Goal: Task Accomplishment & Management: Manage account settings

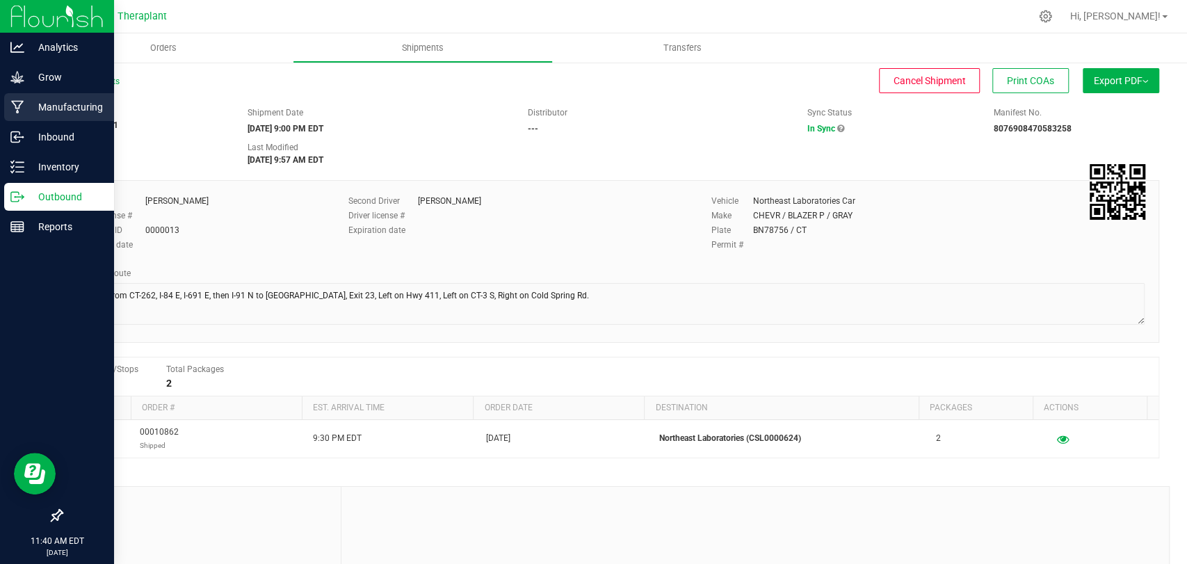
click at [16, 106] on icon at bounding box center [17, 107] width 13 height 13
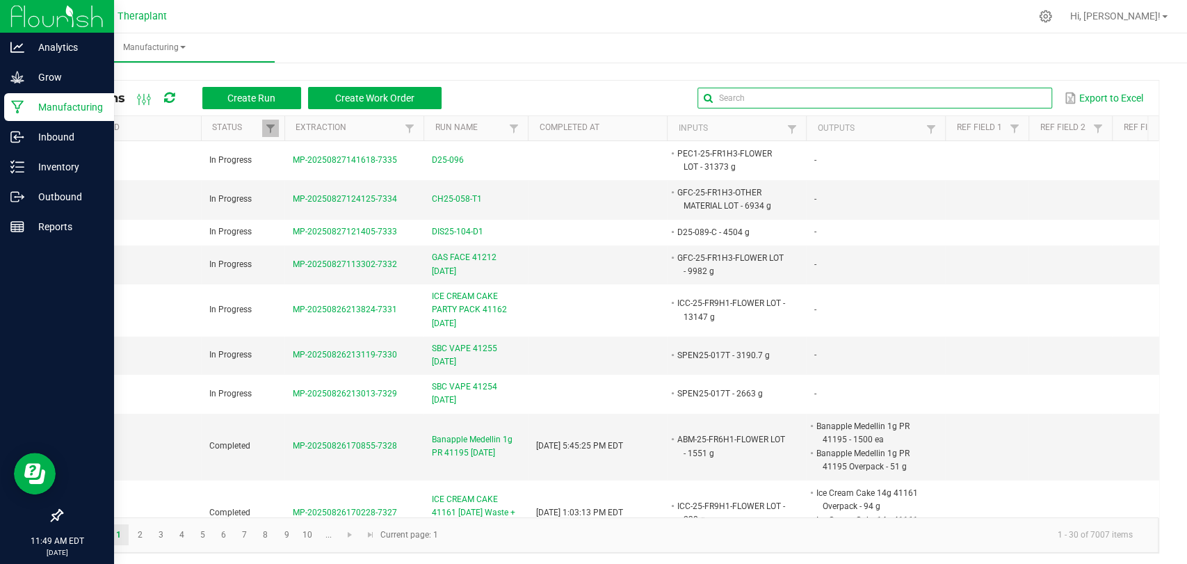
click at [1000, 96] on input "text" at bounding box center [874, 98] width 355 height 21
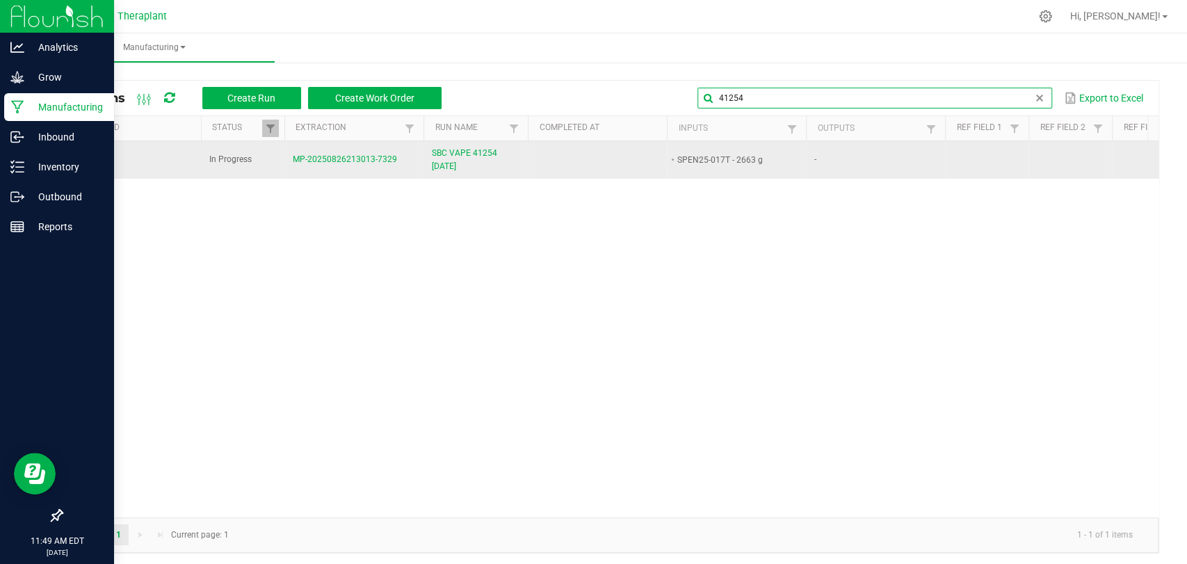
type input "41254"
click at [467, 163] on span "SBC VAPE 41254 [DATE]" at bounding box center [476, 160] width 88 height 26
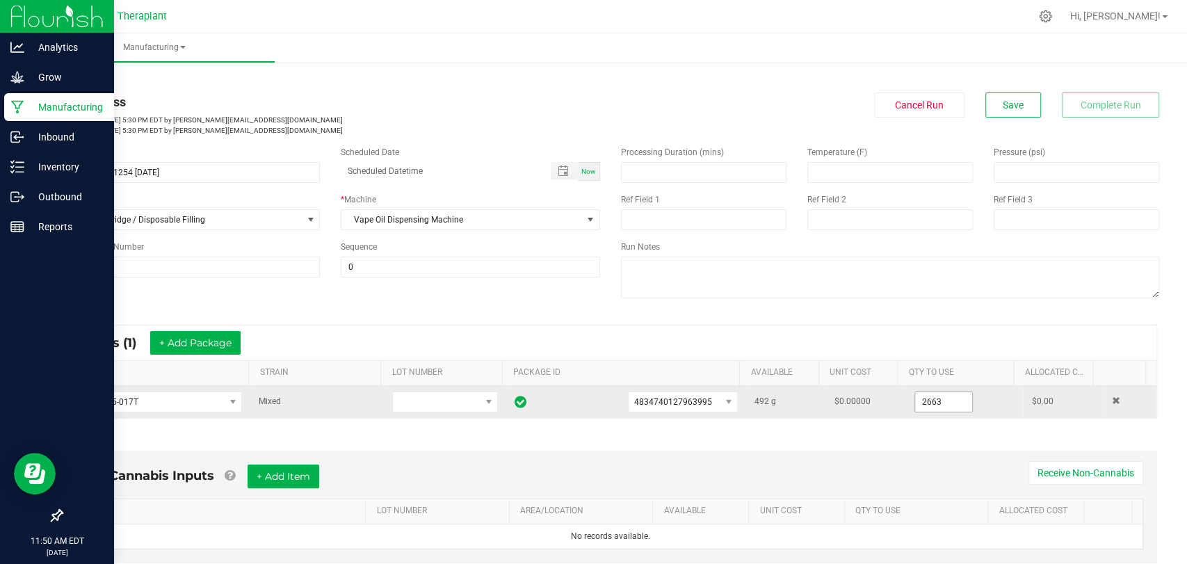
click at [915, 405] on input "2663" at bounding box center [943, 401] width 57 height 19
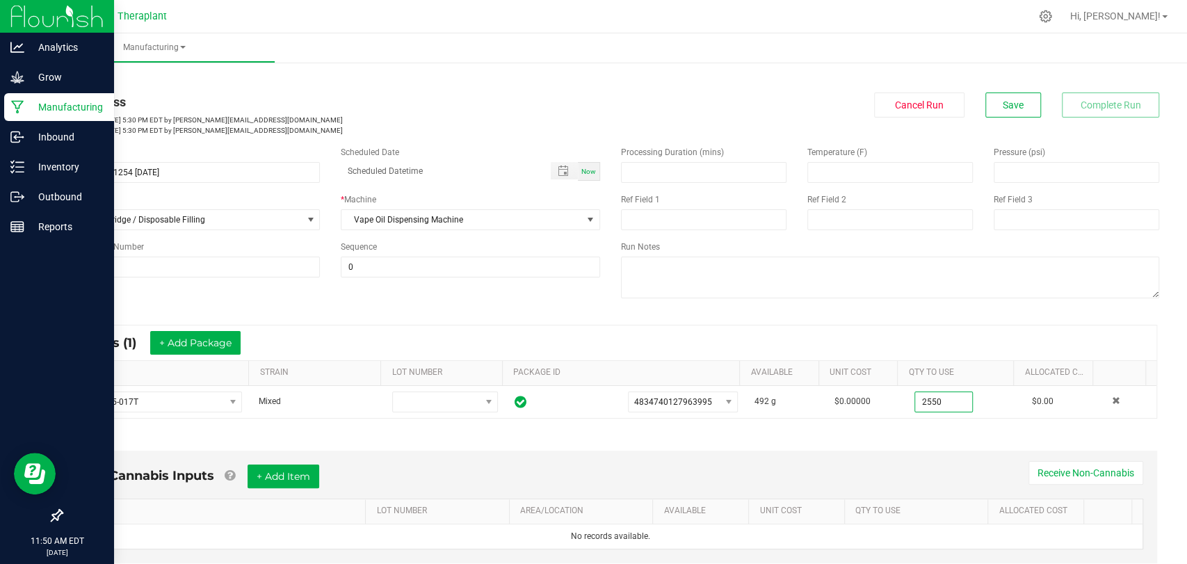
type input "2550.0000 g"
click at [925, 441] on div "Non-Cannabis Inputs + Add Item Receive Non-Cannabis ITEM LOT NUMBER AREA/LOCATI…" at bounding box center [610, 510] width 1118 height 158
click at [1002, 101] on span "Save" at bounding box center [1012, 104] width 21 height 11
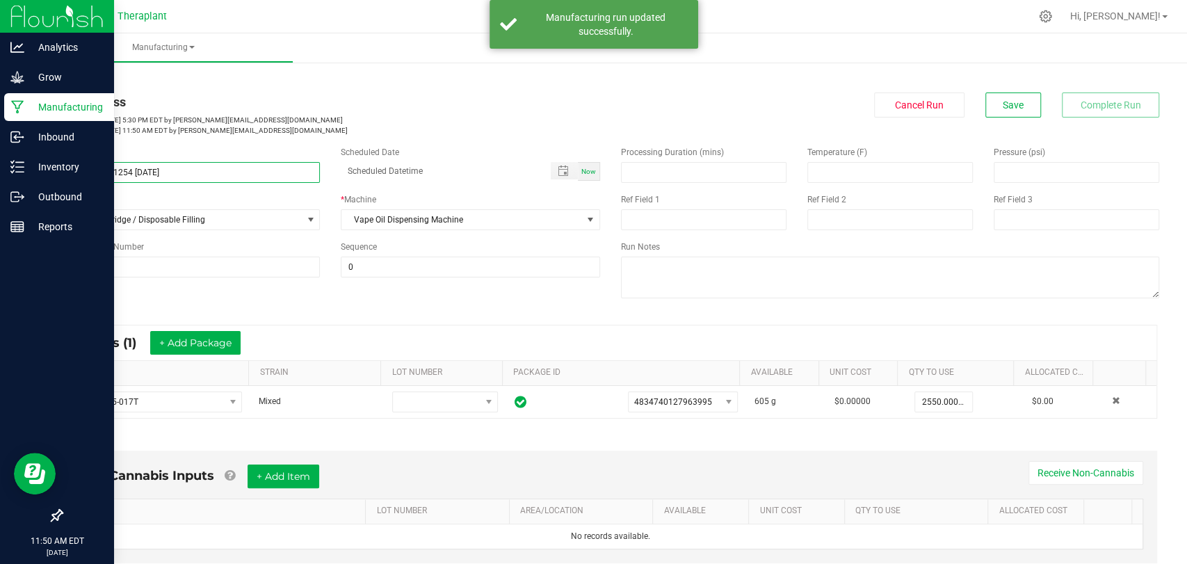
drag, startPoint x: 192, startPoint y: 175, endPoint x: 78, endPoint y: 170, distance: 114.1
click at [60, 170] on div "Name SBC VAPE 41254 [DATE]" at bounding box center [190, 164] width 279 height 37
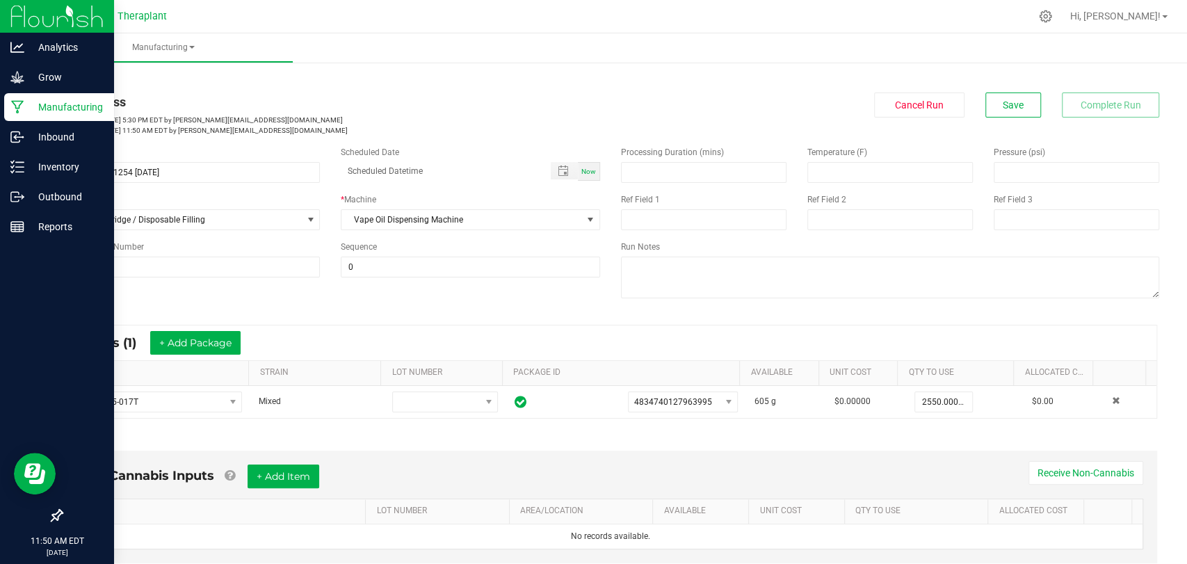
click at [378, 108] on div "In Progress" at bounding box center [330, 101] width 539 height 19
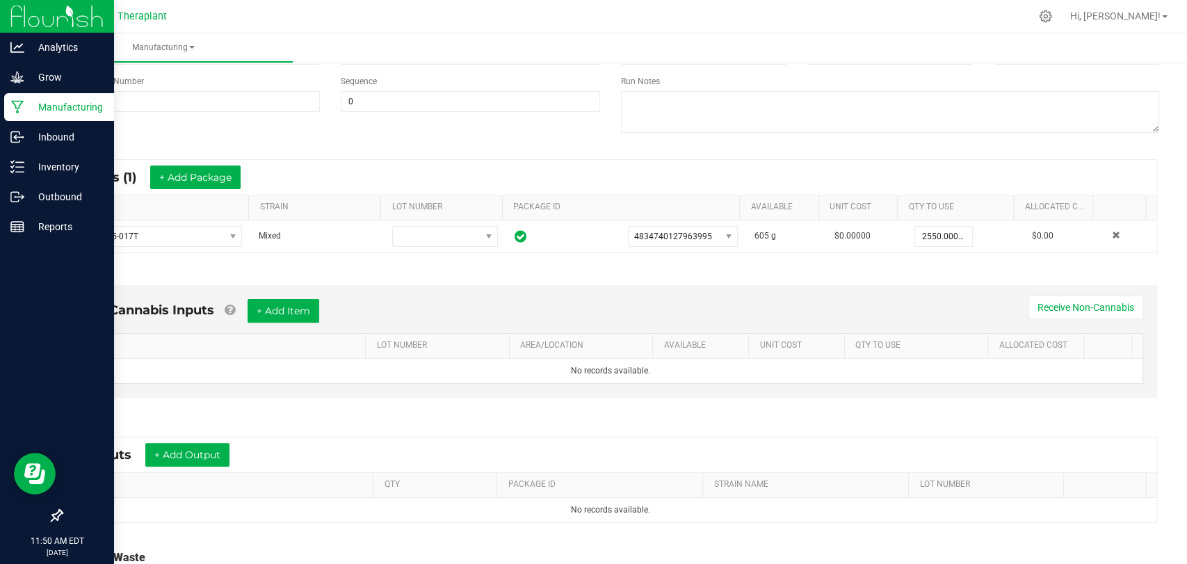
scroll to position [281, 0]
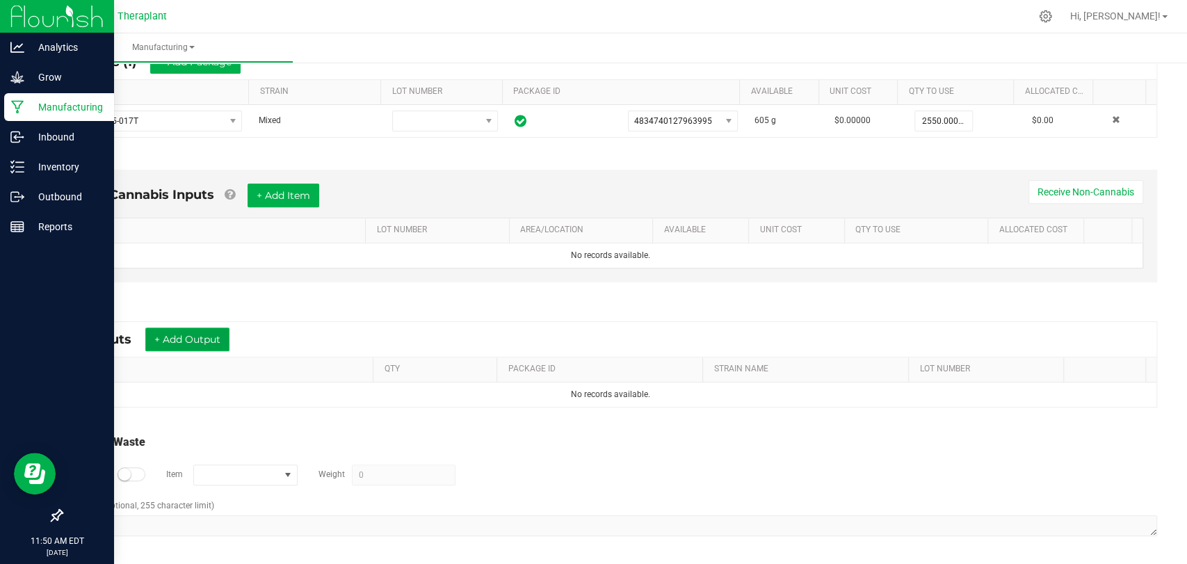
click at [201, 335] on button "+ Add Output" at bounding box center [187, 339] width 84 height 24
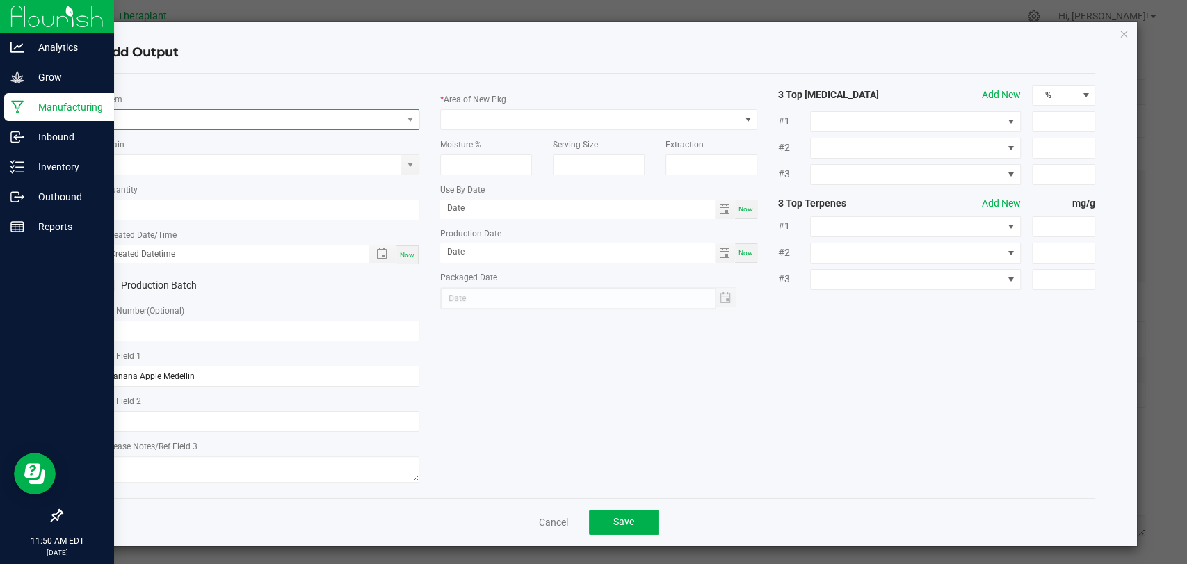
click at [278, 118] on span "NO DATA FOUND" at bounding box center [252, 119] width 298 height 19
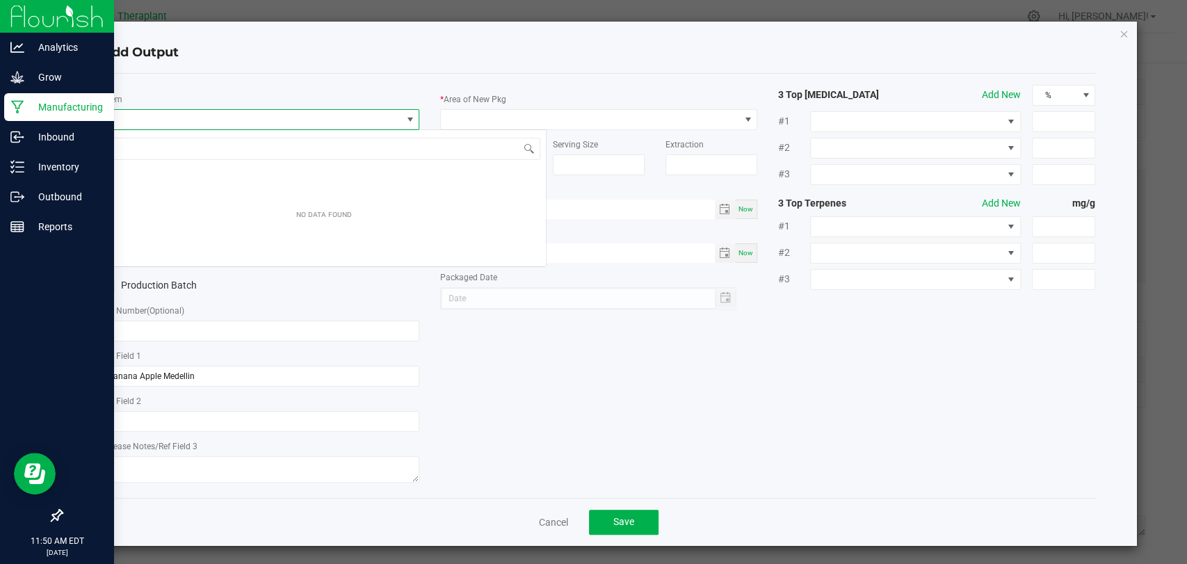
scroll to position [20, 313]
type input "41203"
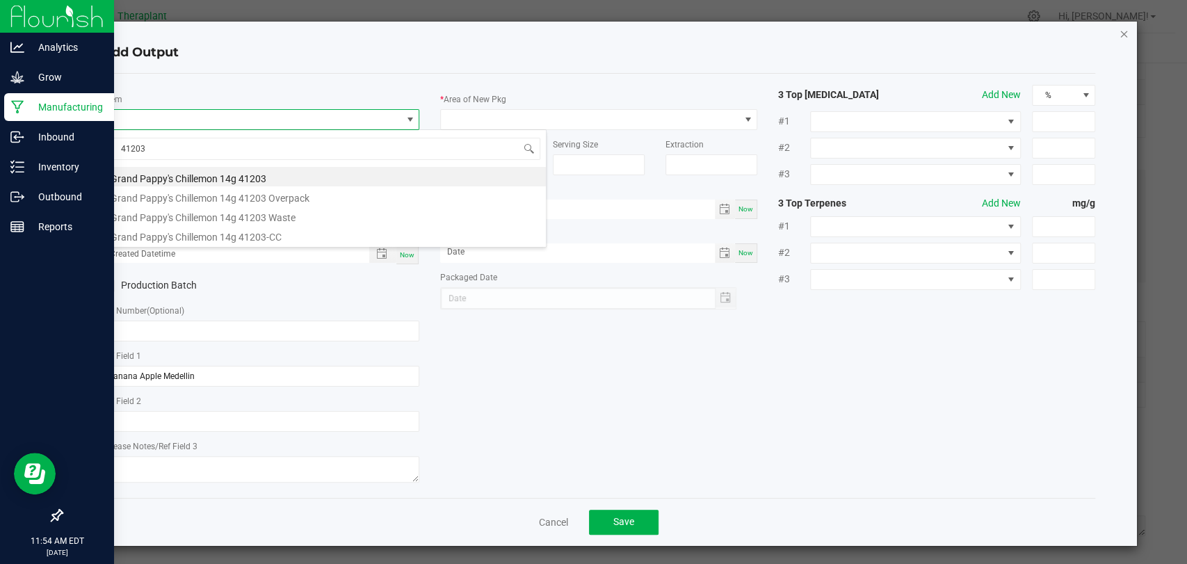
click at [1118, 31] on icon "button" at bounding box center [1123, 33] width 10 height 17
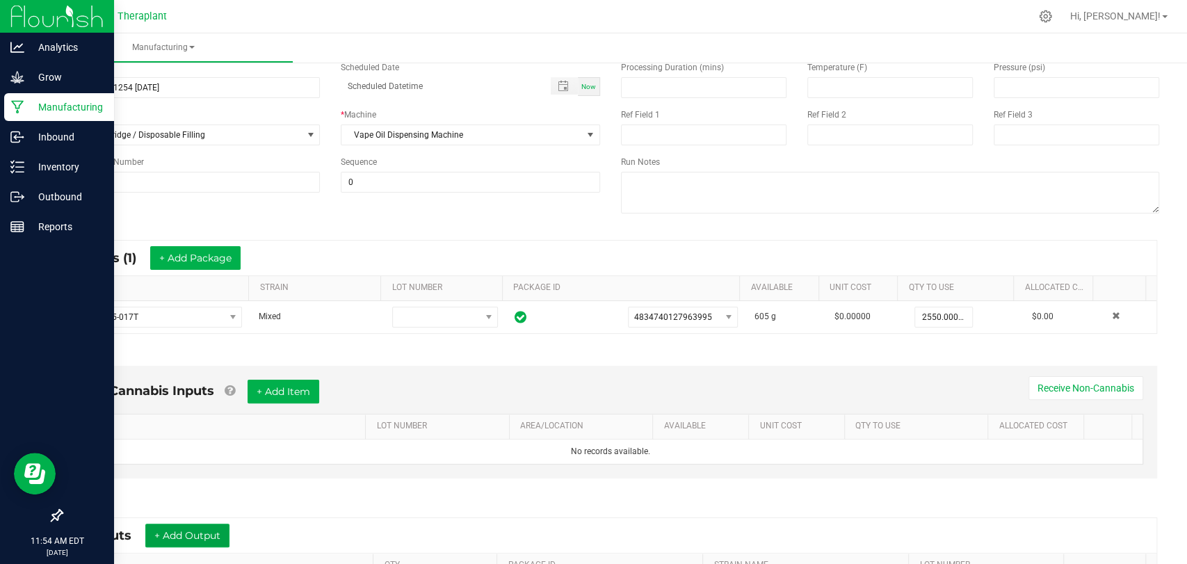
scroll to position [0, 0]
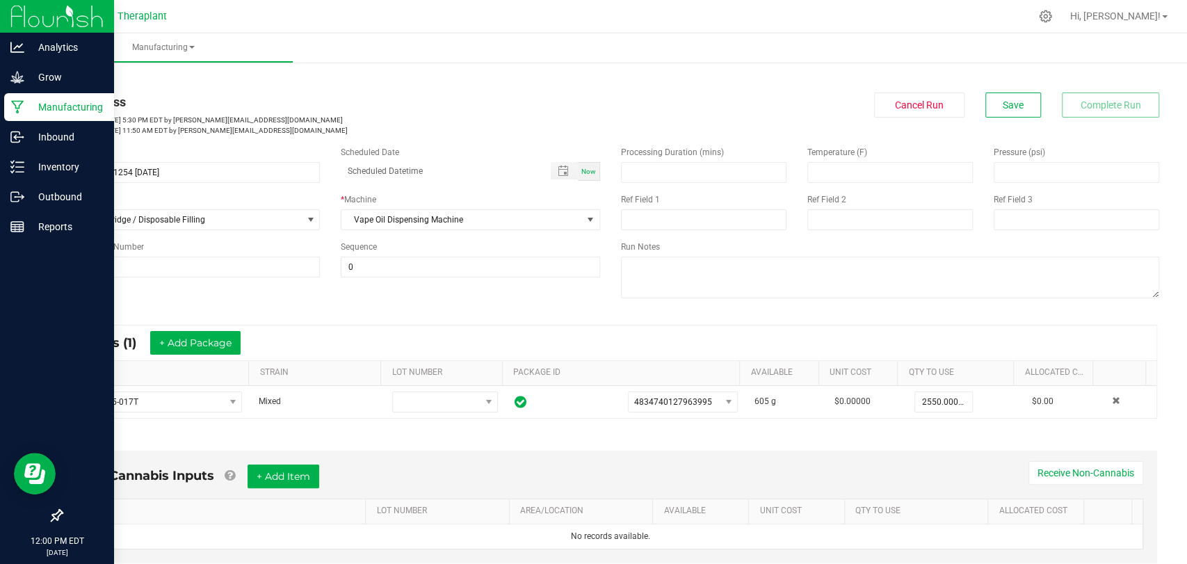
click at [44, 104] on p "Manufacturing" at bounding box center [65, 107] width 83 height 17
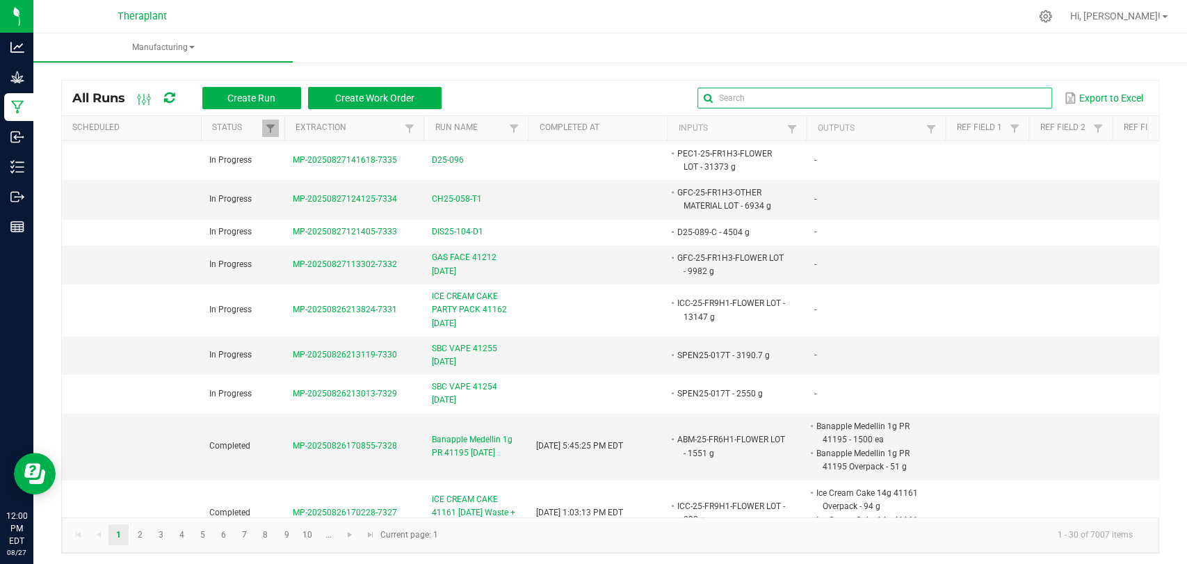
click at [1007, 99] on input "text" at bounding box center [874, 98] width 355 height 21
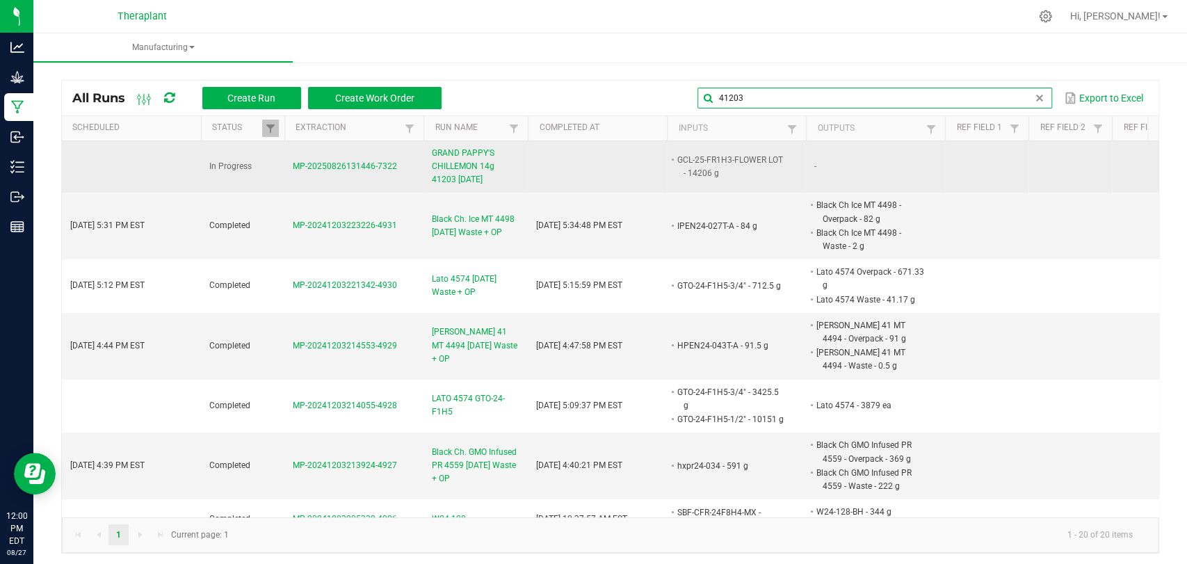
type input "41203"
click at [487, 173] on span "GRAND PAPPY'S CHILLEMON 14g 41203 [DATE]" at bounding box center [476, 167] width 88 height 40
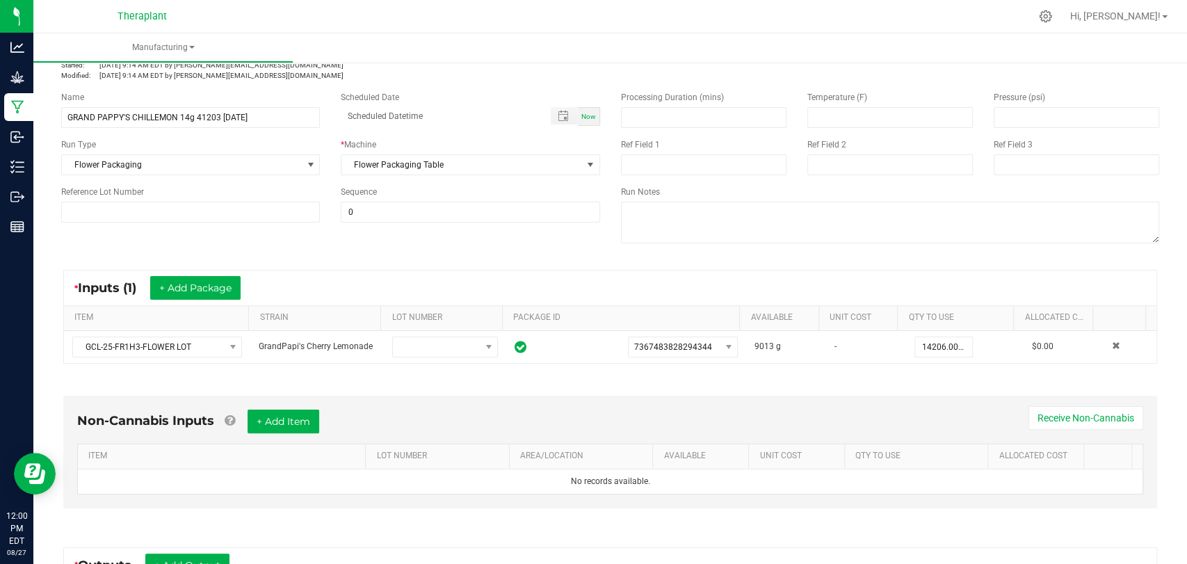
scroll to position [77, 0]
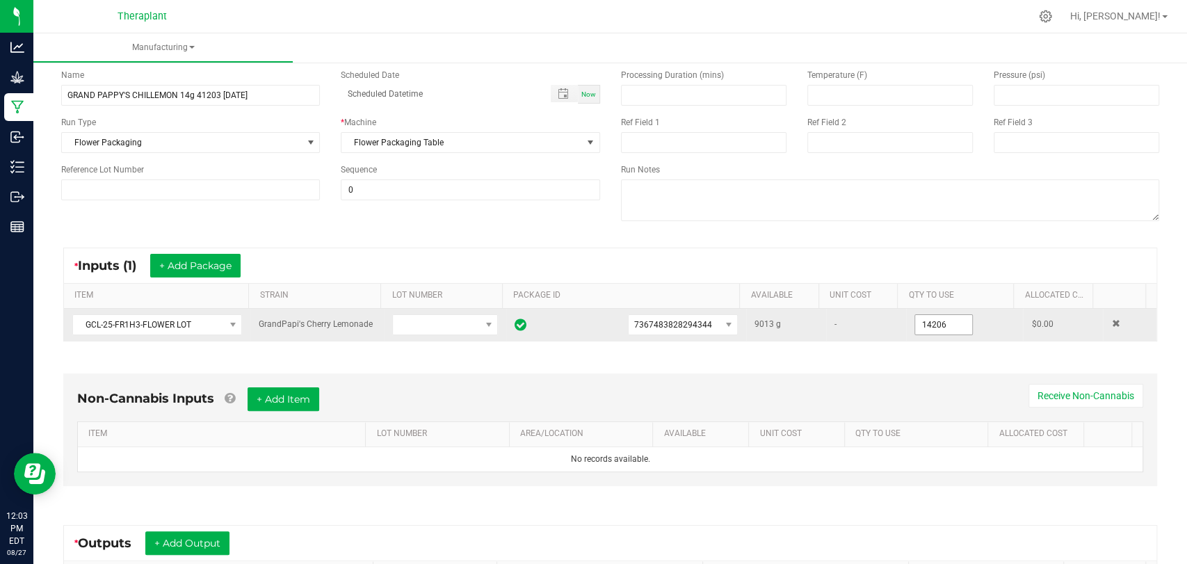
click at [927, 324] on input "14206" at bounding box center [943, 324] width 57 height 19
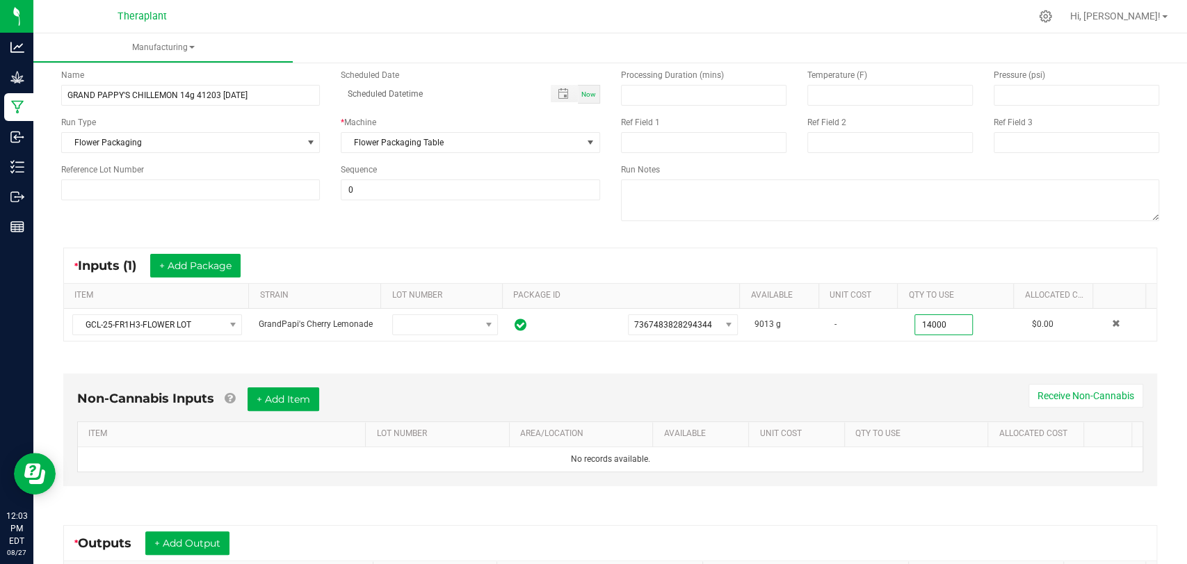
type input "14000.0000 g"
click at [929, 343] on div "* Inputs (1) + Add Package ITEM STRAIN LOT NUMBER PACKAGE ID AVAILABLE Unit Cos…" at bounding box center [610, 294] width 1118 height 119
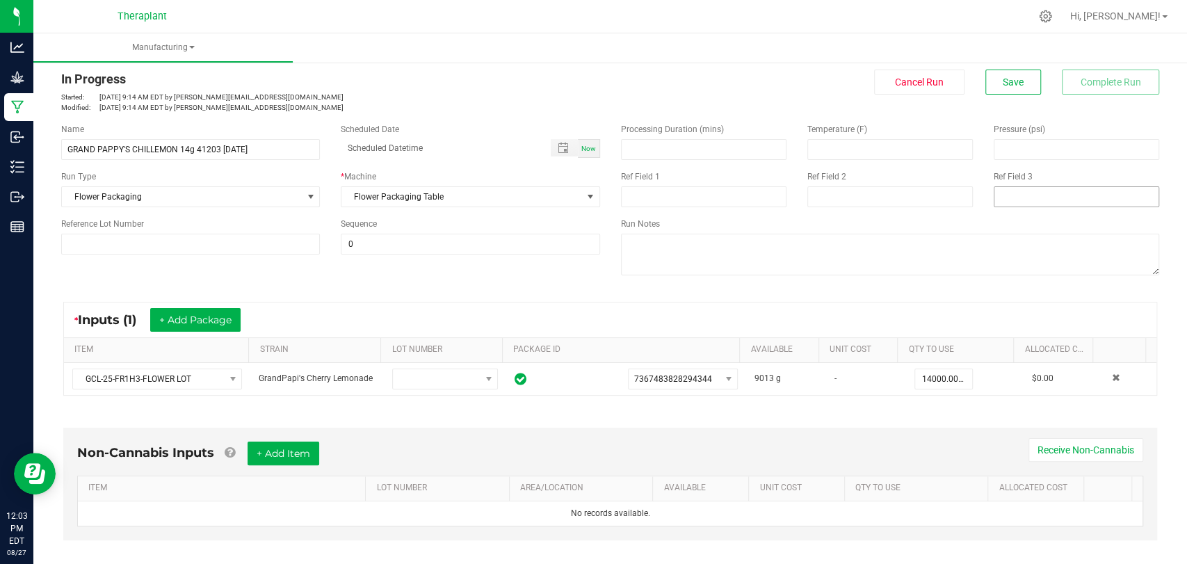
scroll to position [0, 0]
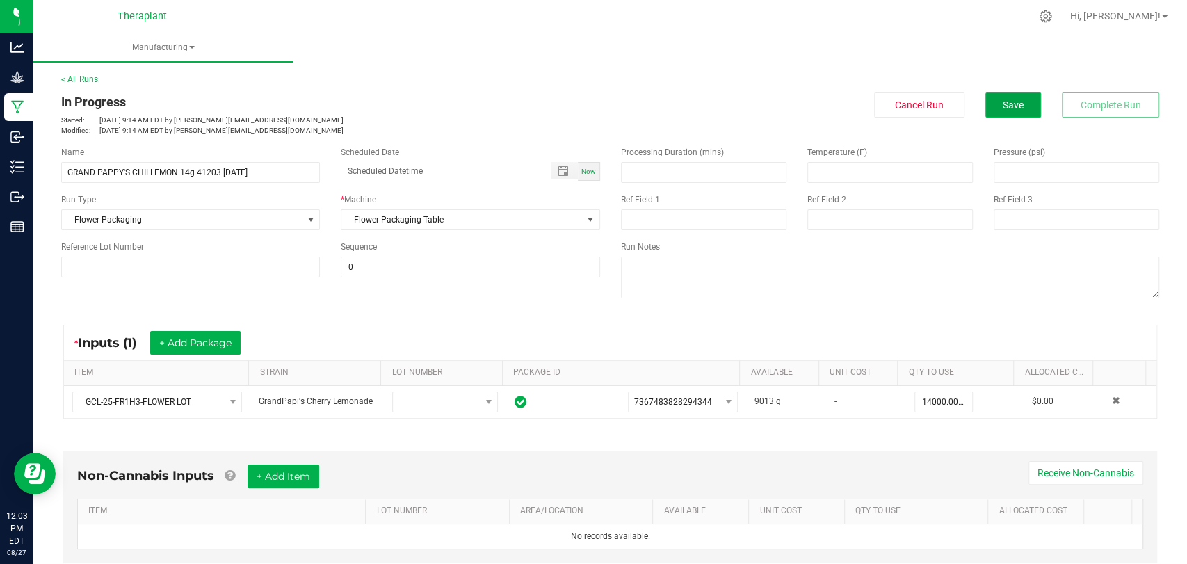
click at [1002, 108] on span "Save" at bounding box center [1012, 104] width 21 height 11
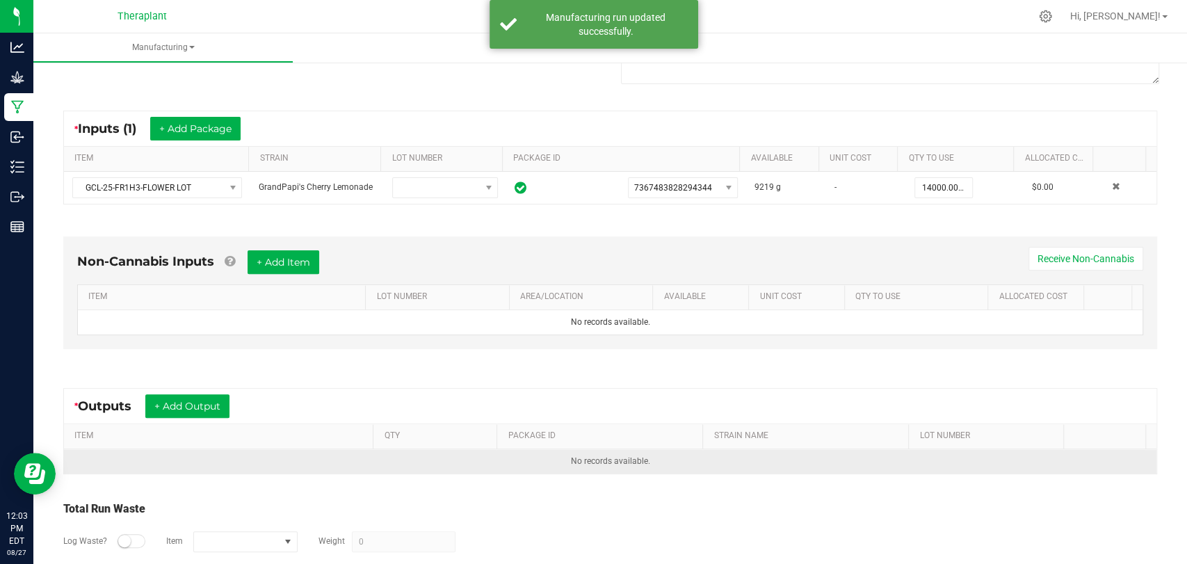
scroll to position [281, 0]
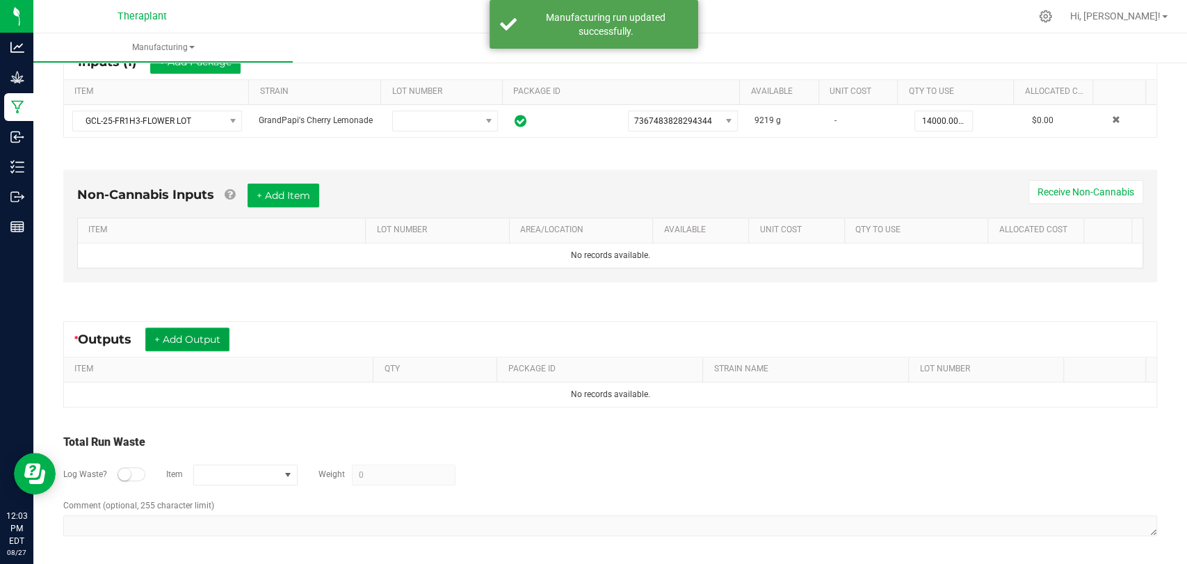
click at [198, 341] on button "+ Add Output" at bounding box center [187, 339] width 84 height 24
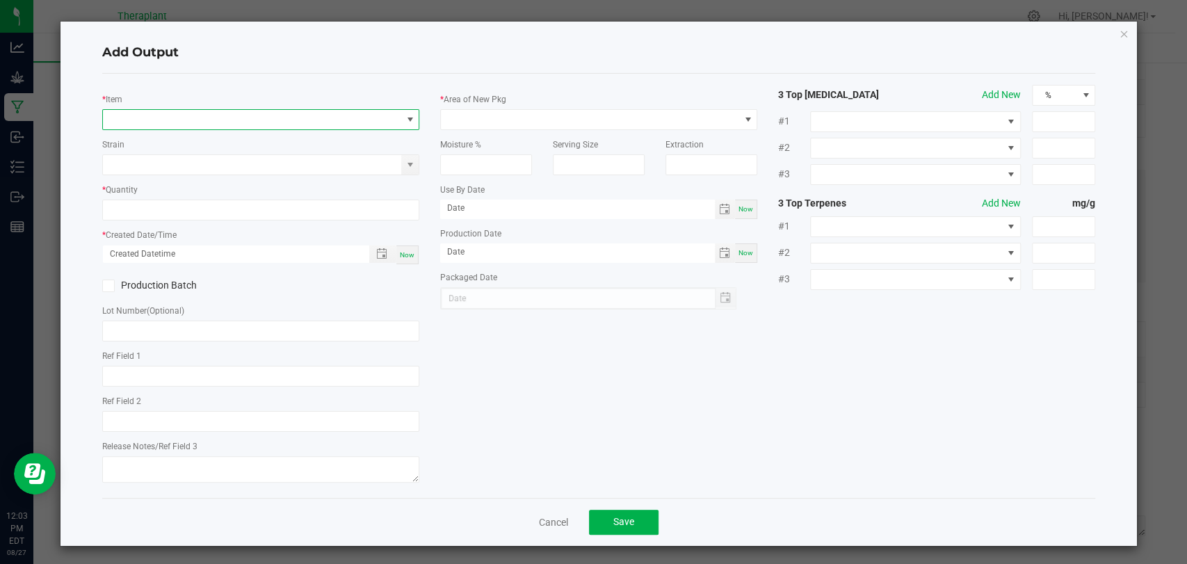
click at [284, 117] on span "NO DATA FOUND" at bounding box center [252, 119] width 298 height 19
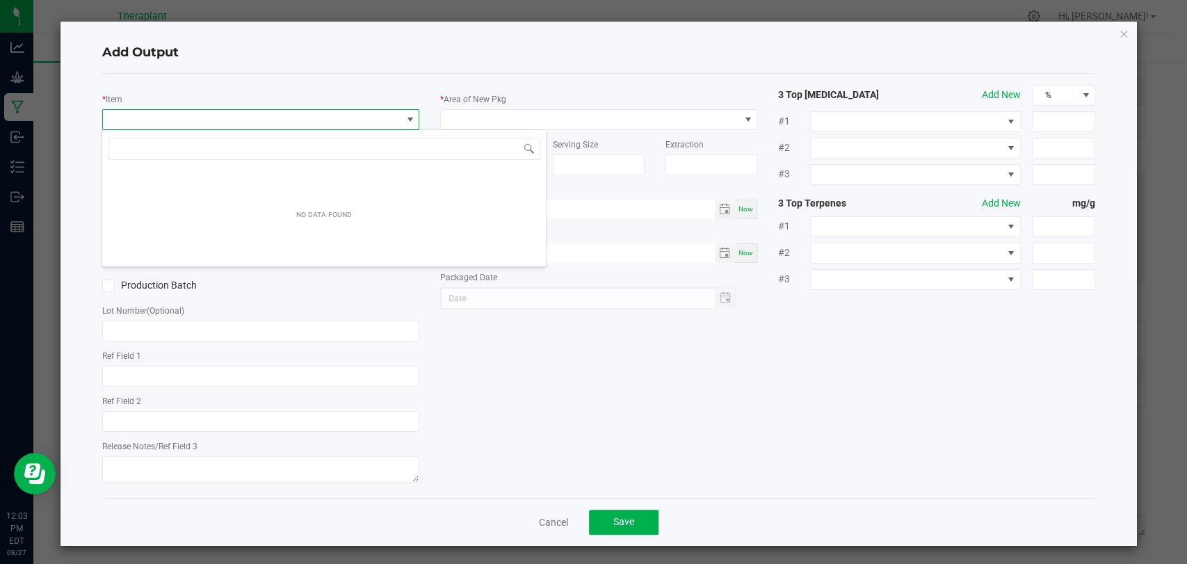
scroll to position [20, 313]
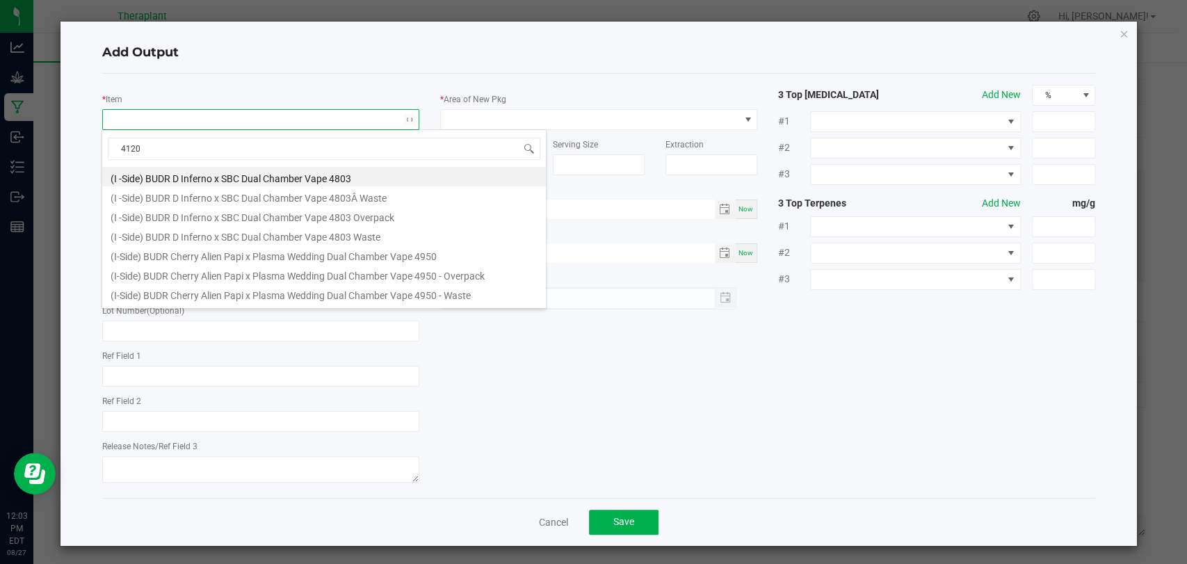
type input "41203"
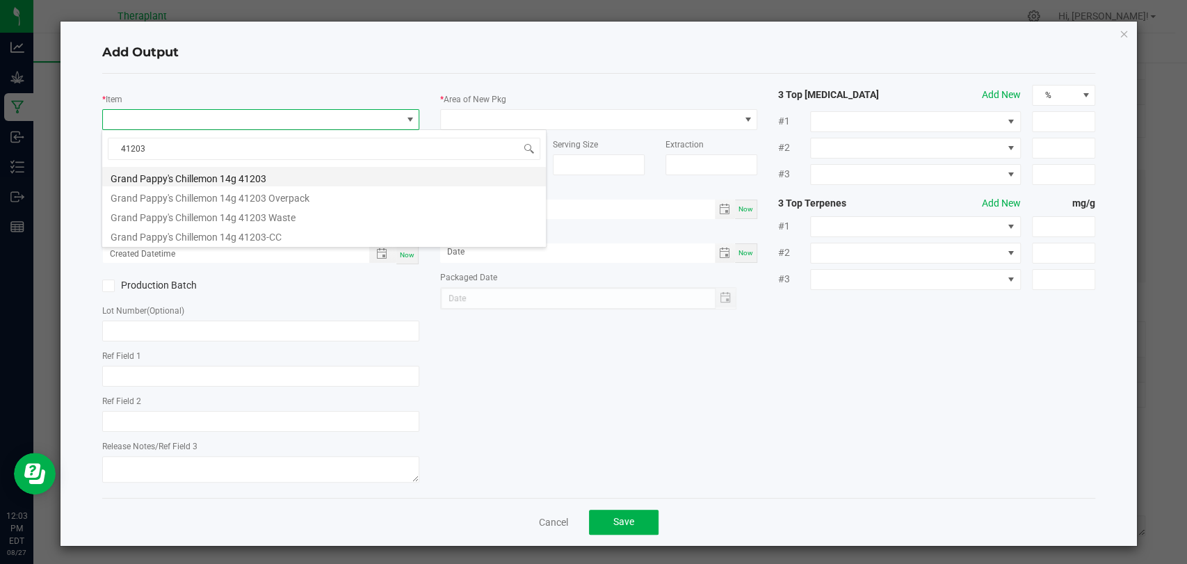
click at [272, 168] on li "Grand Pappy's Chillemon 14g 41203" at bounding box center [323, 176] width 443 height 19
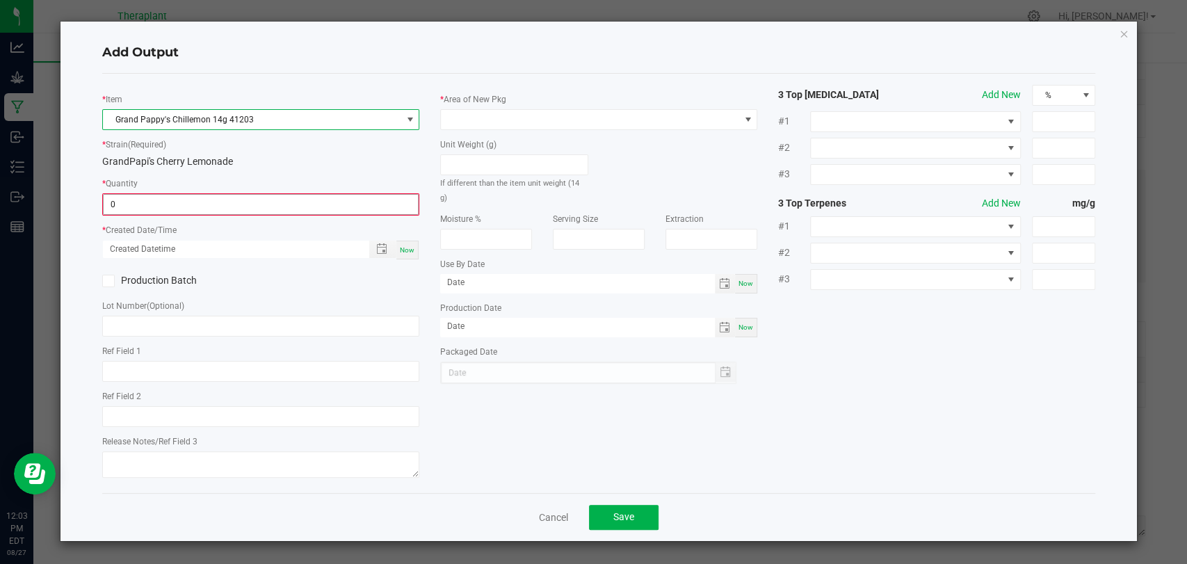
click at [240, 198] on input "0" at bounding box center [261, 204] width 314 height 19
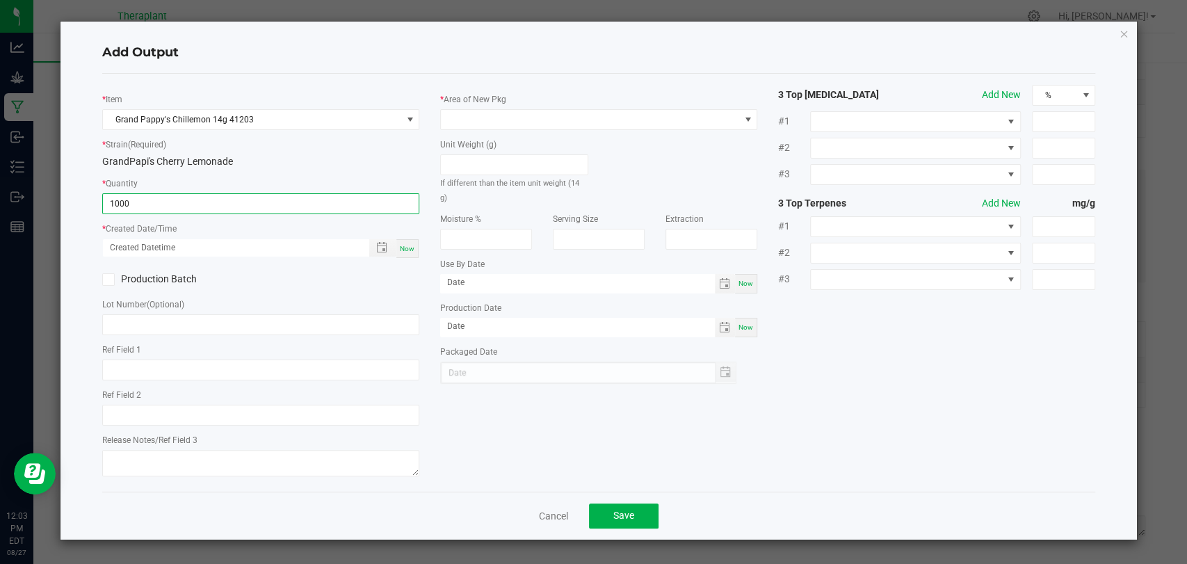
type input "1000 ea"
click at [414, 247] on div "Now" at bounding box center [407, 248] width 22 height 19
type input "[DATE] 12:03 PM"
type input "[DATE]"
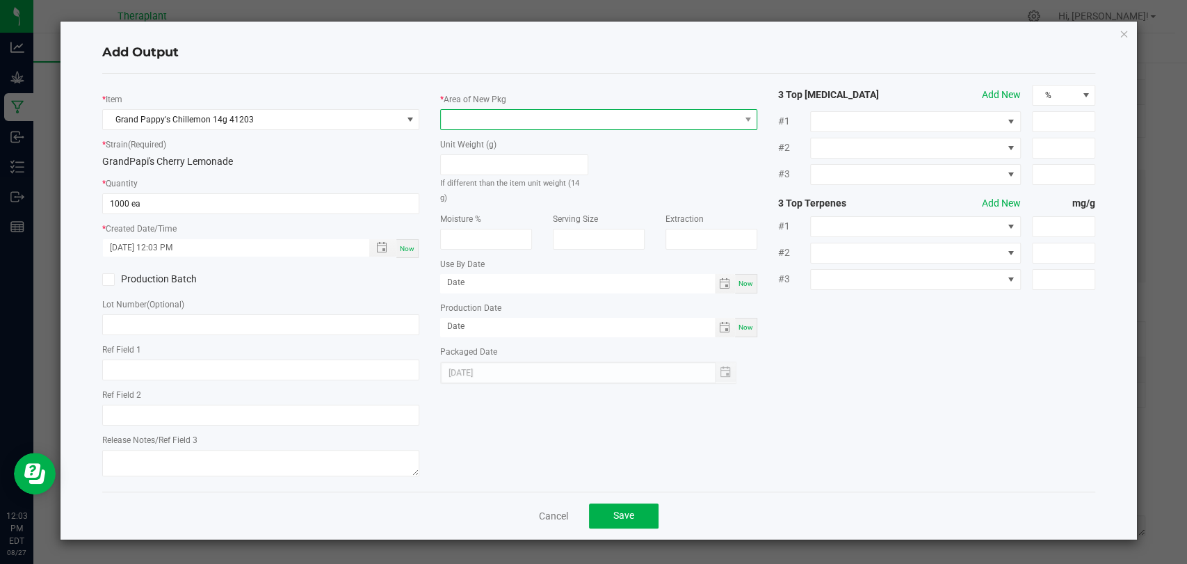
click at [517, 122] on span at bounding box center [590, 119] width 298 height 19
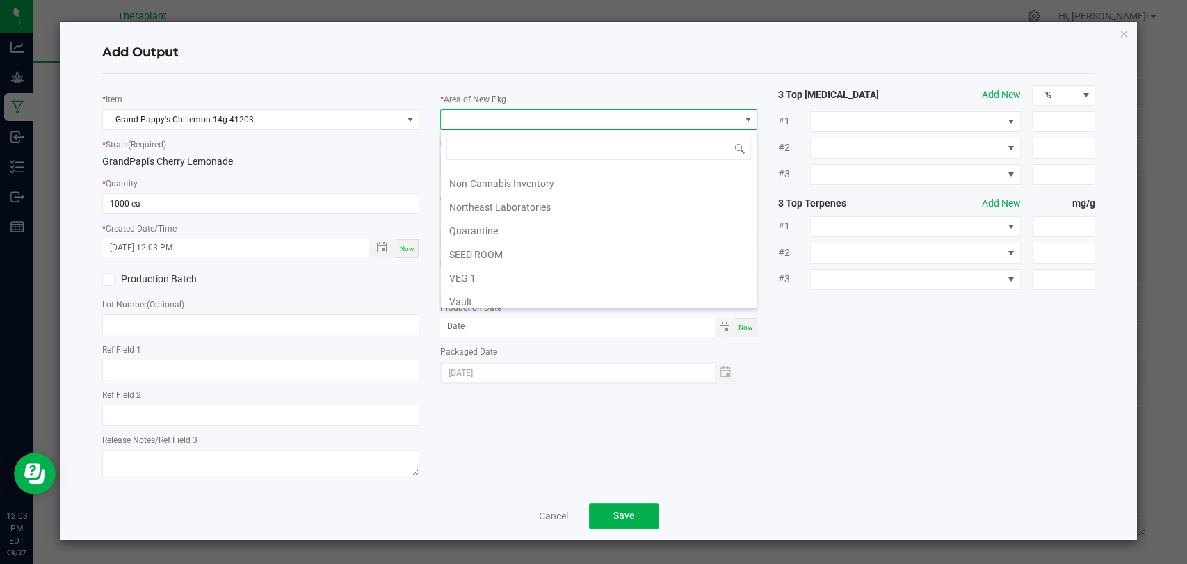
scroll to position [260, 0]
click at [484, 245] on li "Vault 2" at bounding box center [599, 250] width 316 height 24
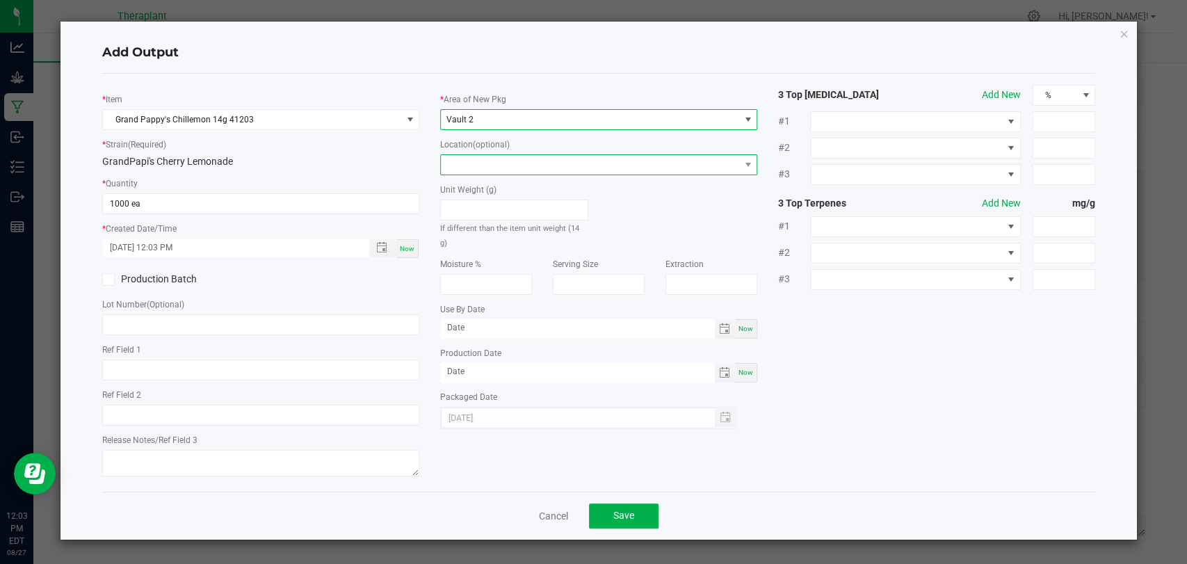
click at [490, 170] on span at bounding box center [590, 164] width 298 height 19
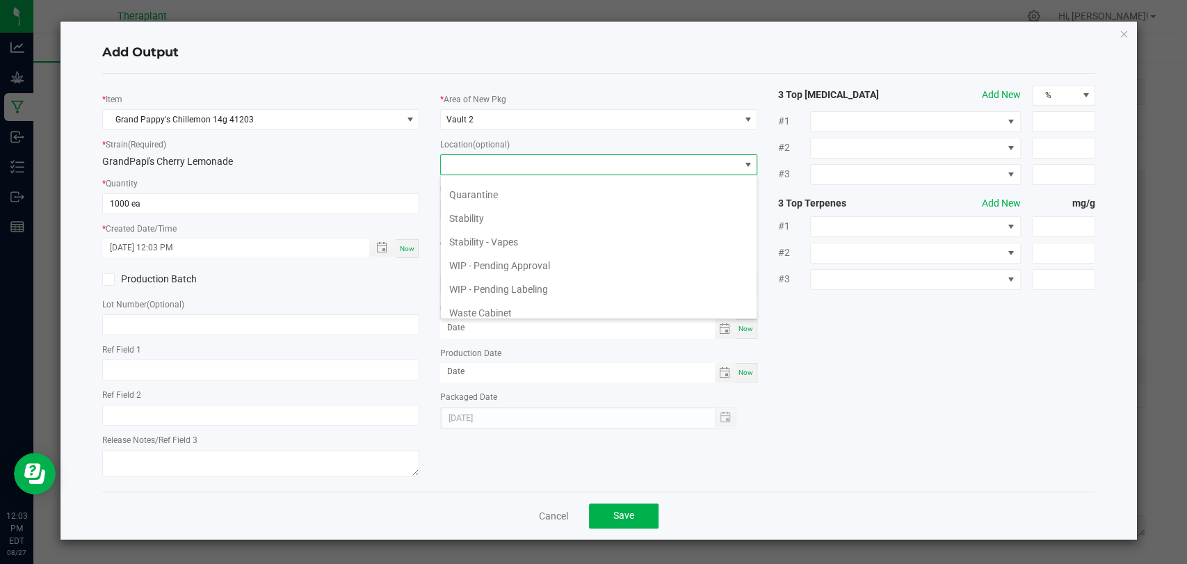
scroll to position [95, 0]
click at [505, 254] on li "WIP - Pending Approval" at bounding box center [599, 259] width 316 height 24
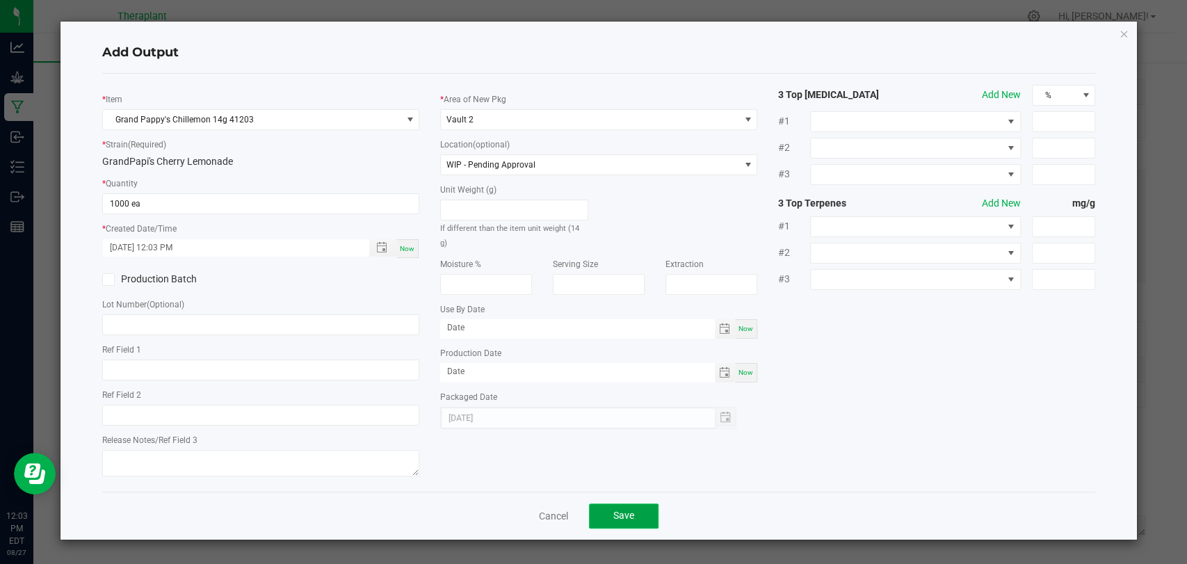
click at [627, 523] on button "Save" at bounding box center [624, 515] width 70 height 25
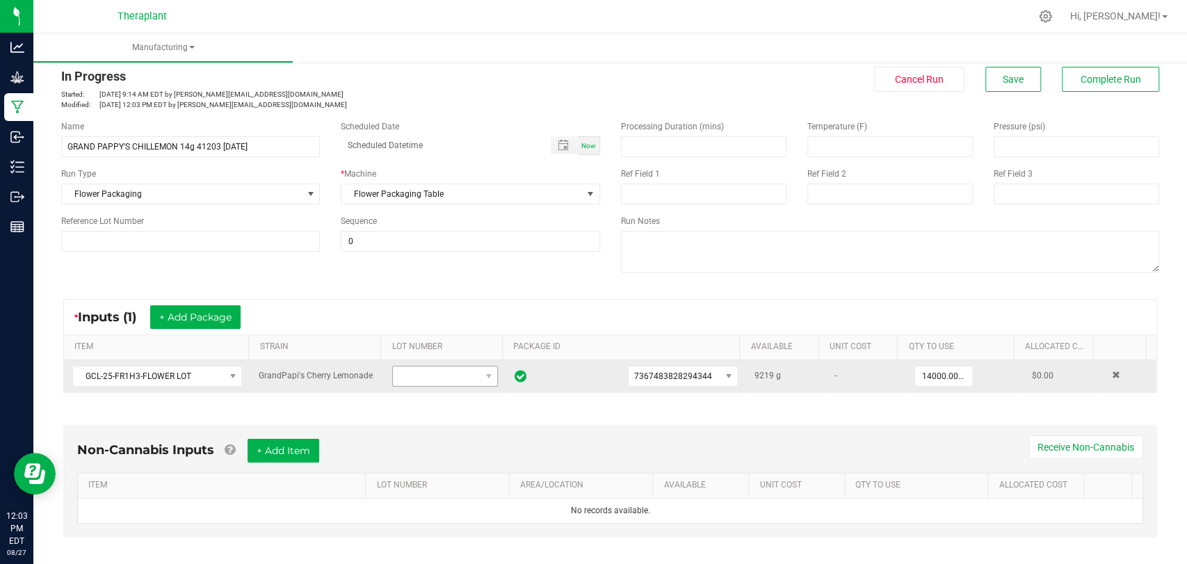
scroll to position [0, 0]
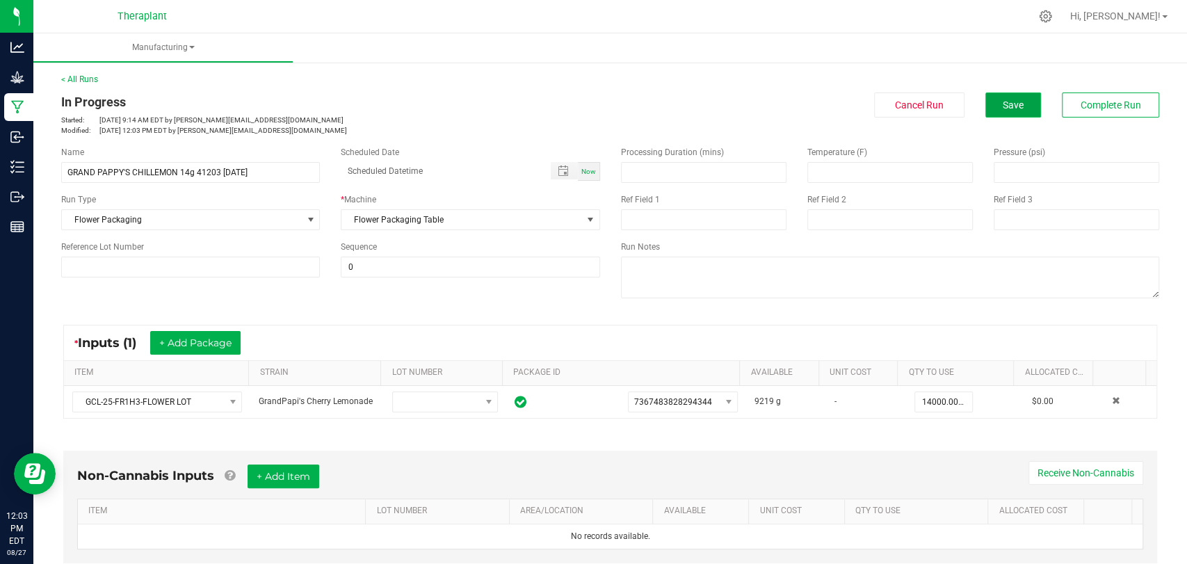
click at [1002, 95] on button "Save" at bounding box center [1013, 104] width 56 height 25
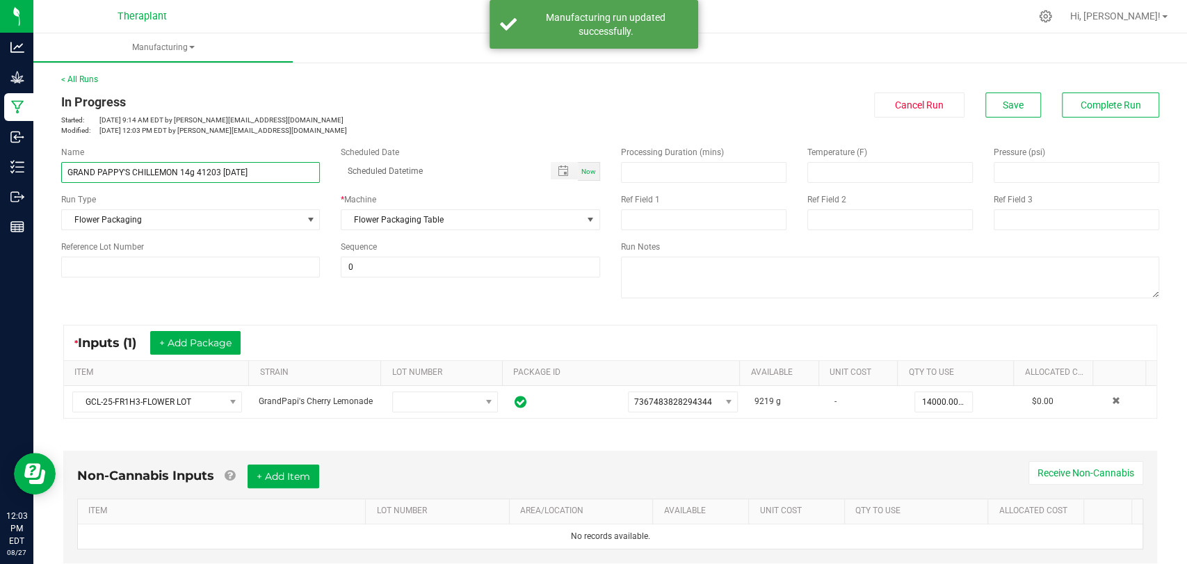
drag, startPoint x: 260, startPoint y: 170, endPoint x: 67, endPoint y: 174, distance: 192.6
click at [65, 174] on input "GRAND PAPPY'S CHILLEMON 14g 41203 [DATE]" at bounding box center [190, 172] width 259 height 21
click at [302, 116] on p "Started: [DATE] 9:14 AM EDT by [PERSON_NAME][EMAIL_ADDRESS][DOMAIN_NAME]" at bounding box center [330, 120] width 539 height 10
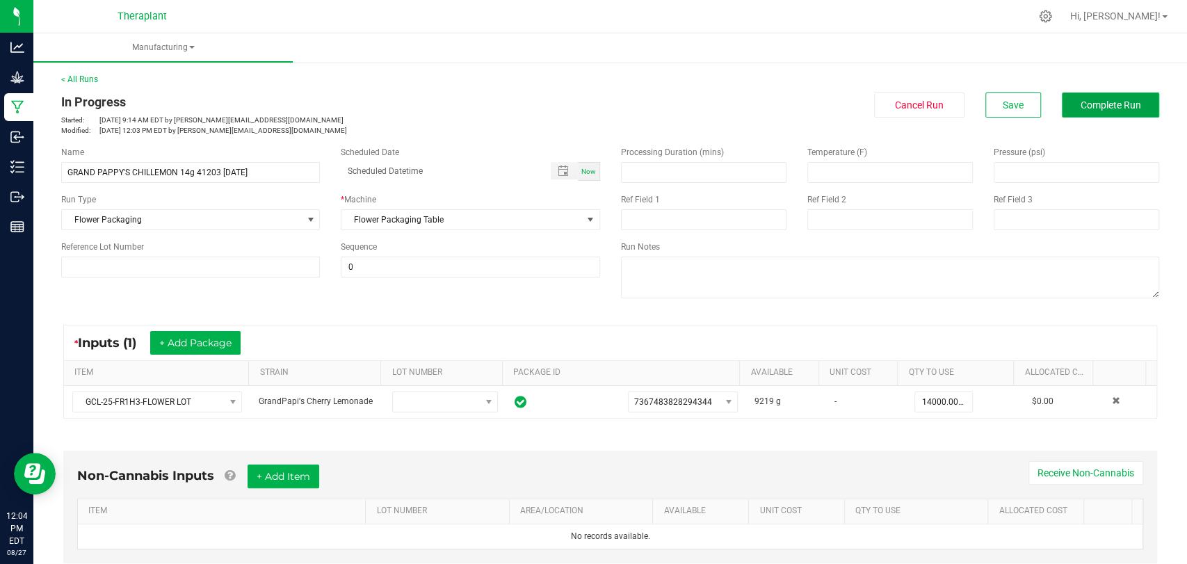
click at [1065, 112] on button "Complete Run" at bounding box center [1109, 104] width 97 height 25
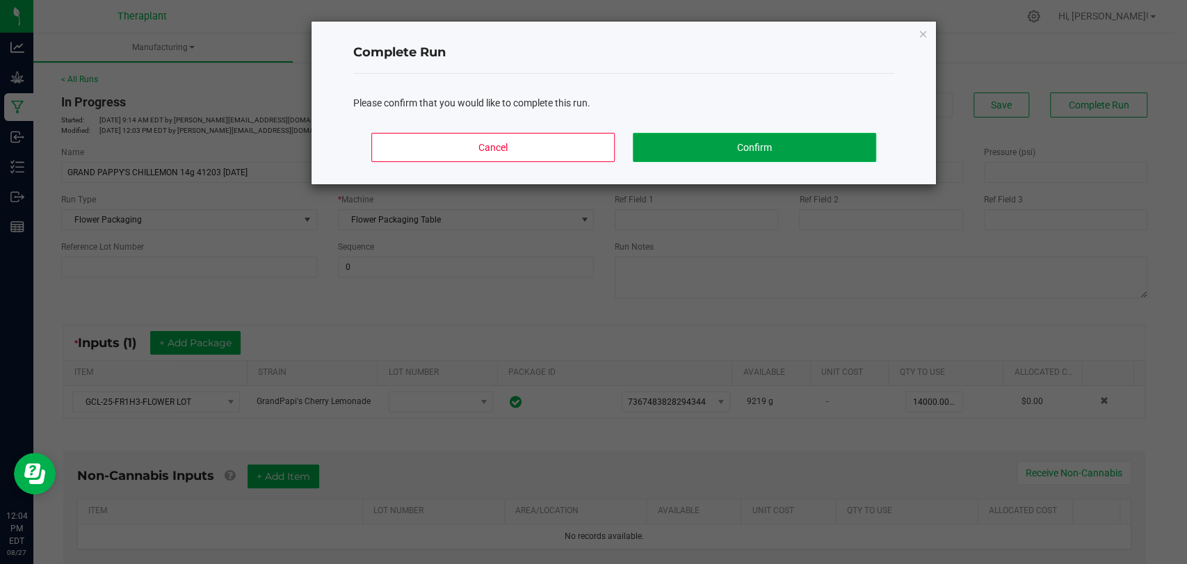
click at [702, 151] on button "Confirm" at bounding box center [754, 147] width 243 height 29
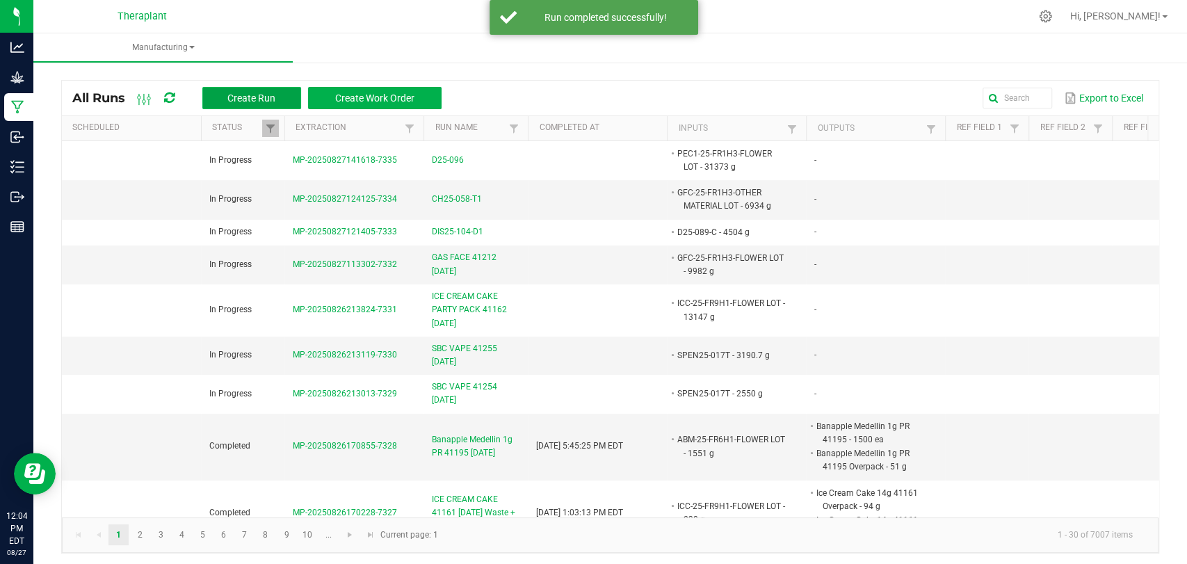
click at [282, 102] on button "Create Run" at bounding box center [251, 98] width 99 height 22
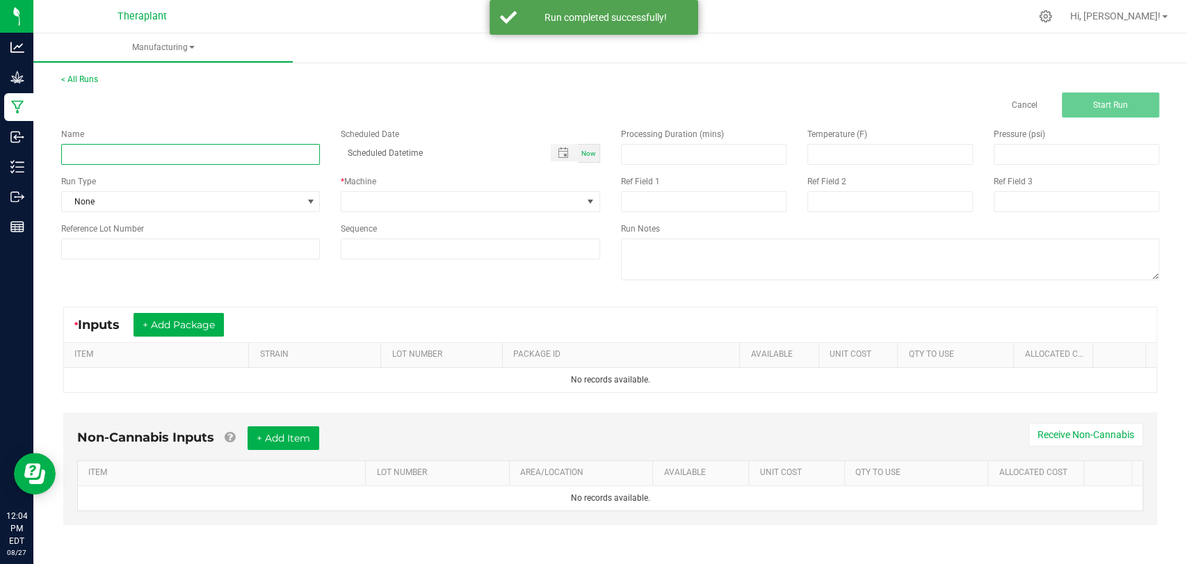
click at [236, 151] on input at bounding box center [190, 154] width 259 height 21
paste input "GRAND PAPPY'S CHILLEMON 14g 41203 [DATE]"
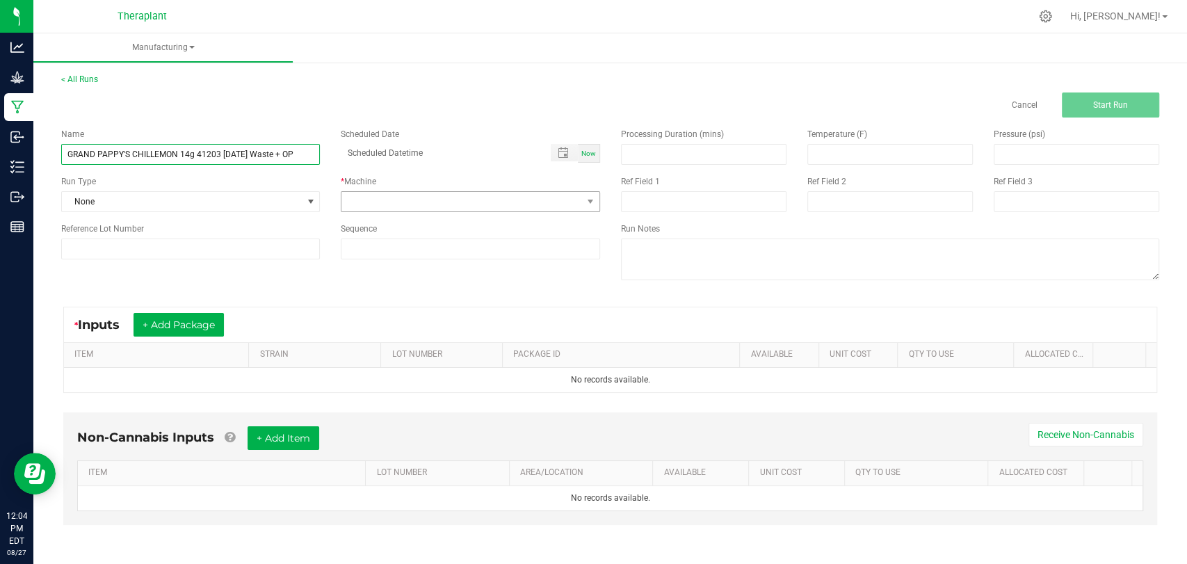
type input "GRAND PAPPY'S CHILLEMON 14g 41203 [DATE] Waste + OP"
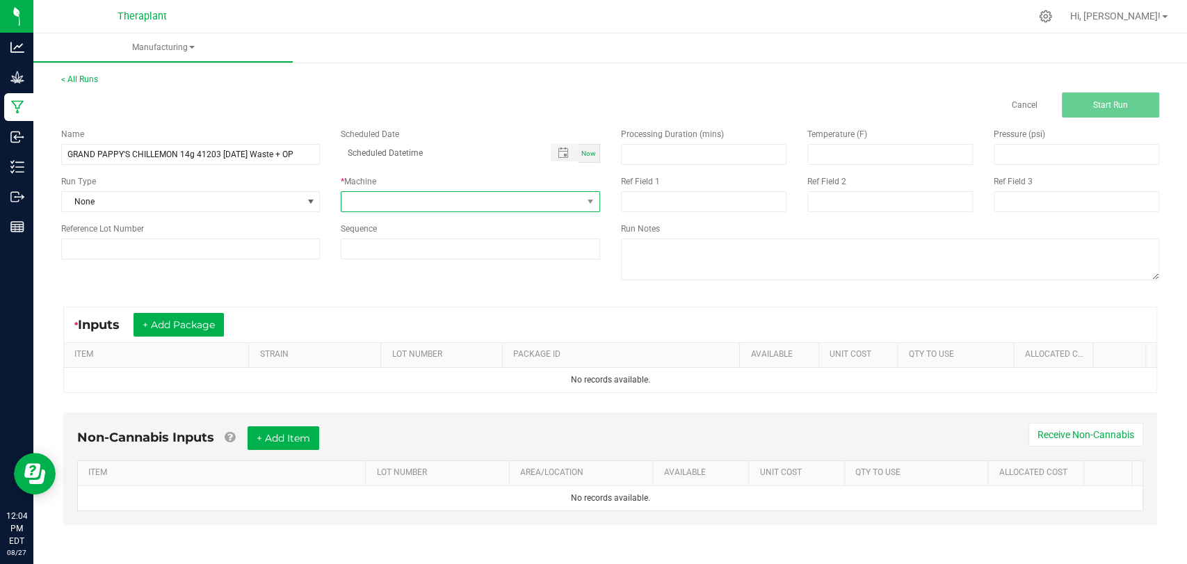
click at [434, 201] on span at bounding box center [461, 201] width 240 height 19
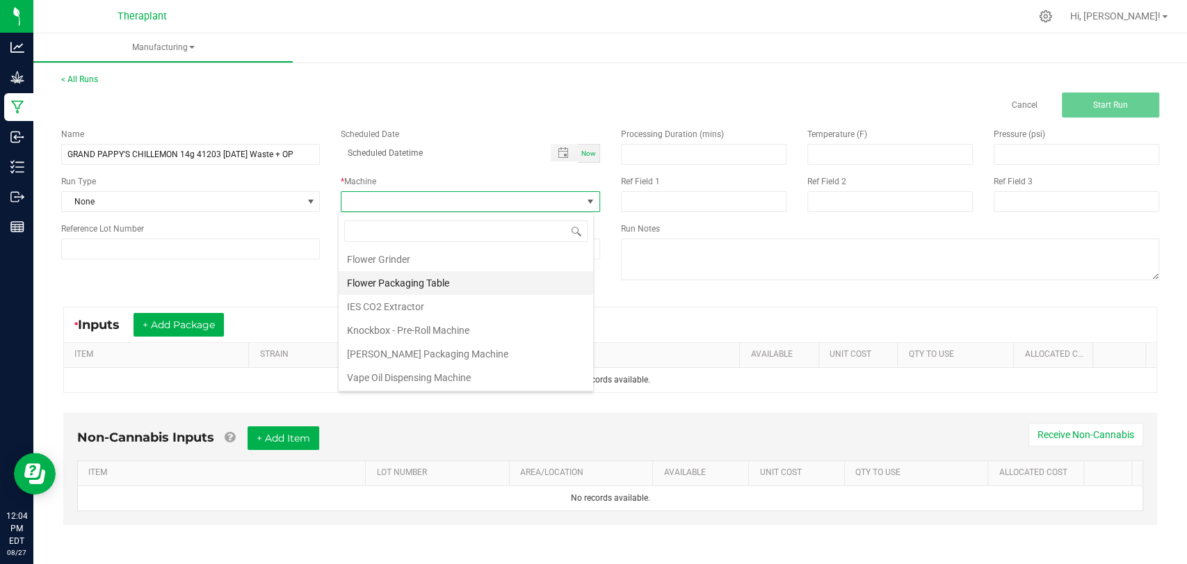
click at [410, 284] on li "Flower Packaging Table" at bounding box center [466, 283] width 254 height 24
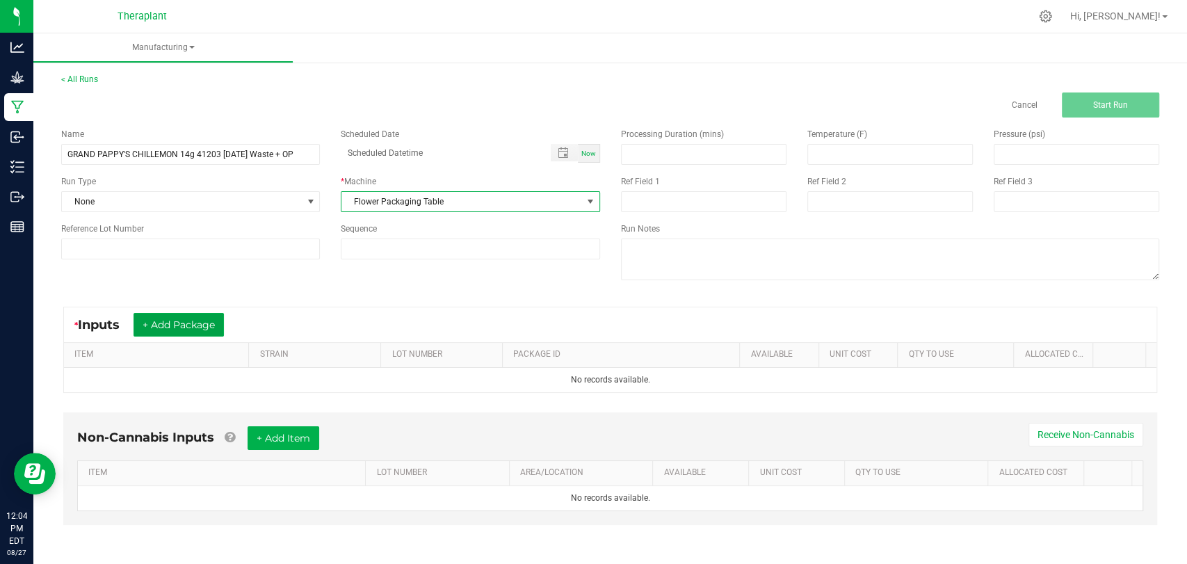
click at [204, 315] on button "+ Add Package" at bounding box center [178, 325] width 90 height 24
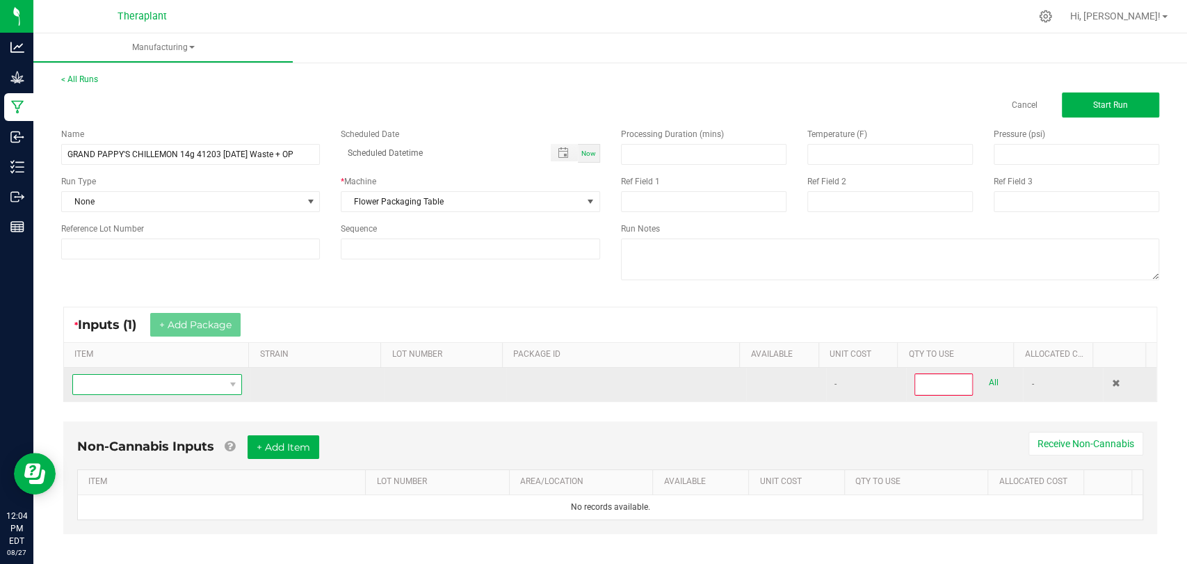
click at [183, 377] on span "NO DATA FOUND" at bounding box center [148, 384] width 151 height 19
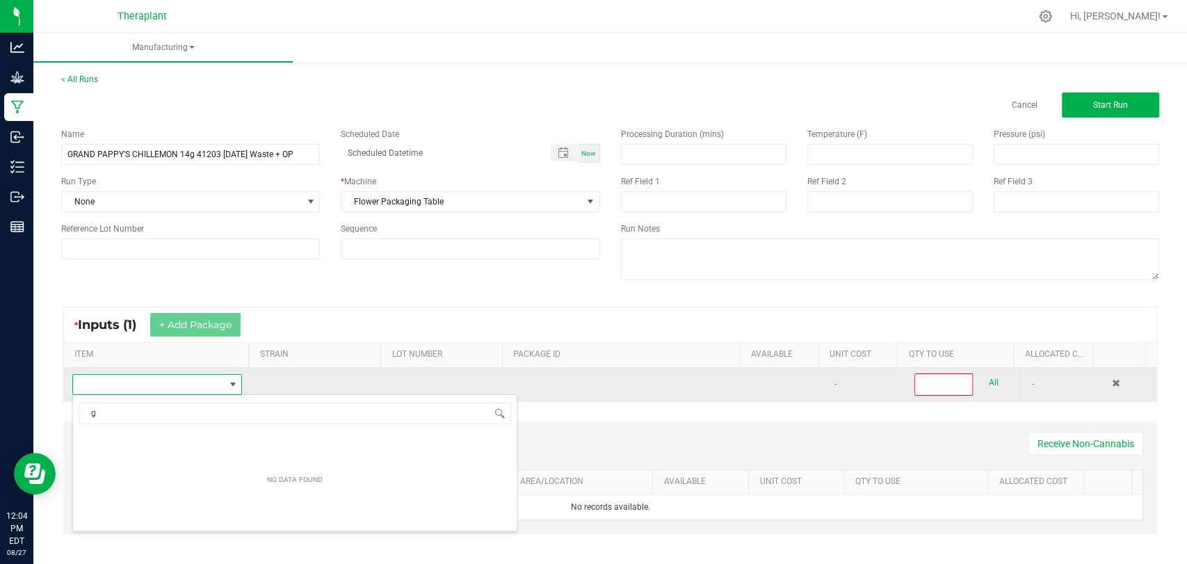
scroll to position [20, 163]
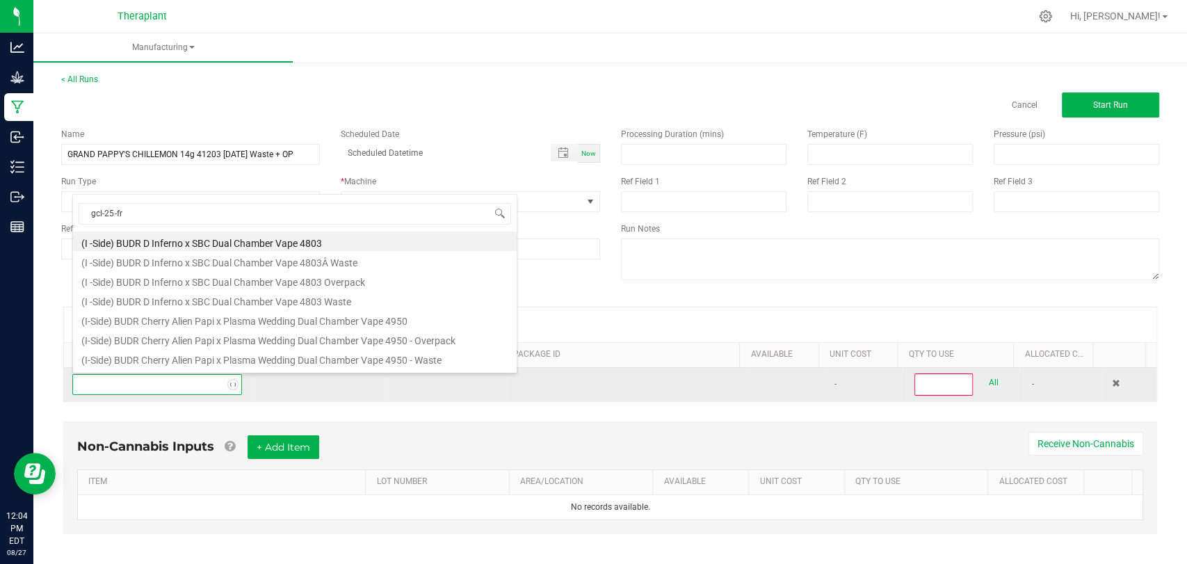
type input "gcl-25-fr1"
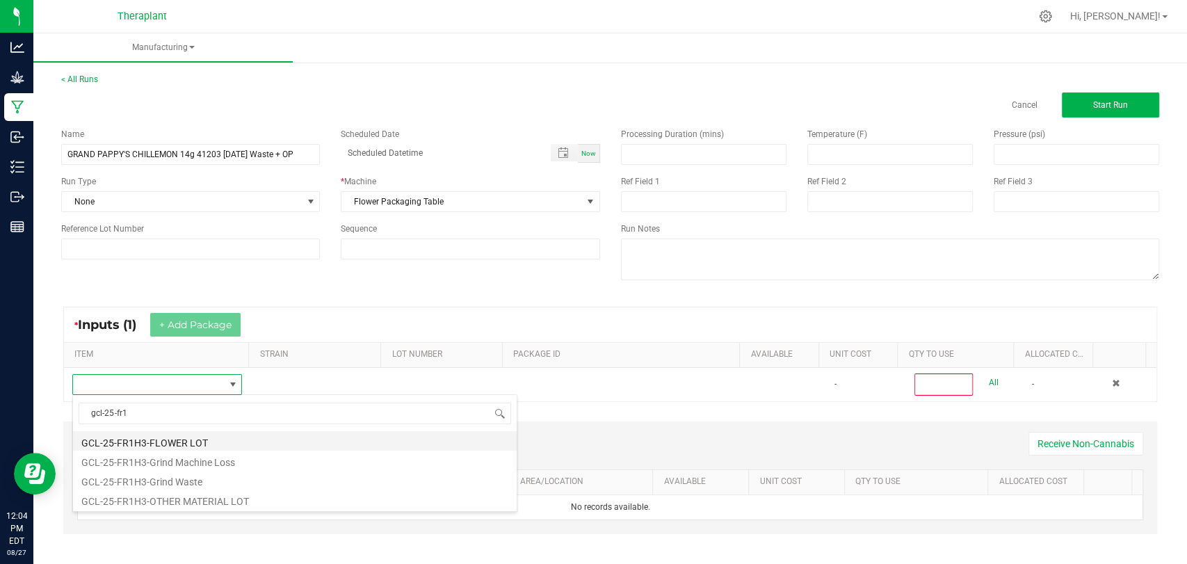
click at [178, 436] on li "GCL-25-FR1H3-FLOWER LOT" at bounding box center [294, 440] width 443 height 19
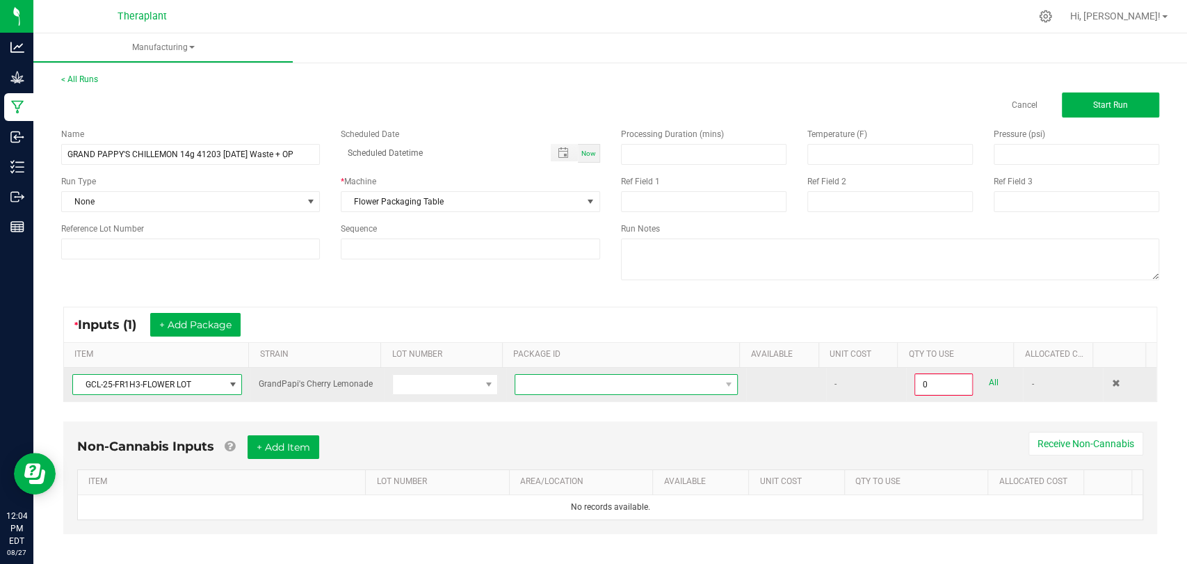
click at [573, 375] on span at bounding box center [617, 384] width 204 height 19
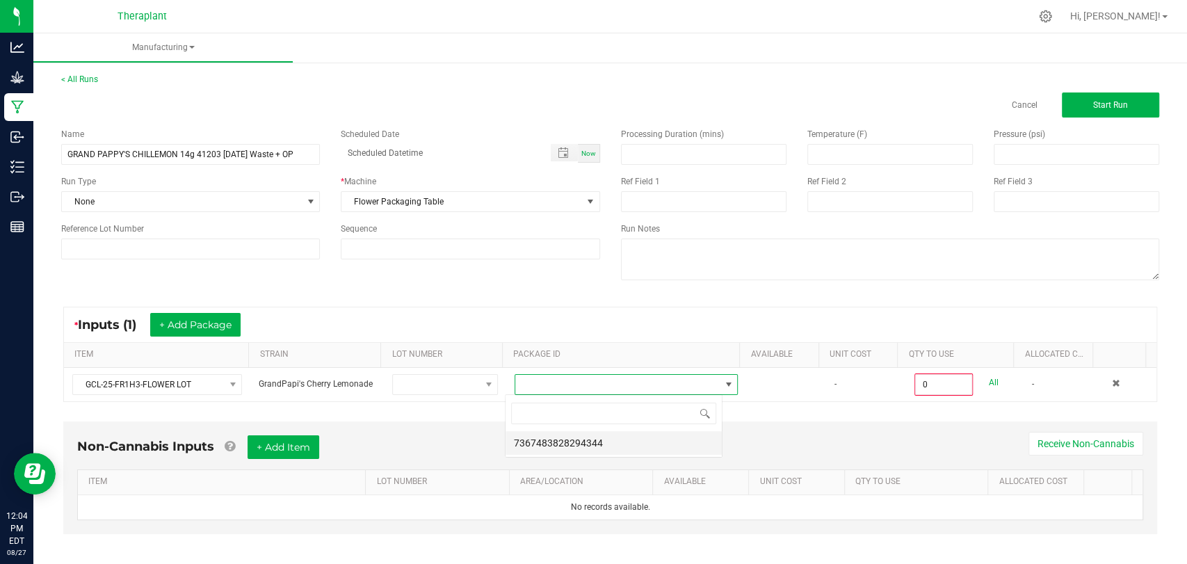
scroll to position [20, 217]
click at [587, 442] on li "7367483828294344" at bounding box center [613, 443] width 216 height 24
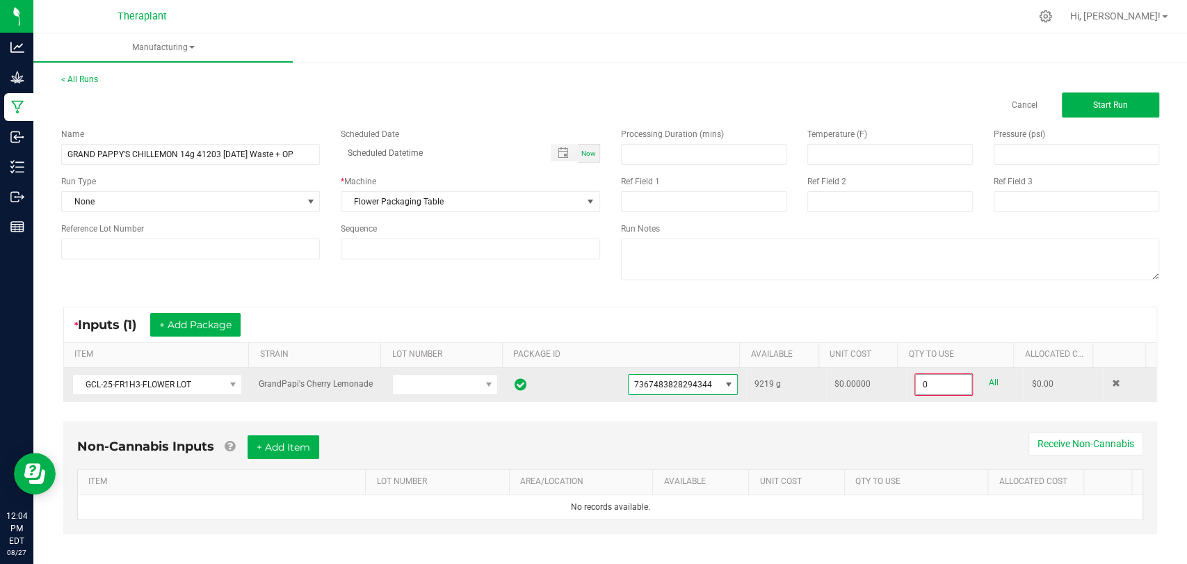
click at [915, 384] on input "0" at bounding box center [943, 384] width 56 height 19
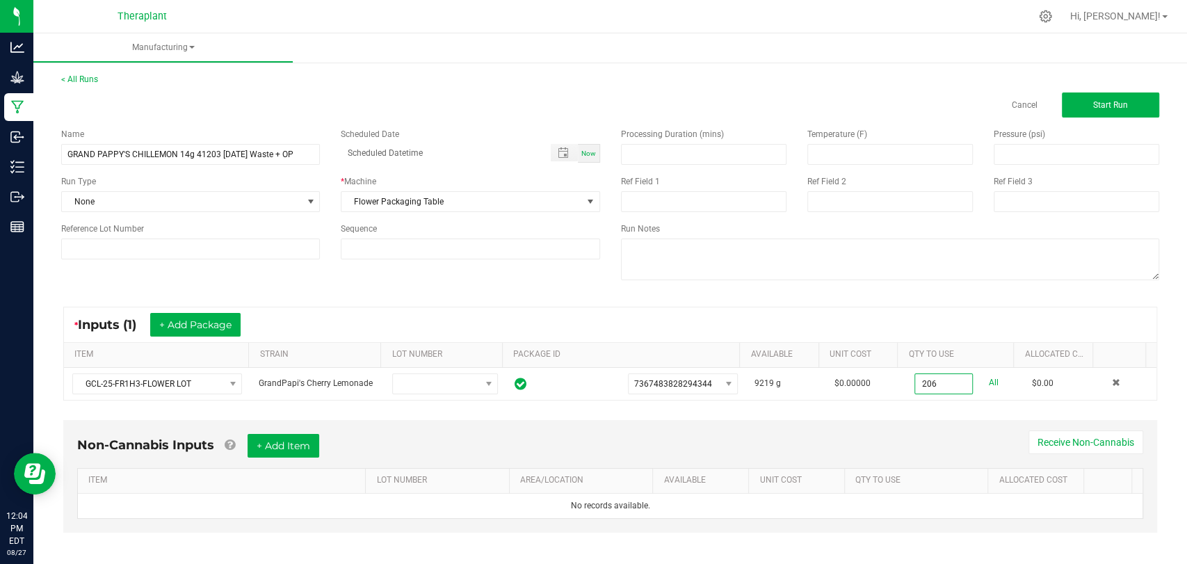
click at [922, 405] on div "* Inputs (1) + Add Package ITEM STRAIN LOT NUMBER PACKAGE ID AVAILABLE Unit Cos…" at bounding box center [610, 353] width 1118 height 119
type input "206.0000 g"
click at [1074, 106] on button "Start Run" at bounding box center [1109, 104] width 97 height 25
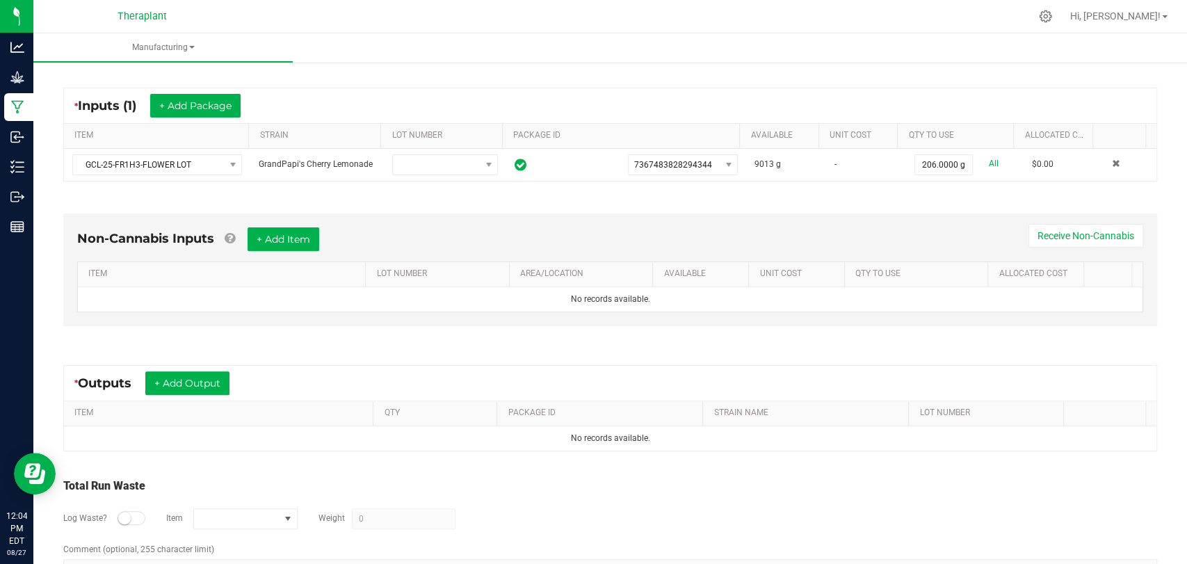
scroll to position [281, 0]
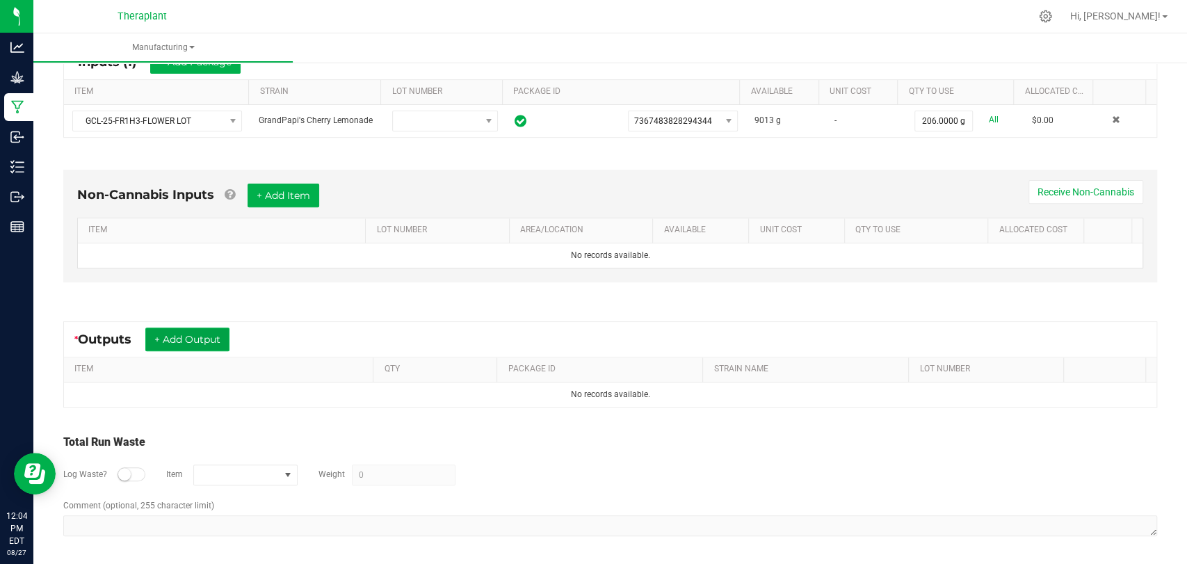
click at [193, 335] on button "+ Add Output" at bounding box center [187, 339] width 84 height 24
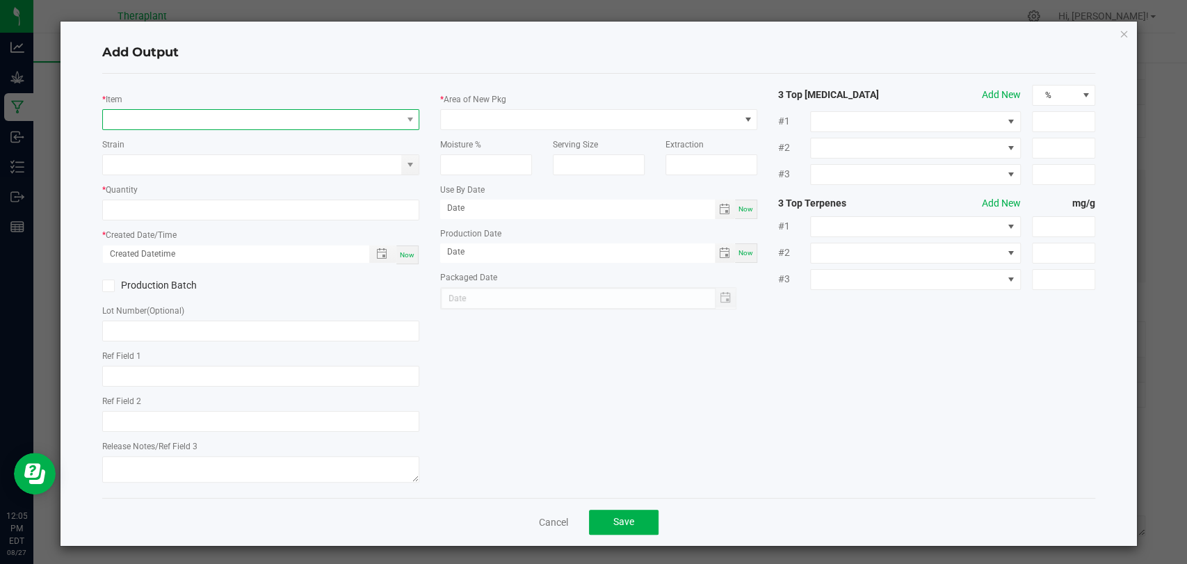
click at [300, 124] on span "NO DATA FOUND" at bounding box center [252, 119] width 298 height 19
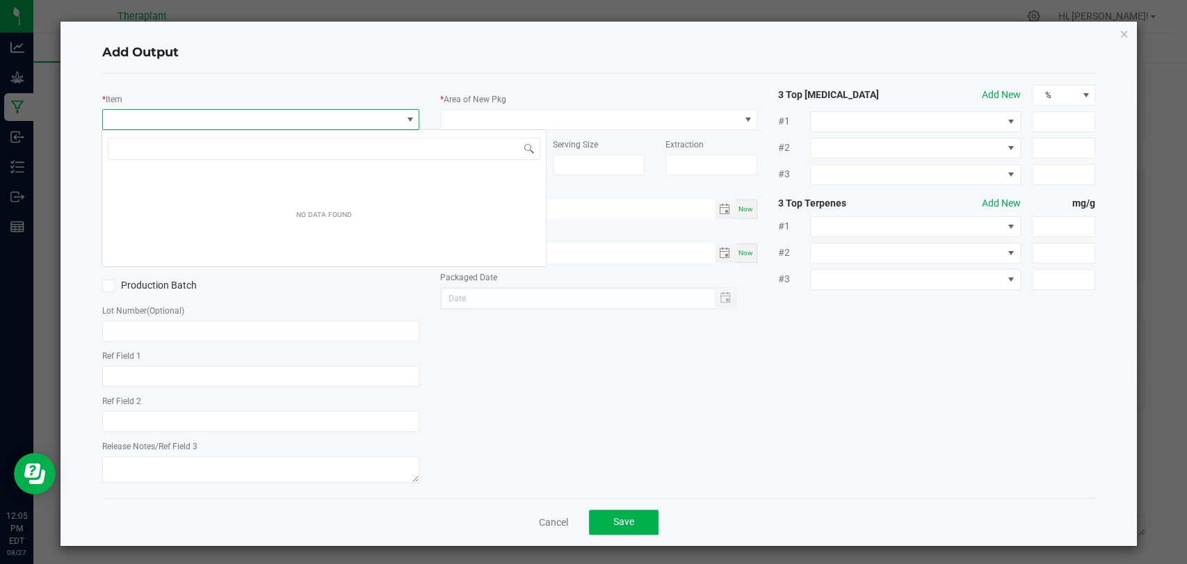
scroll to position [20, 313]
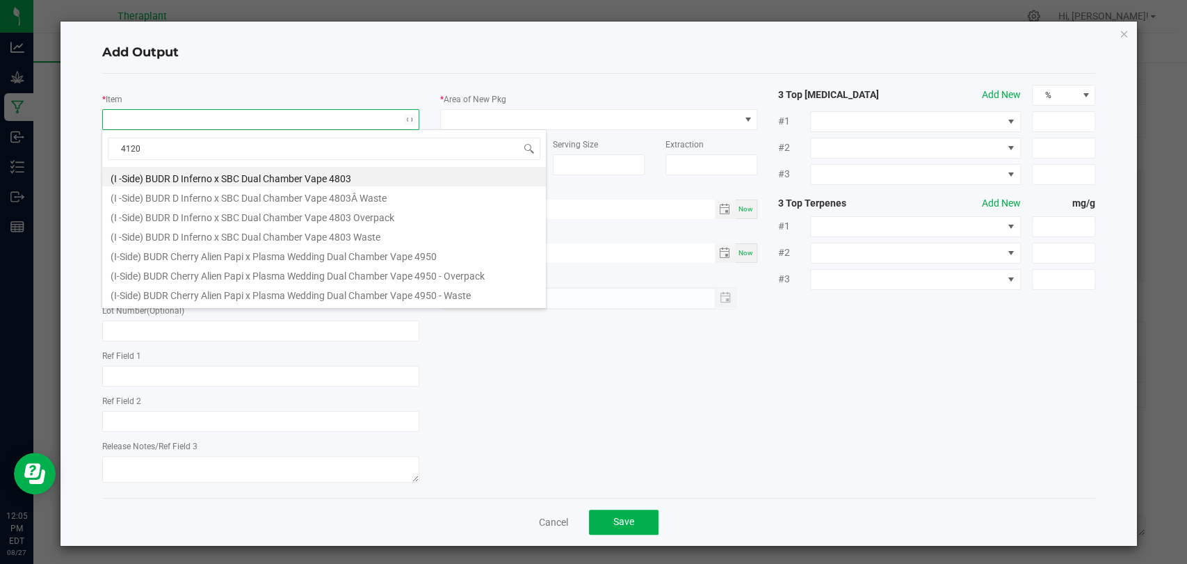
type input "41203"
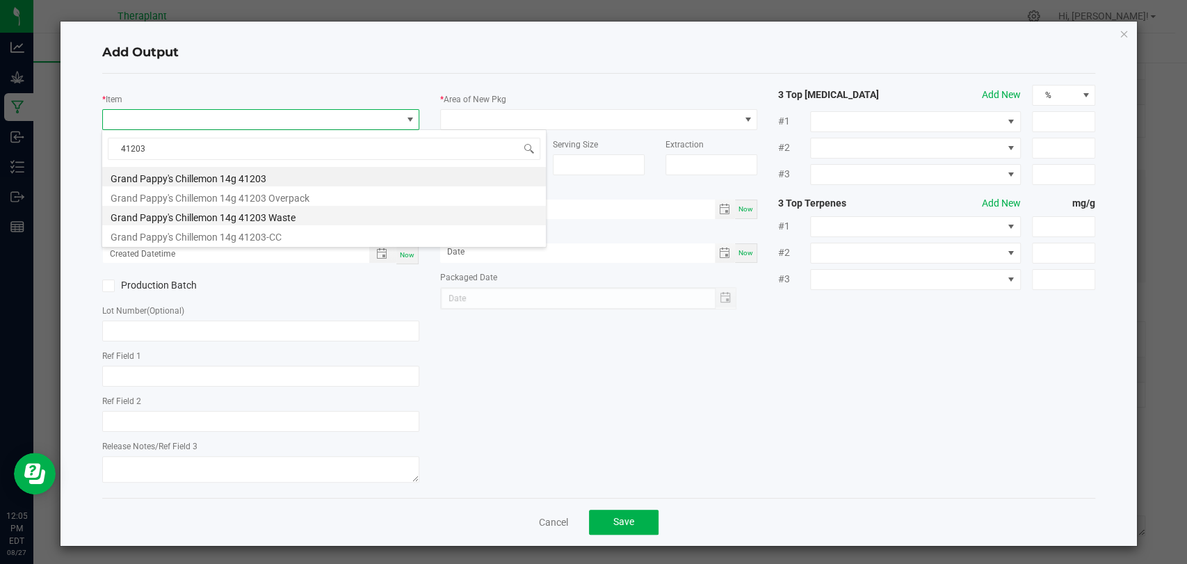
click at [264, 213] on li "Grand Pappy's Chillemon 14g 41203 Waste" at bounding box center [323, 215] width 443 height 19
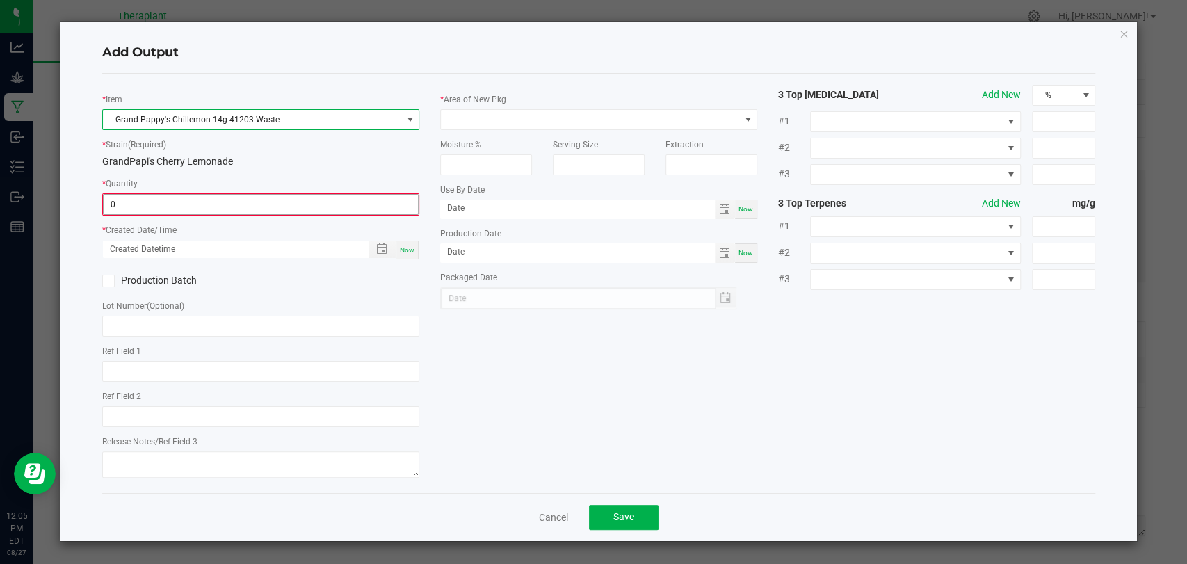
click at [250, 198] on input "0" at bounding box center [261, 204] width 314 height 19
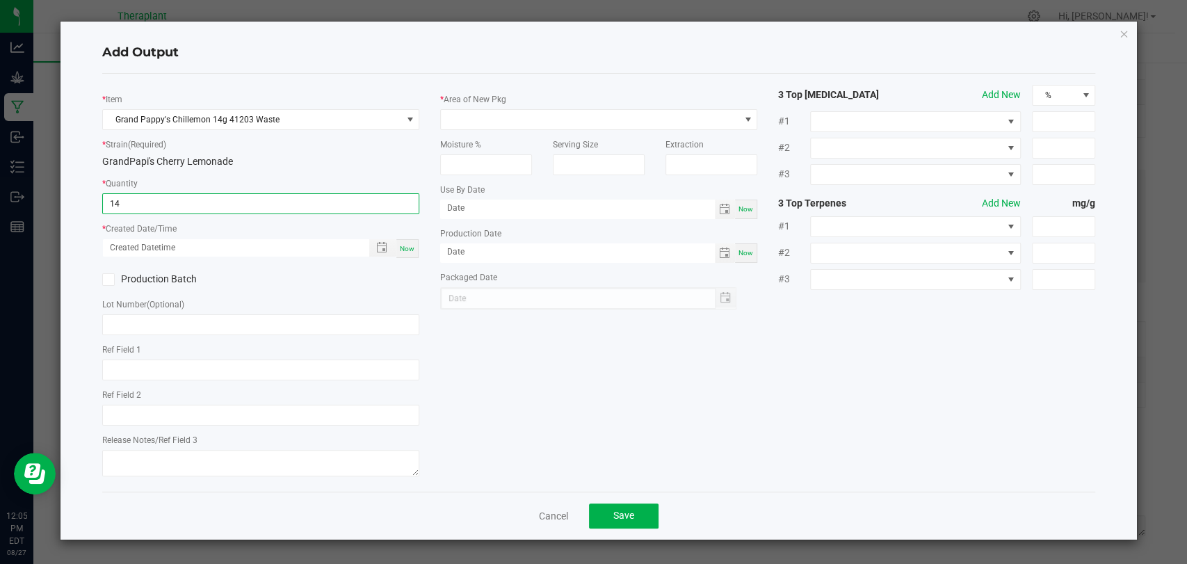
type input "14.0000 g"
click at [412, 247] on span "Now" at bounding box center [407, 249] width 15 height 8
type input "[DATE] 12:05 PM"
type input "[DATE]"
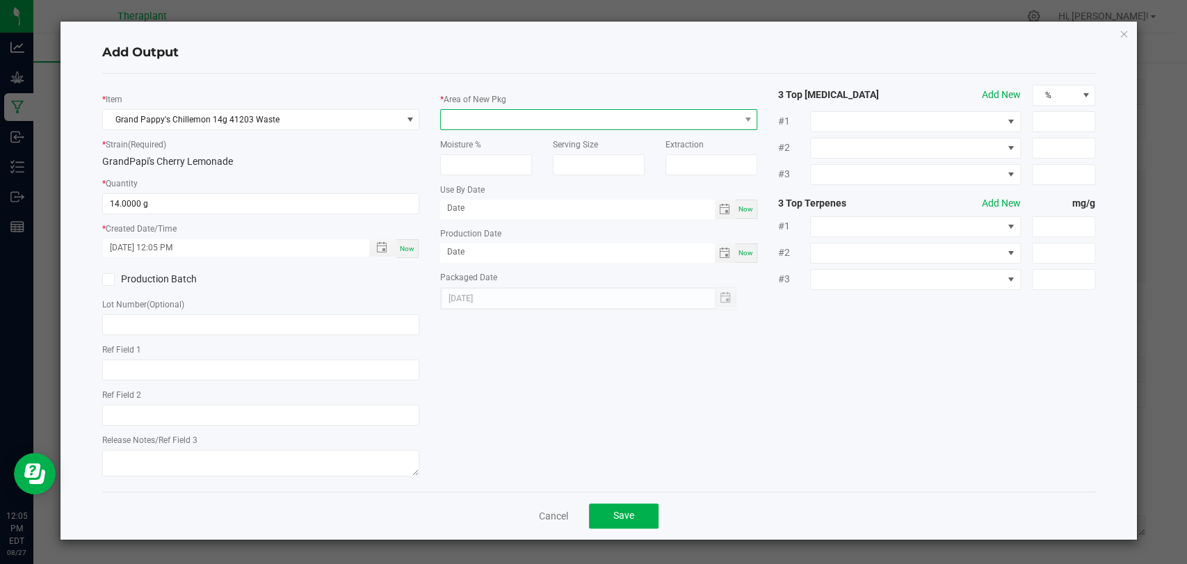
click at [461, 120] on span at bounding box center [590, 119] width 298 height 19
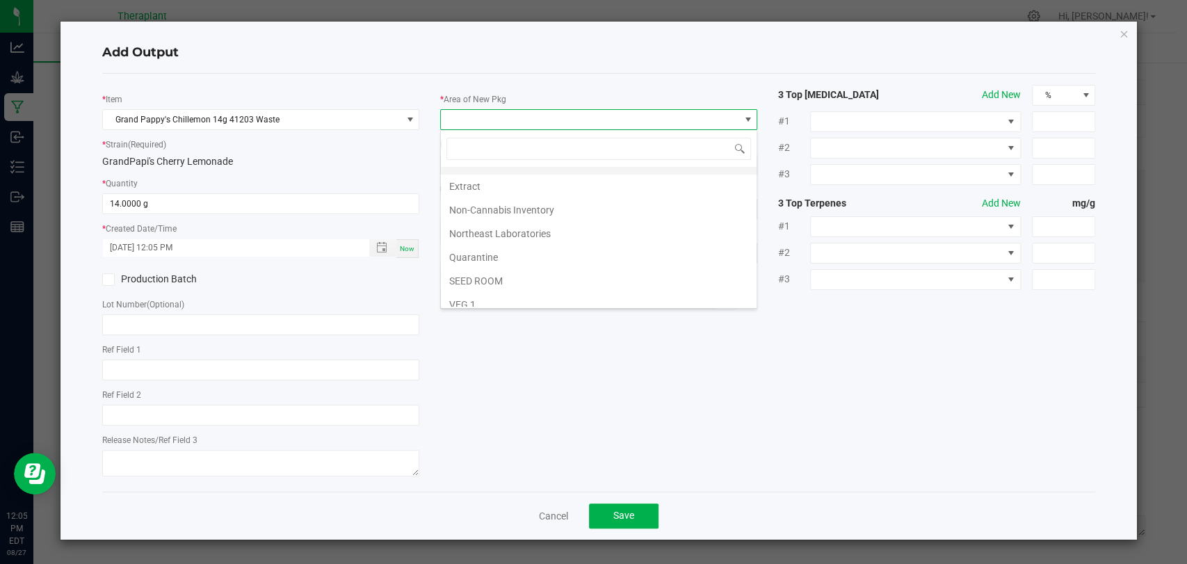
scroll to position [260, 0]
click at [482, 247] on li "Vault 2" at bounding box center [599, 250] width 316 height 24
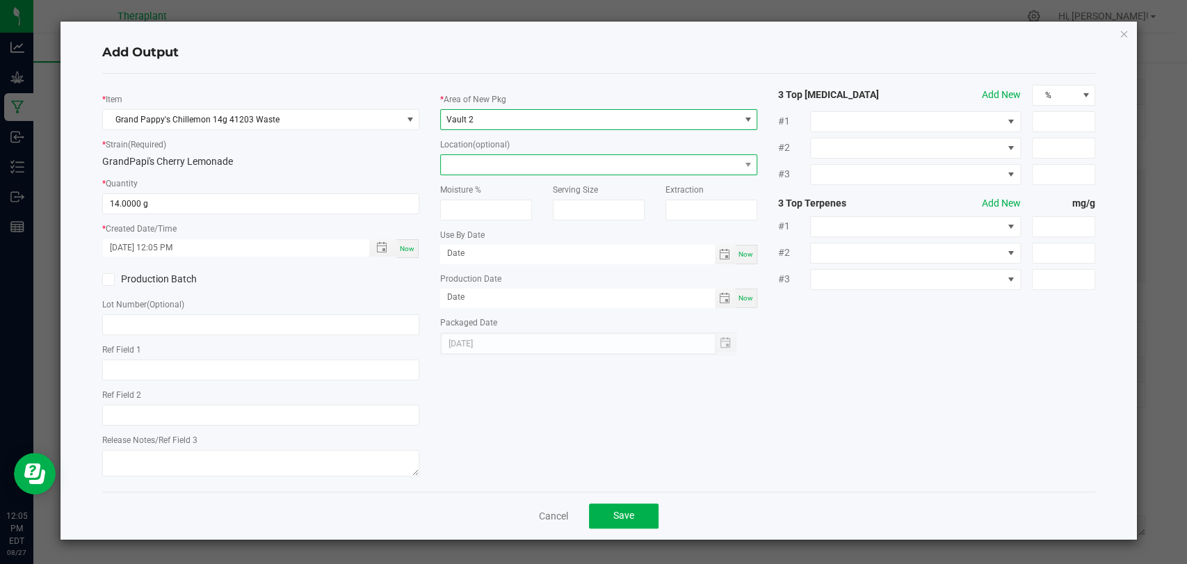
click at [476, 165] on span at bounding box center [590, 164] width 298 height 19
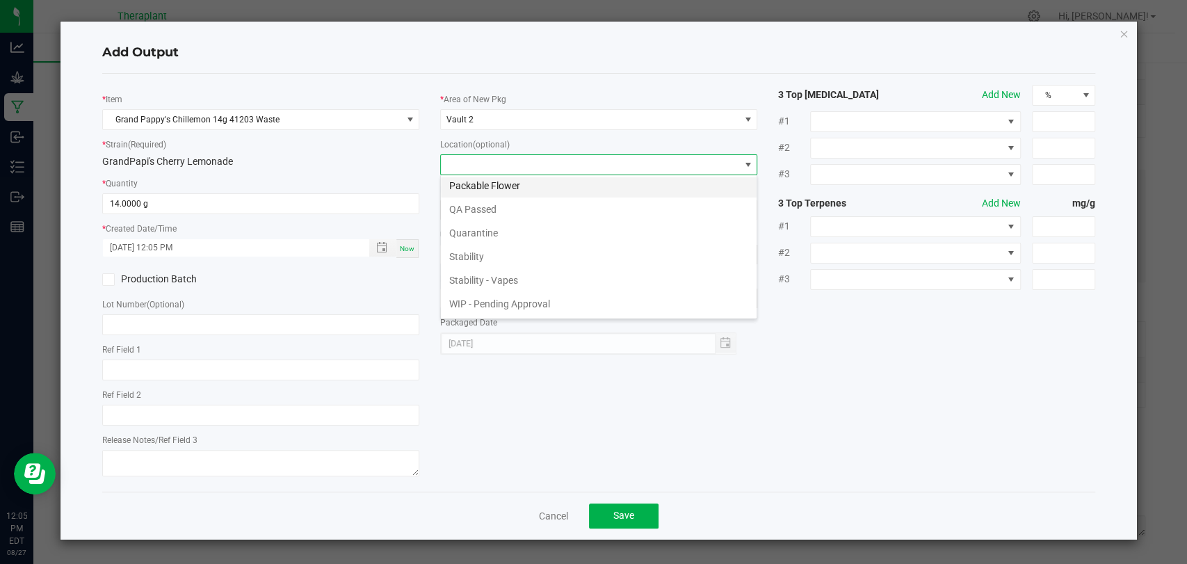
scroll to position [95, 0]
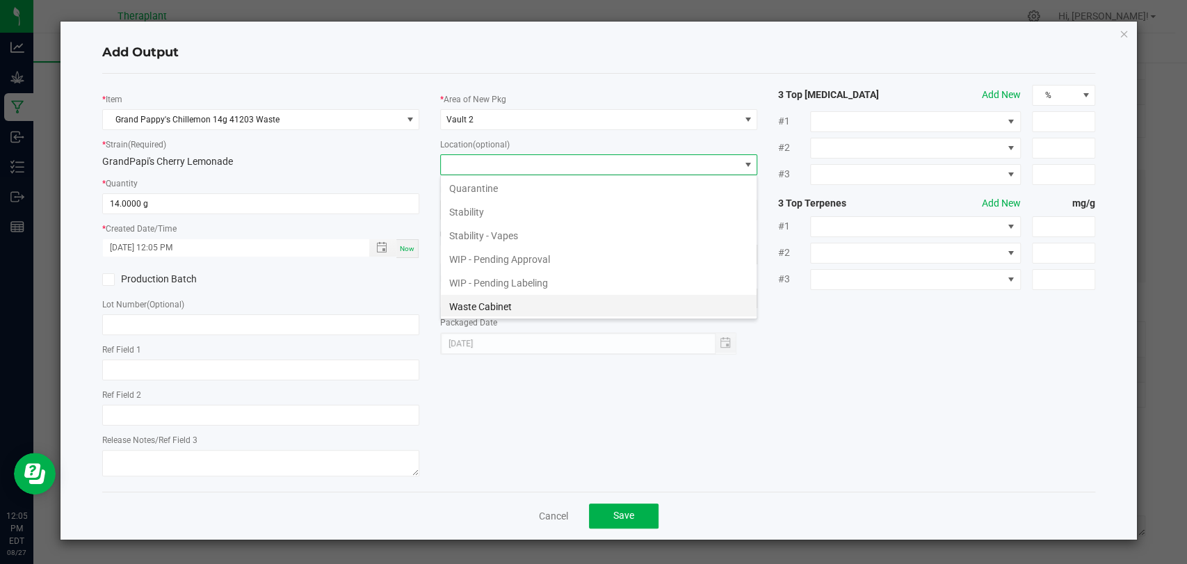
click at [487, 299] on li "Waste Cabinet" at bounding box center [599, 307] width 316 height 24
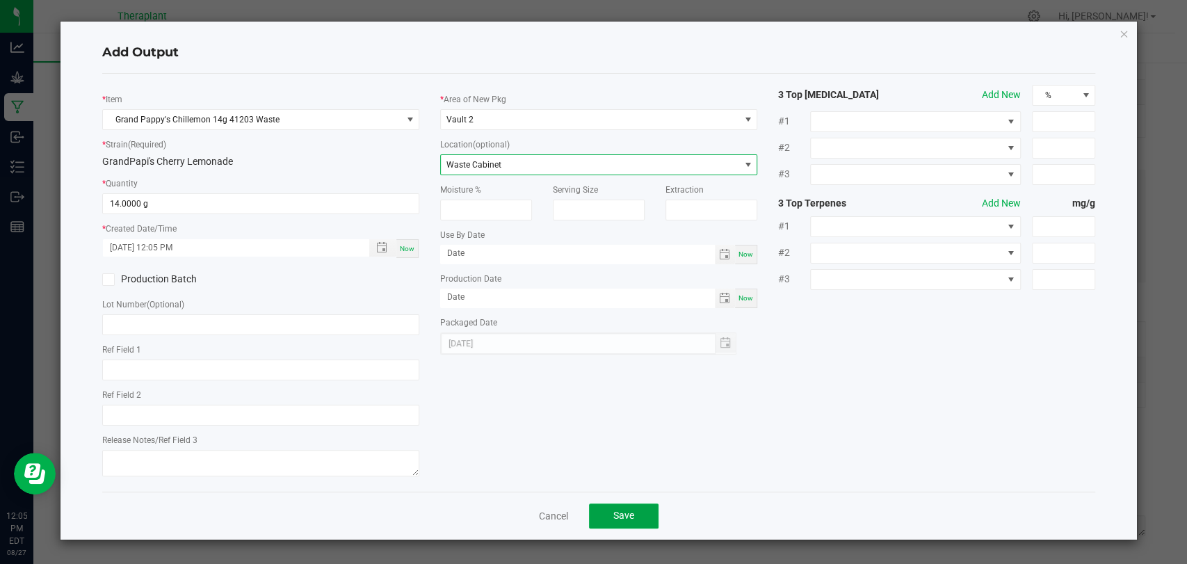
click at [622, 511] on span "Save" at bounding box center [623, 515] width 21 height 11
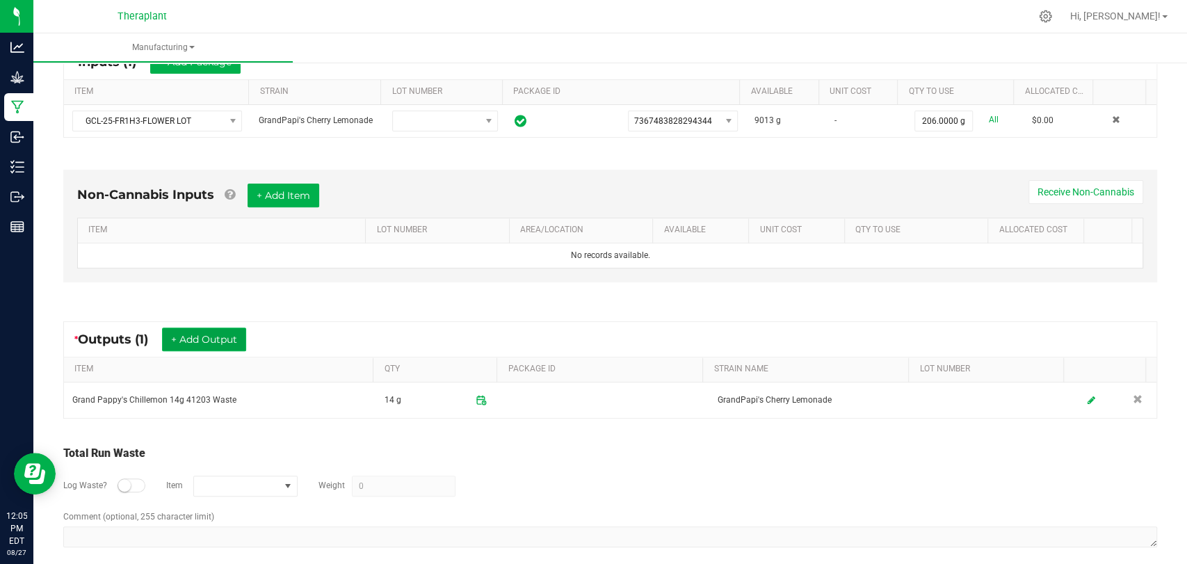
click at [224, 334] on button "+ Add Output" at bounding box center [204, 339] width 84 height 24
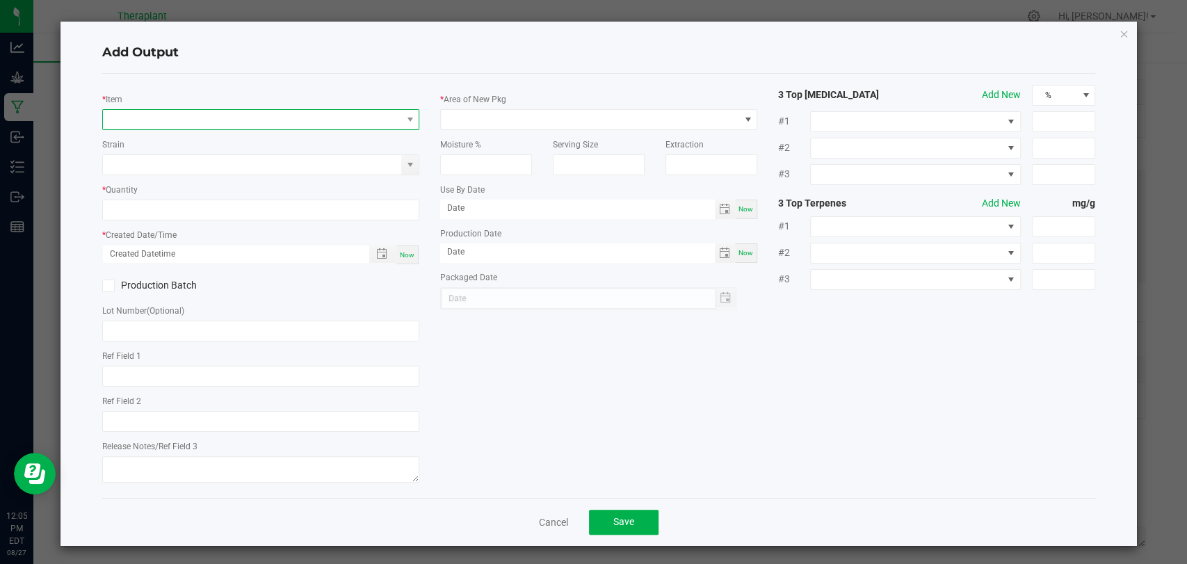
click at [230, 120] on span "NO DATA FOUND" at bounding box center [252, 119] width 298 height 19
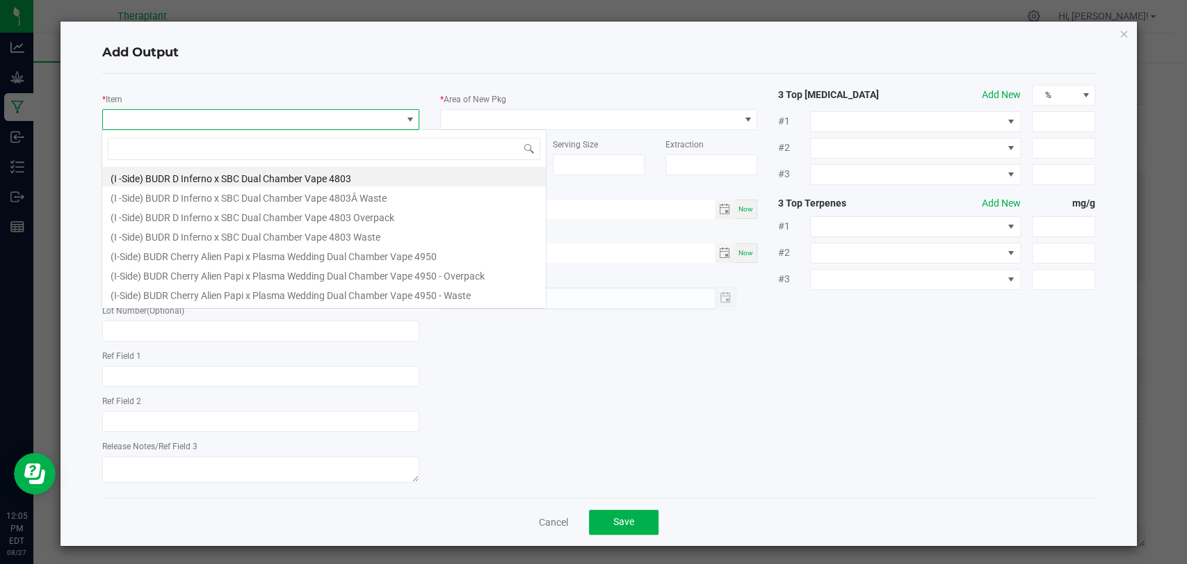
scroll to position [20, 313]
type input "41203"
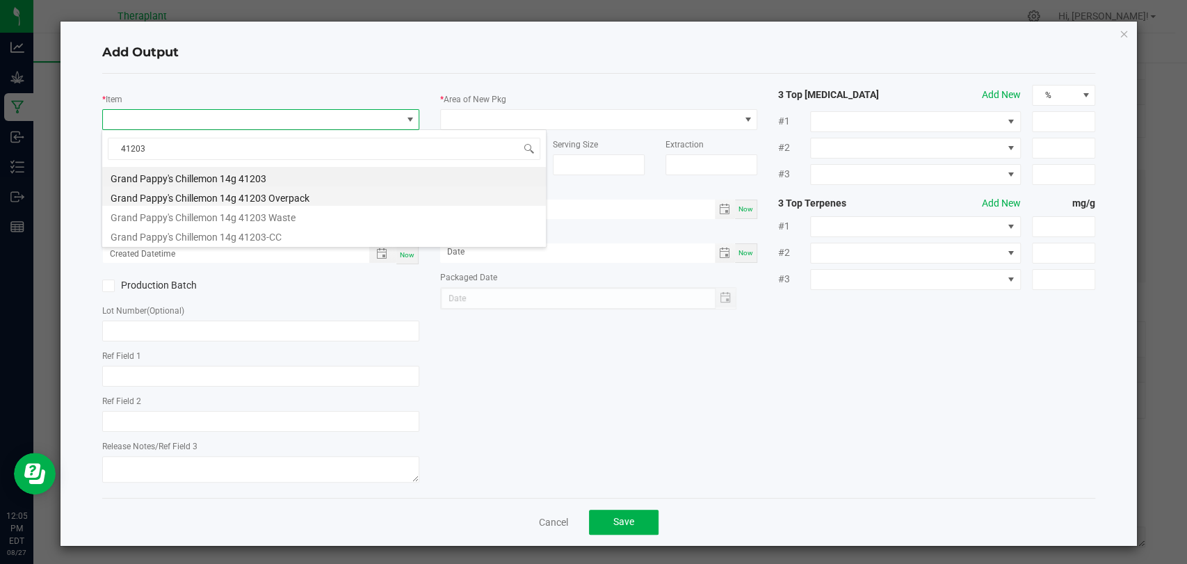
click at [234, 197] on li "Grand Pappy's Chillemon 14g 41203 Overpack" at bounding box center [323, 195] width 443 height 19
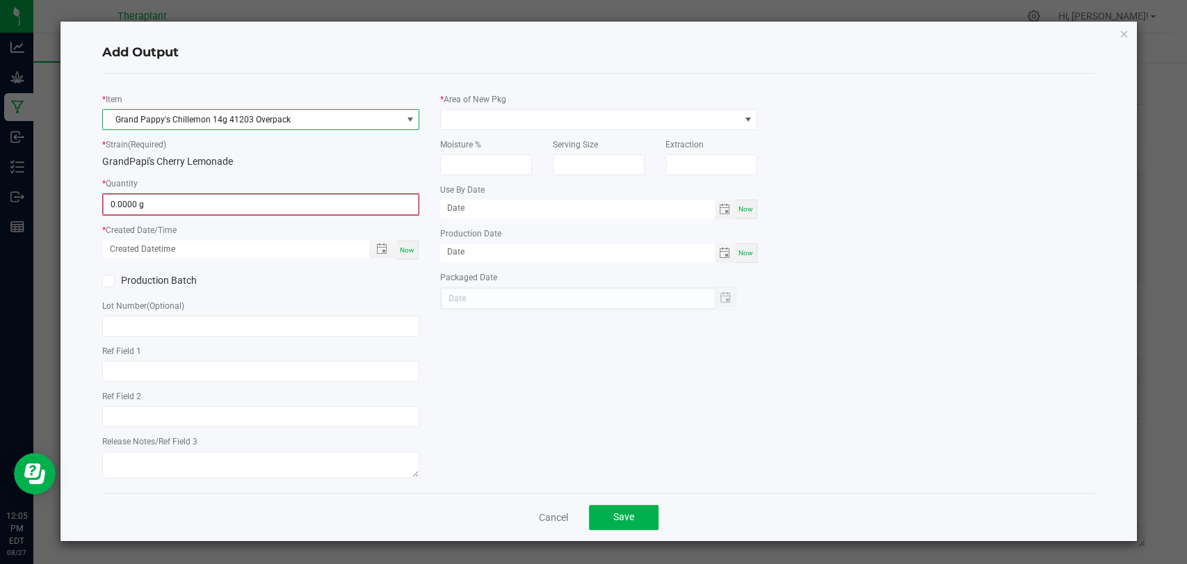
click at [203, 195] on input "0.0000 g" at bounding box center [261, 204] width 314 height 19
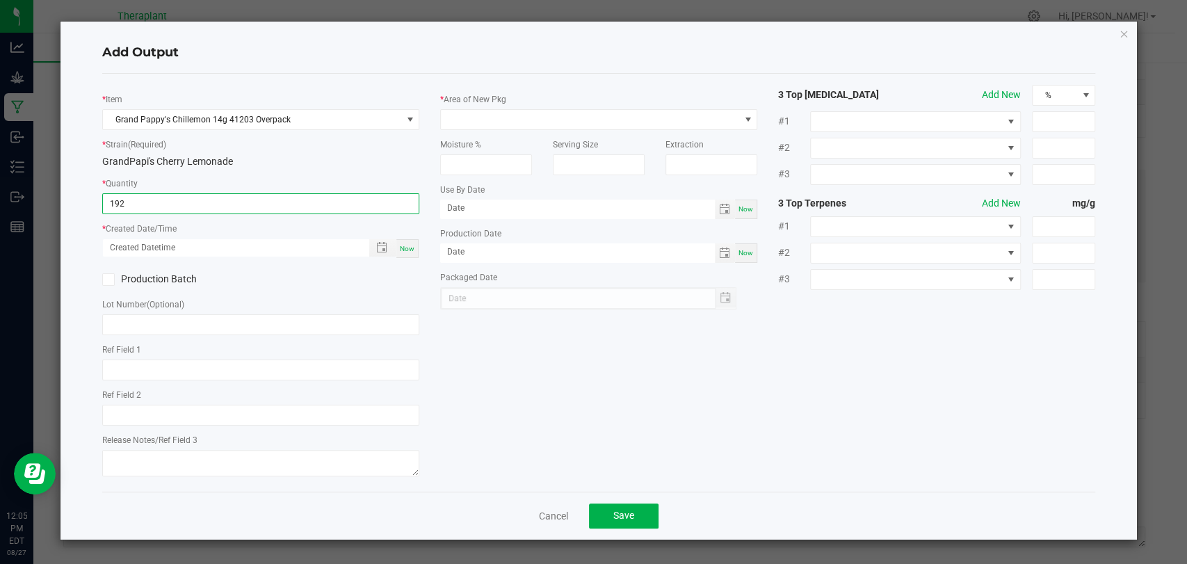
type input "192.0000 g"
click at [411, 252] on div "Now" at bounding box center [407, 248] width 22 height 19
type input "[DATE] 12:05 PM"
type input "[DATE]"
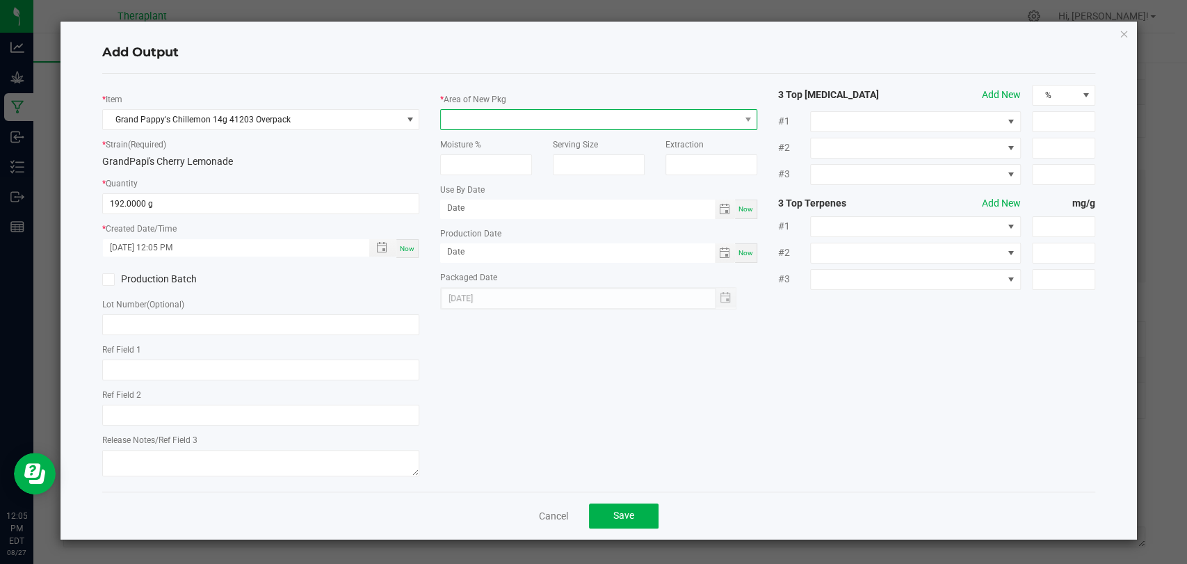
click at [478, 113] on span at bounding box center [590, 119] width 298 height 19
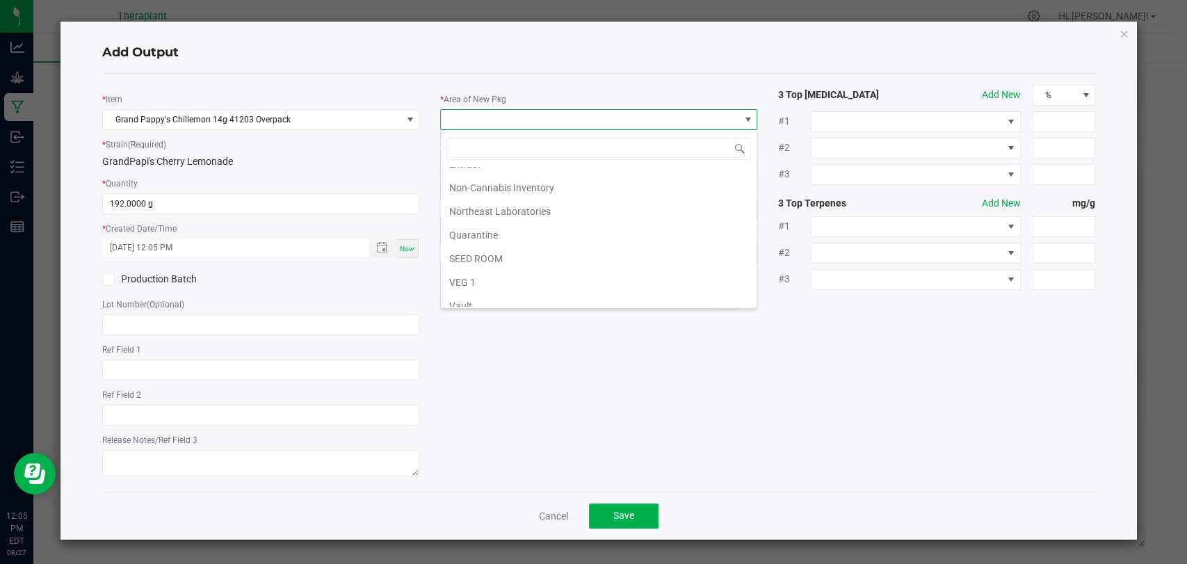
scroll to position [260, 0]
click at [478, 293] on li "Waste" at bounding box center [599, 297] width 316 height 24
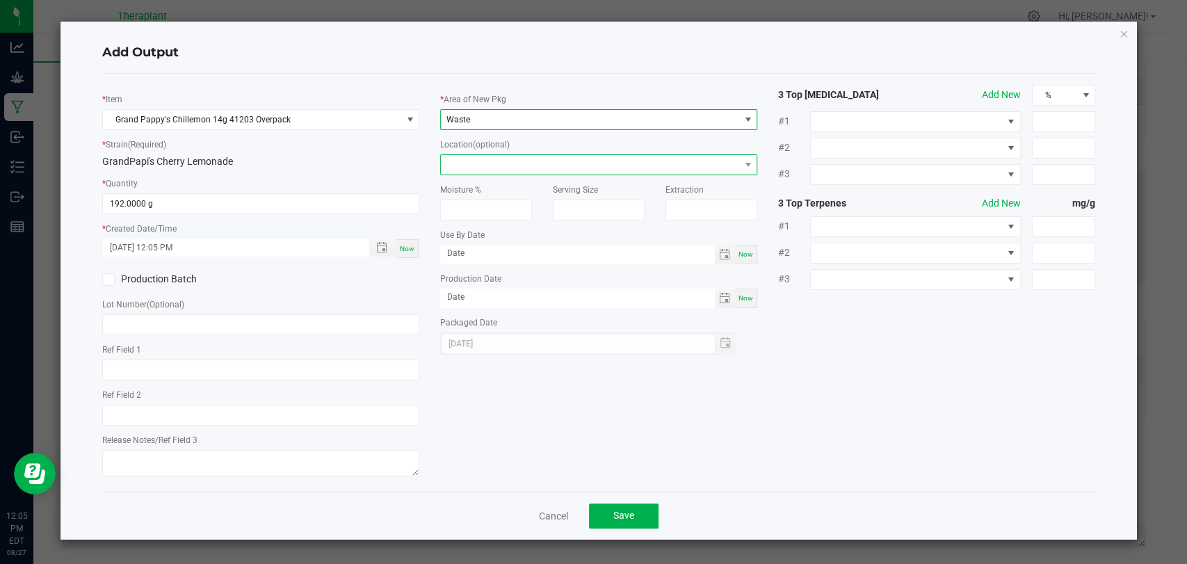
click at [480, 167] on span at bounding box center [590, 164] width 298 height 19
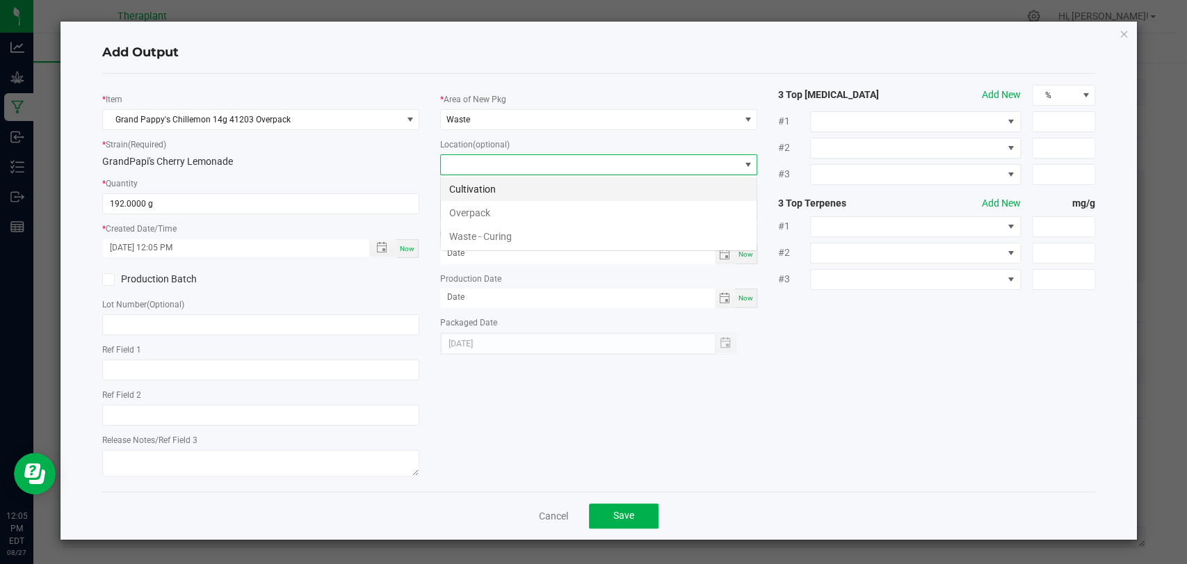
scroll to position [20, 317]
click at [473, 211] on li "Overpack" at bounding box center [599, 213] width 316 height 24
click at [619, 514] on span "Save" at bounding box center [623, 515] width 21 height 11
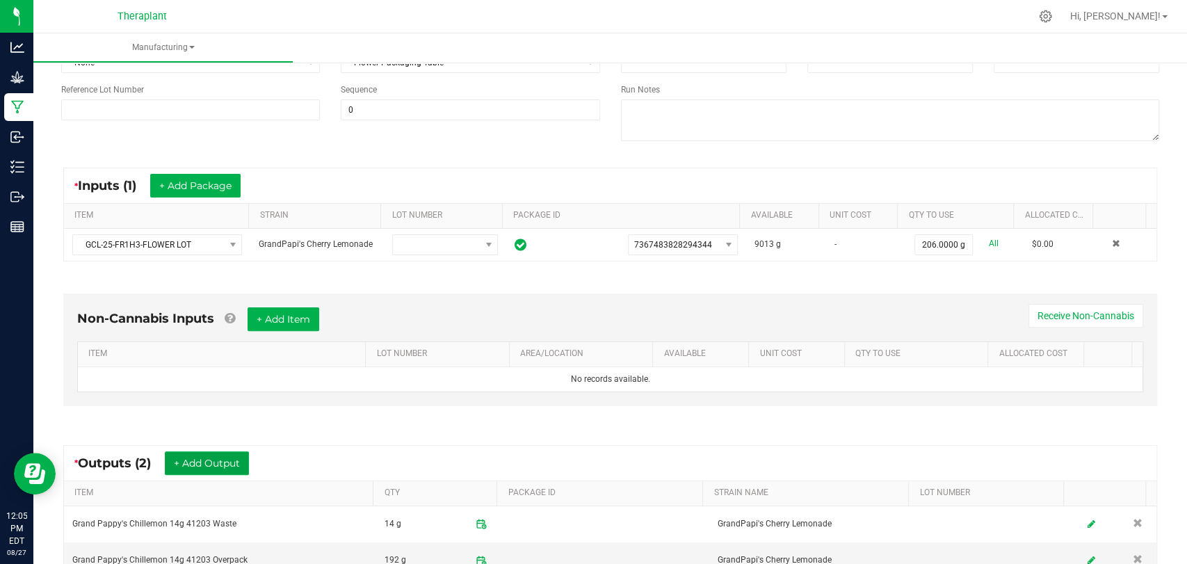
scroll to position [0, 0]
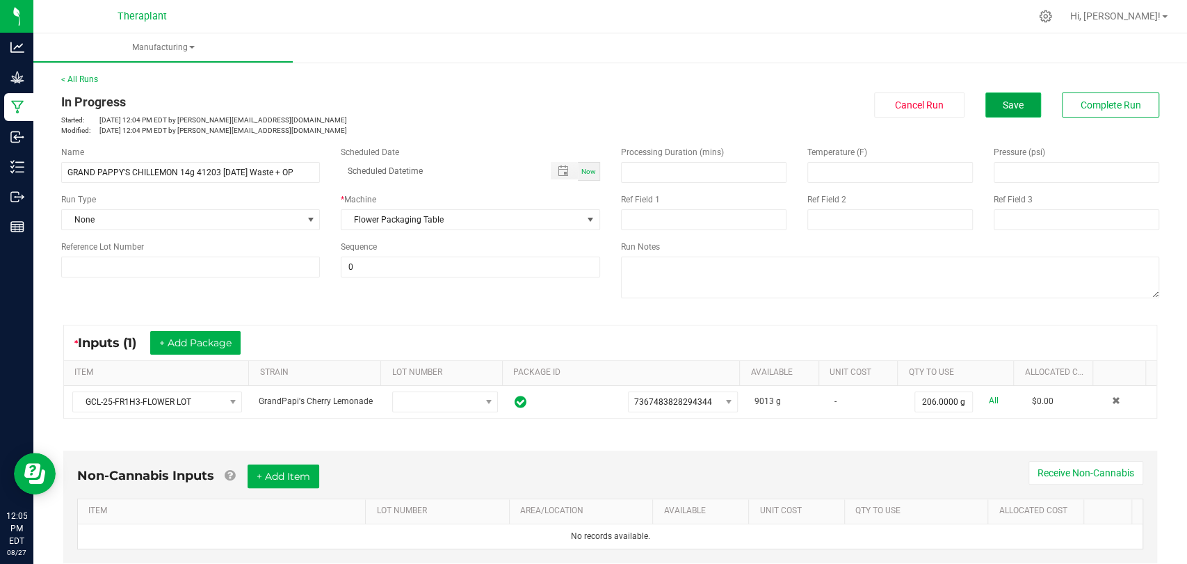
click at [1004, 100] on span "Save" at bounding box center [1012, 104] width 21 height 11
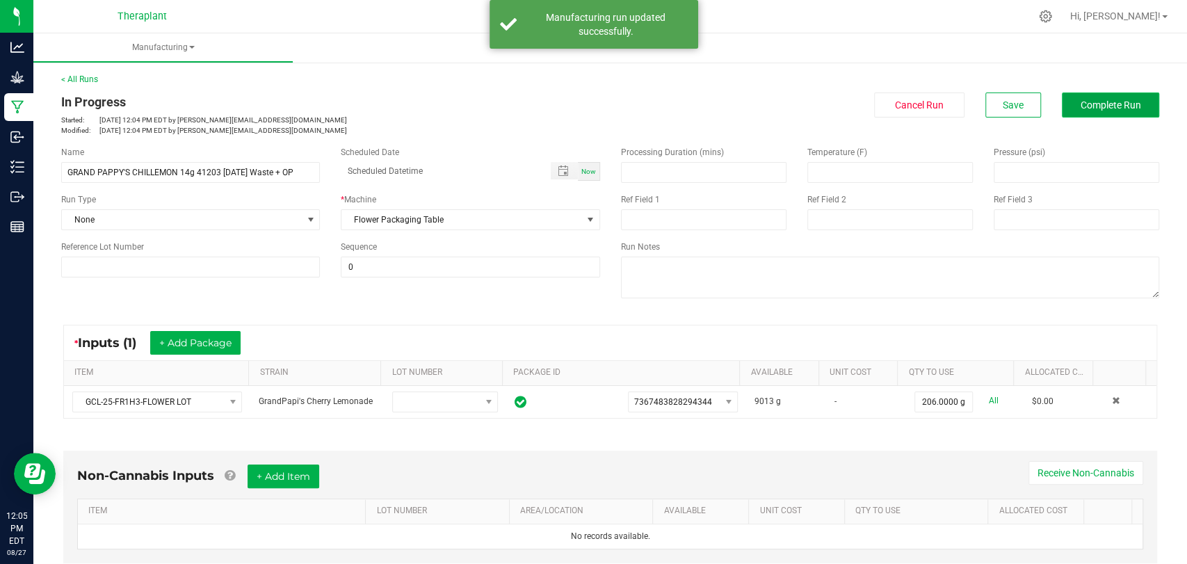
click at [1066, 103] on button "Complete Run" at bounding box center [1109, 104] width 97 height 25
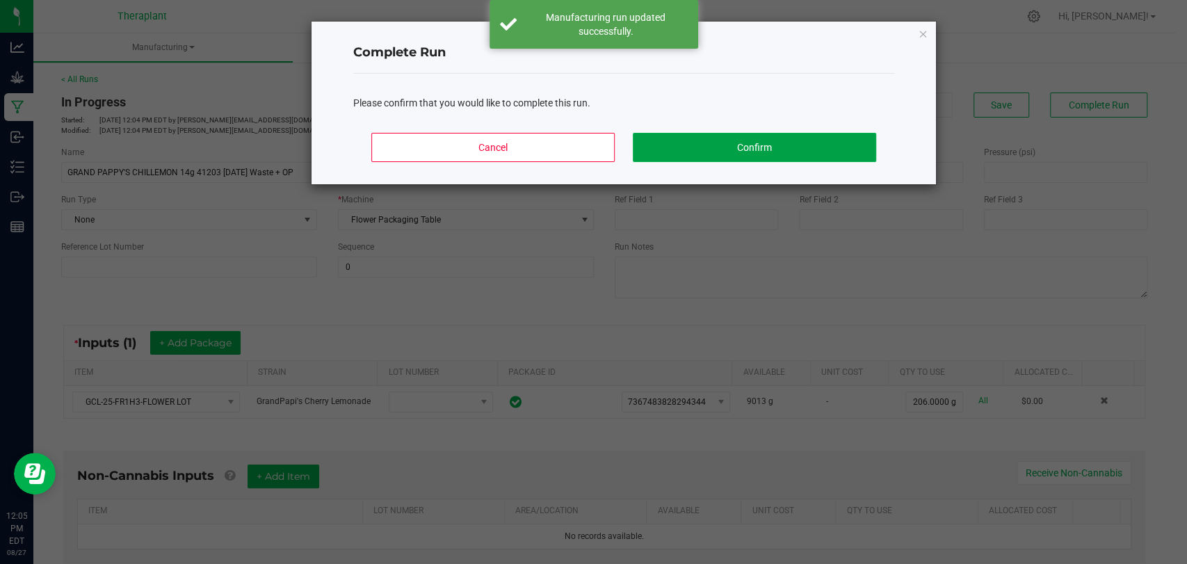
click at [834, 142] on button "Confirm" at bounding box center [754, 147] width 243 height 29
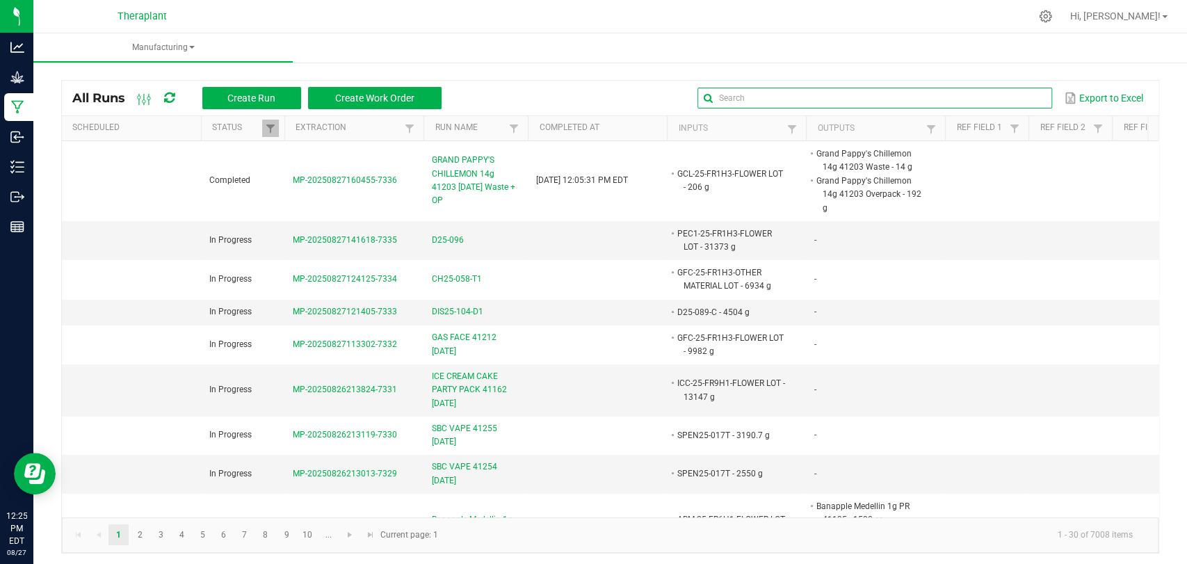
click at [998, 99] on input "text" at bounding box center [874, 98] width 355 height 21
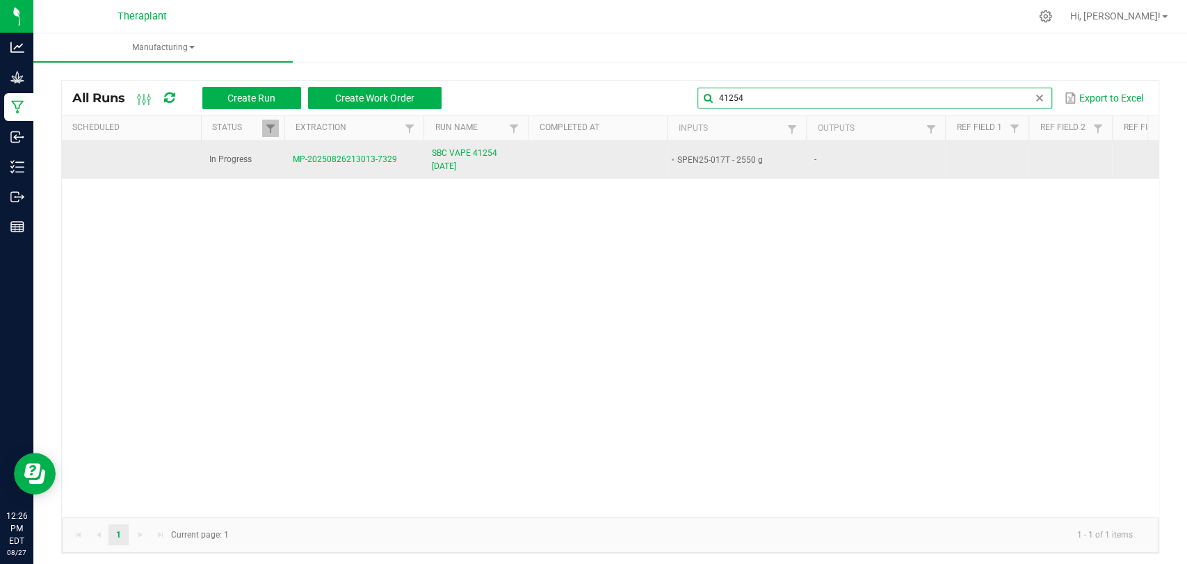
type input "41254"
click at [432, 161] on span "SBC VAPE 41254 [DATE]" at bounding box center [476, 160] width 88 height 26
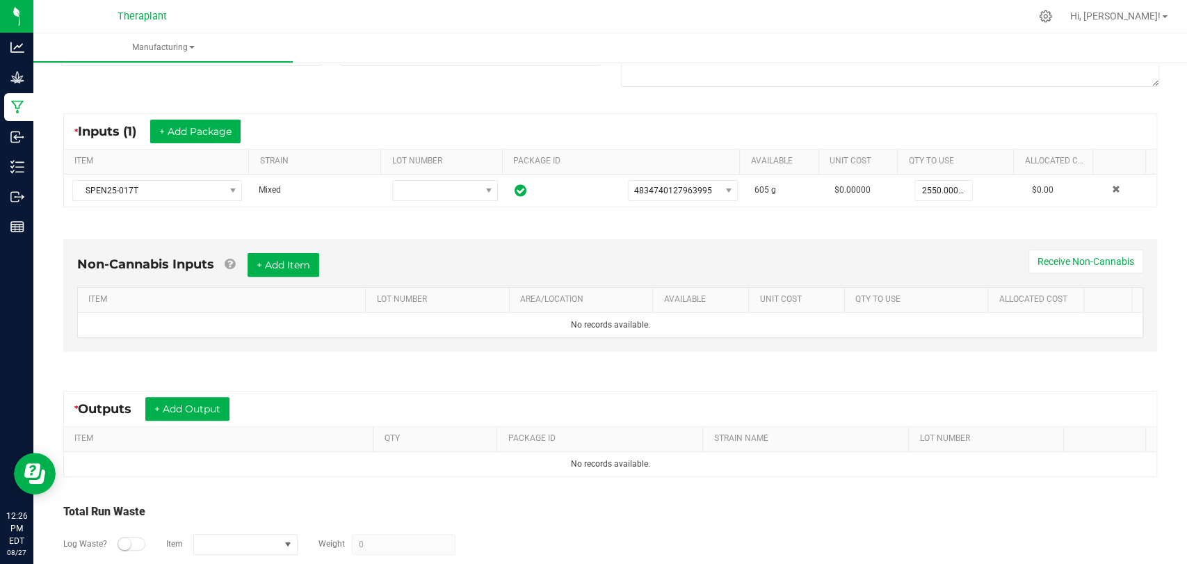
scroll to position [281, 0]
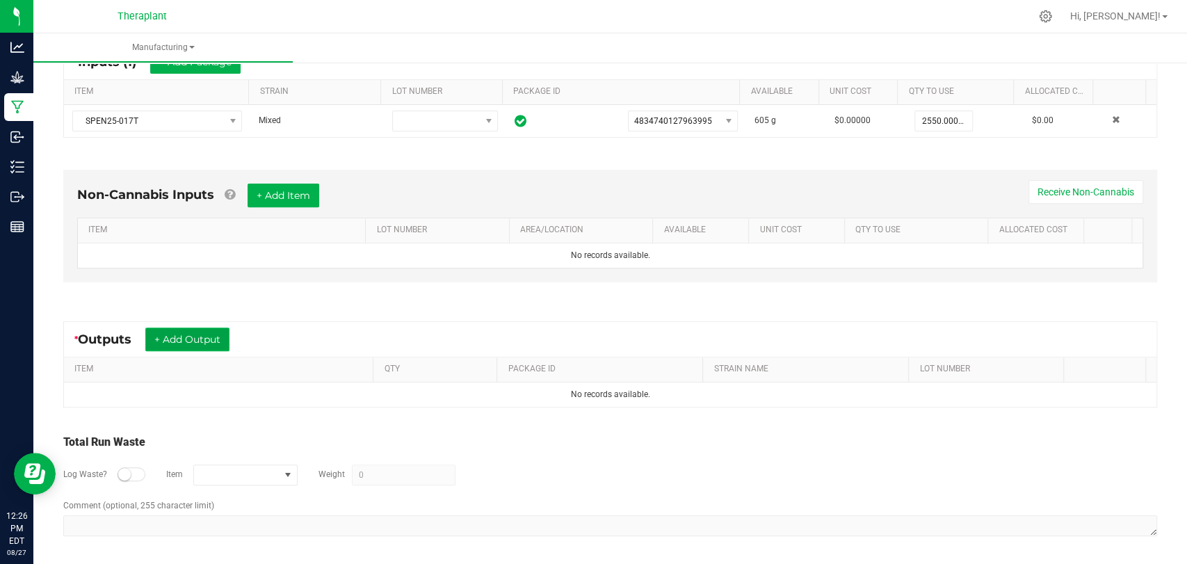
click at [214, 344] on button "+ Add Output" at bounding box center [187, 339] width 84 height 24
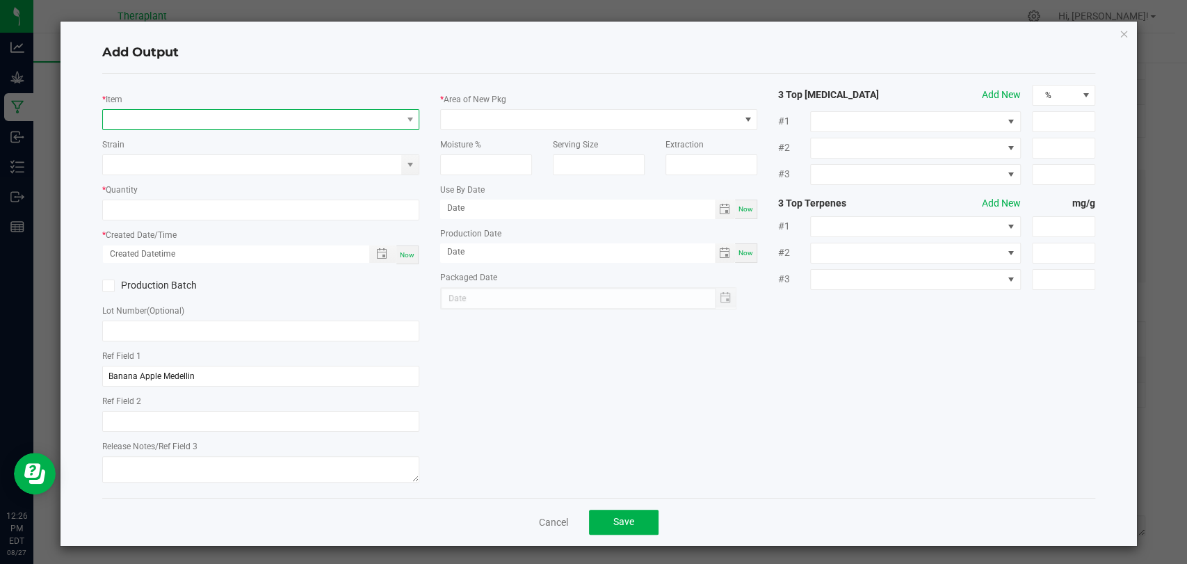
click at [250, 122] on span "NO DATA FOUND" at bounding box center [252, 119] width 298 height 19
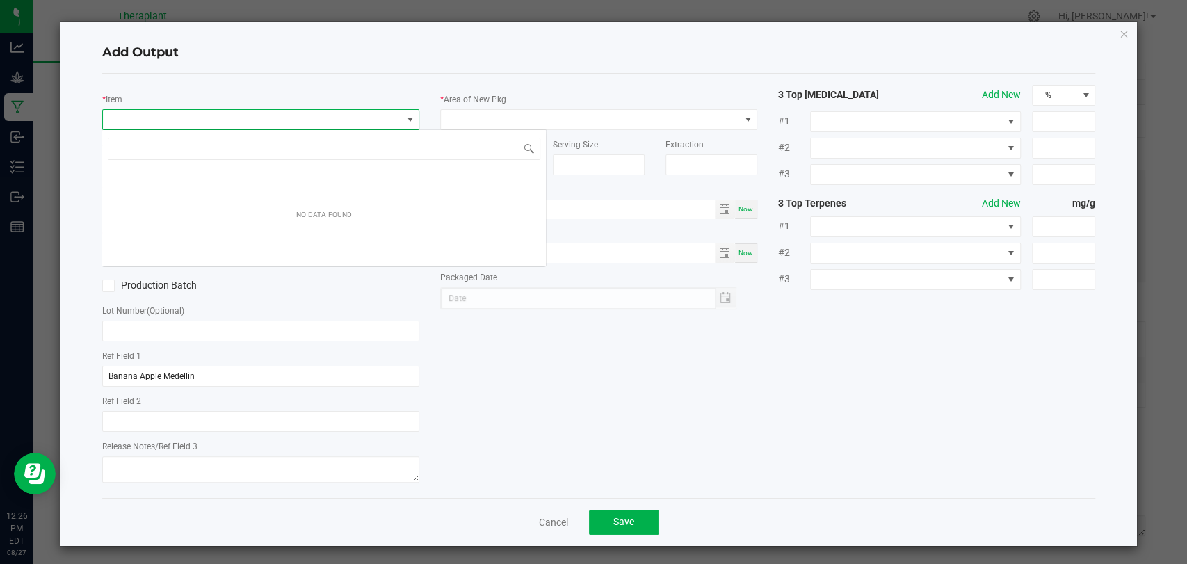
scroll to position [20, 313]
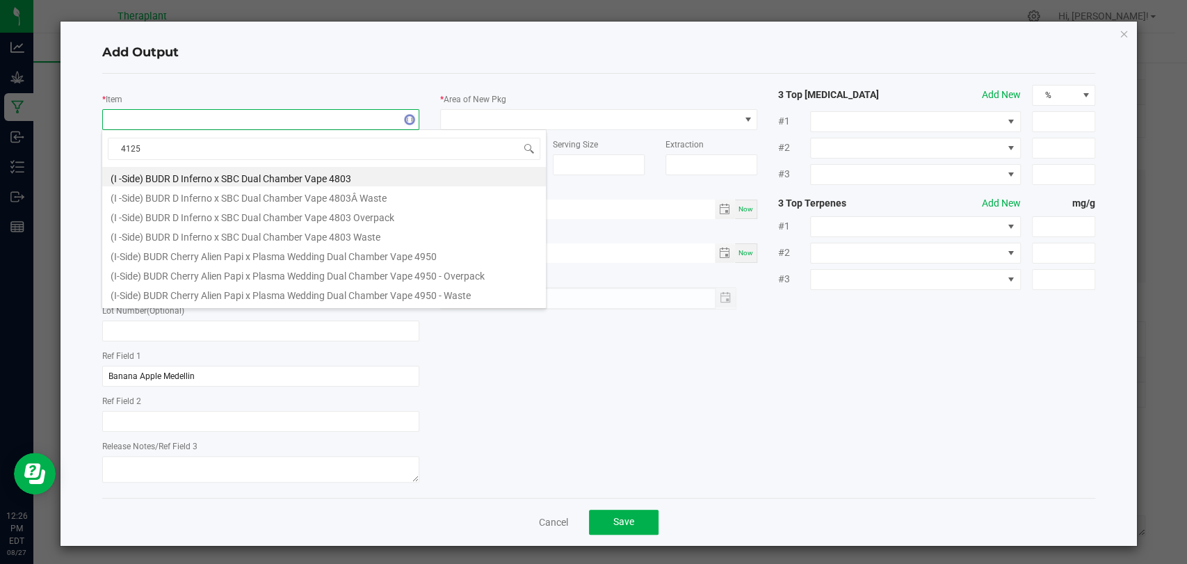
type input "41254"
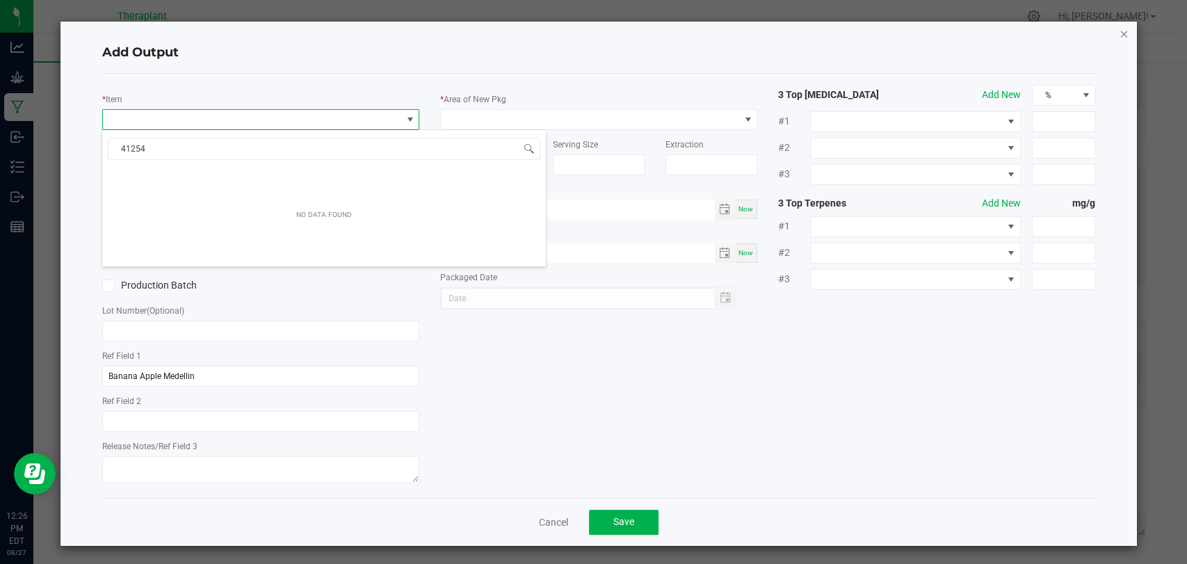
click at [1118, 30] on icon "button" at bounding box center [1123, 33] width 10 height 17
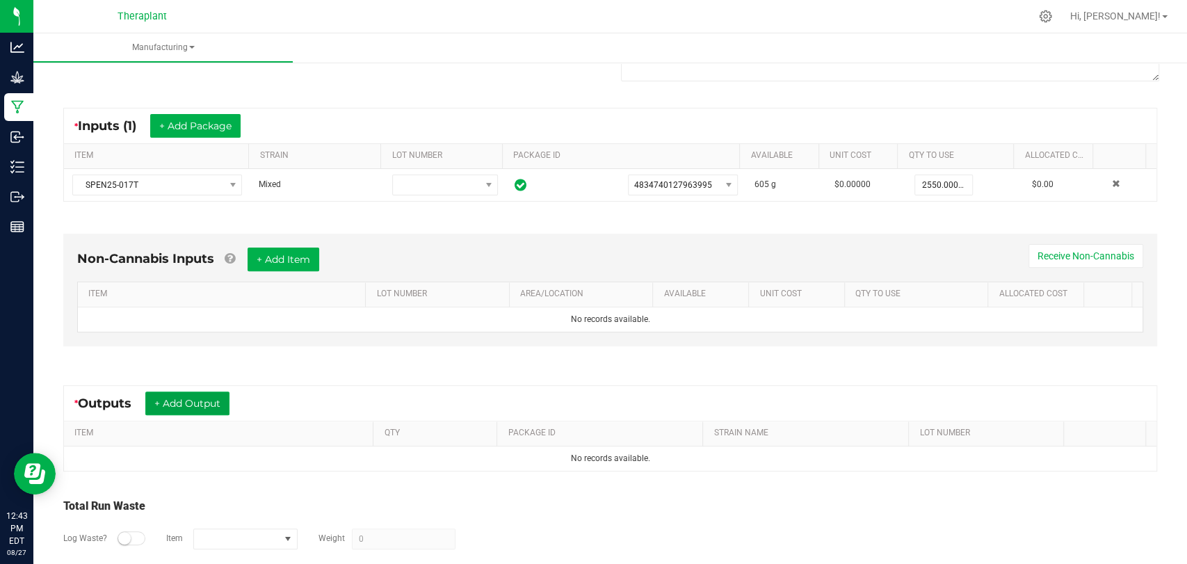
scroll to position [281, 0]
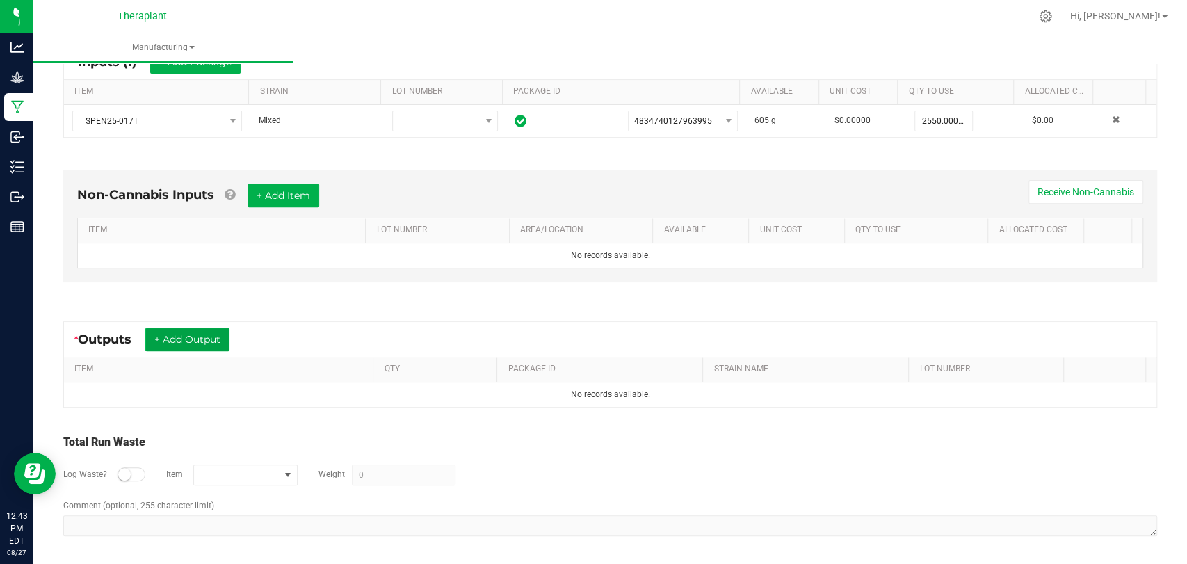
click at [182, 345] on button "+ Add Output" at bounding box center [187, 339] width 84 height 24
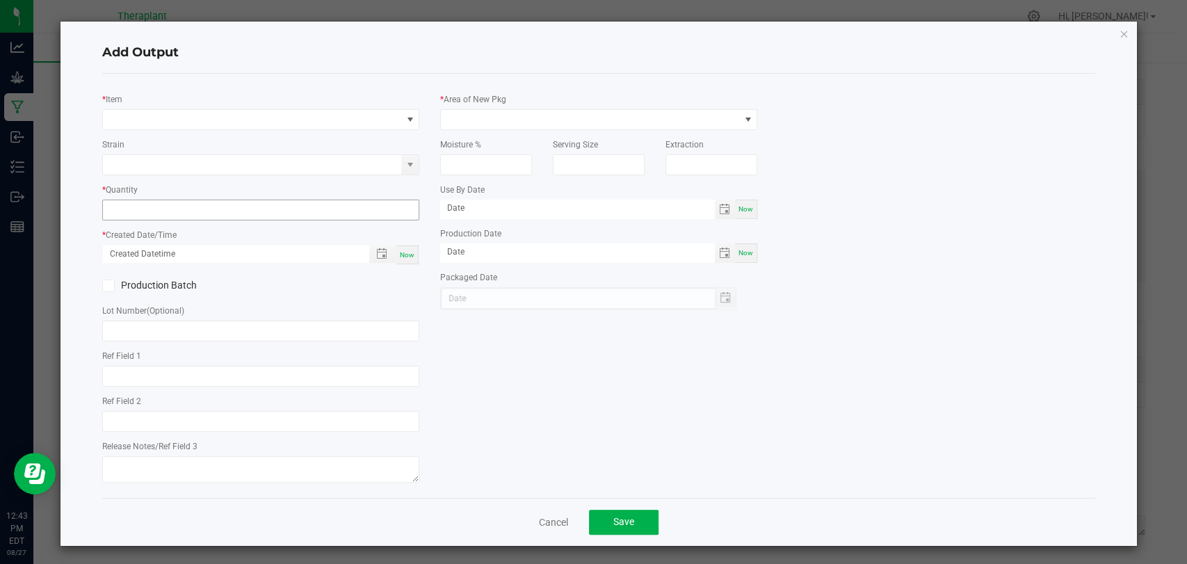
type input "Banana Apple Medellin"
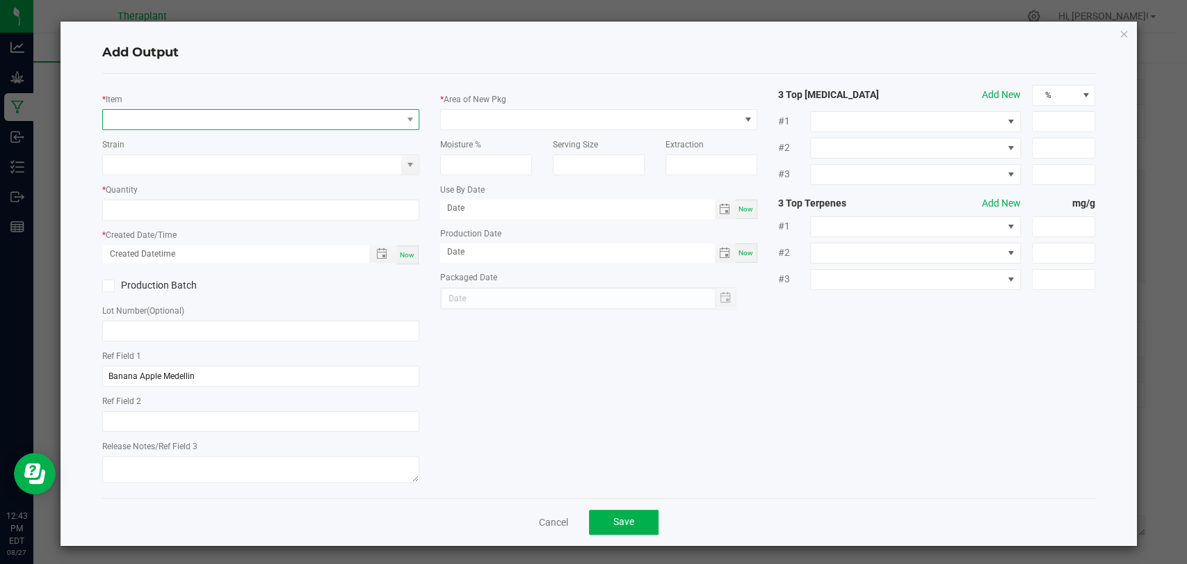
click at [270, 129] on span "NO DATA FOUND" at bounding box center [252, 119] width 298 height 19
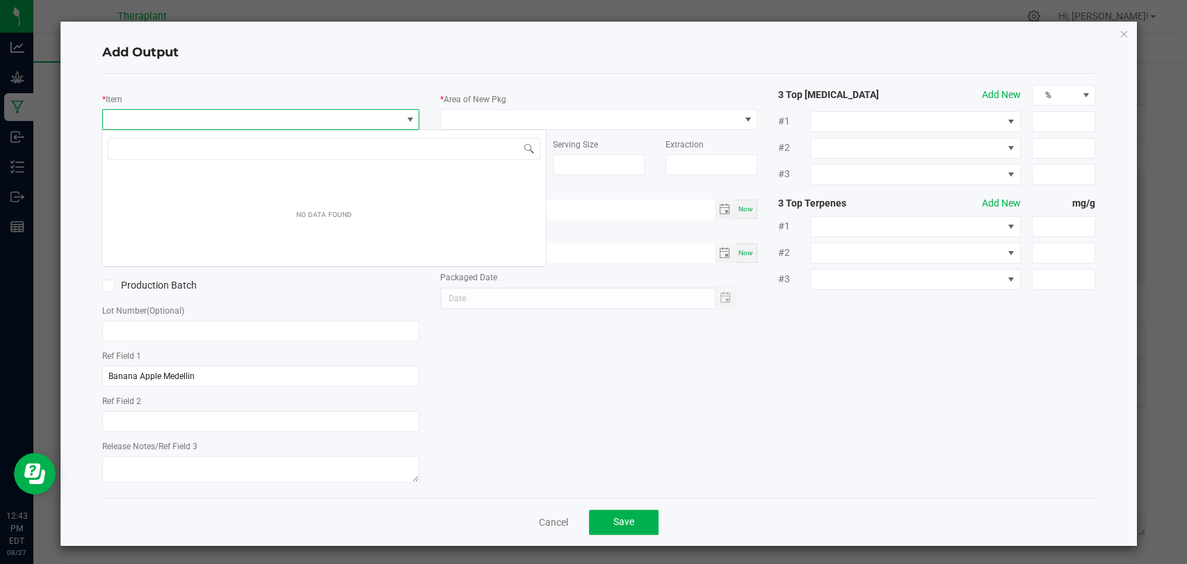
scroll to position [20, 313]
type input "41254"
click at [1118, 30] on div "Add Output * Item Strain * Quantity * Created Date/Time Now Production Batch Lo…" at bounding box center [598, 284] width 1076 height 524
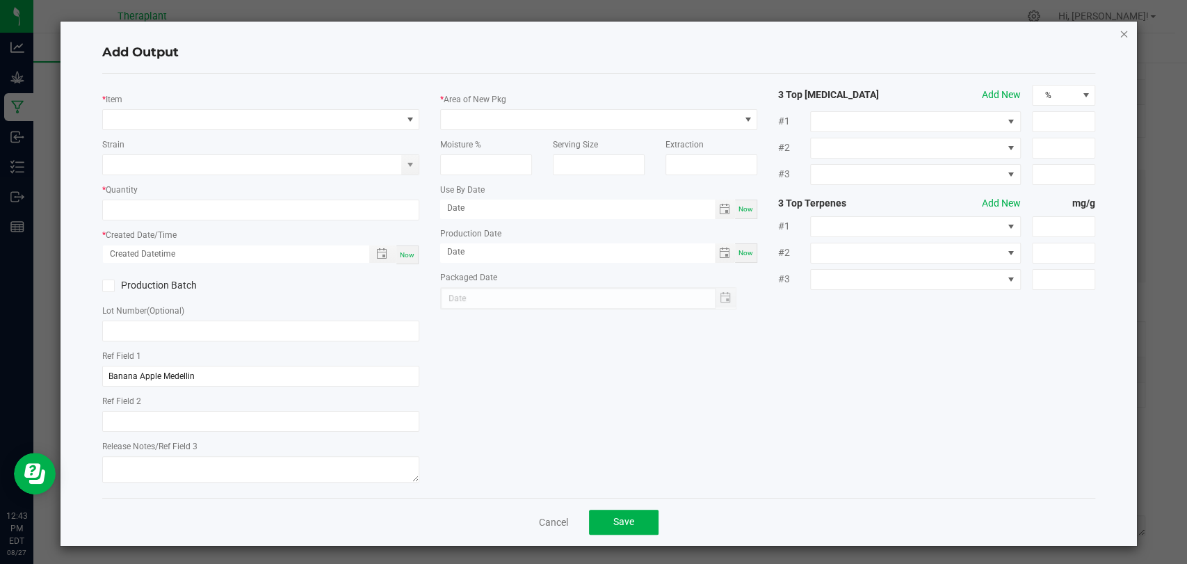
click at [1118, 31] on icon "button" at bounding box center [1123, 33] width 10 height 17
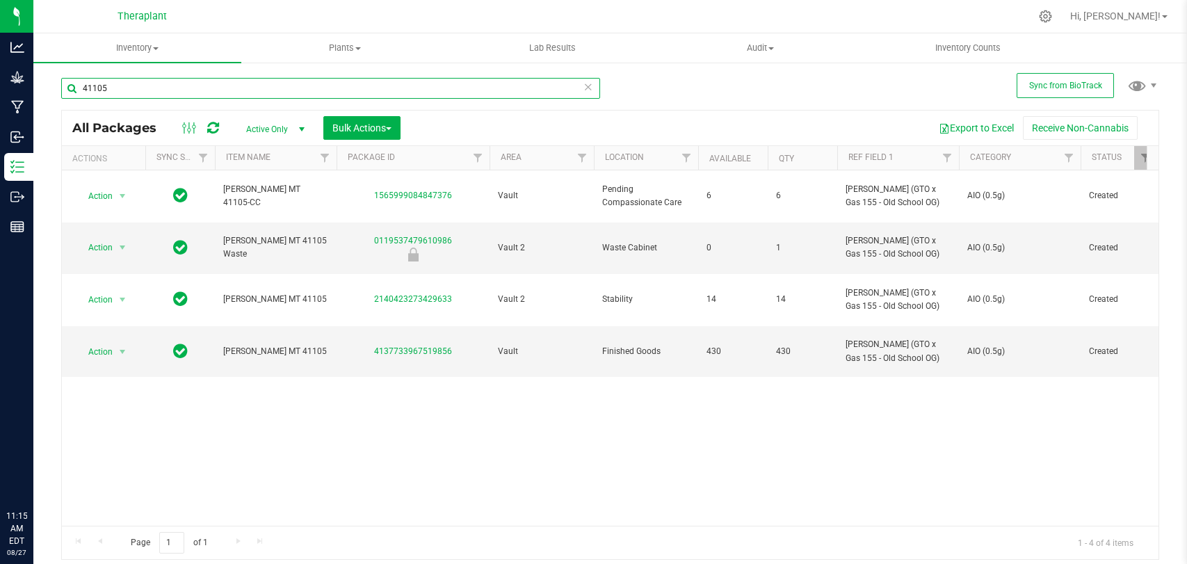
click at [405, 90] on input "41105" at bounding box center [330, 88] width 539 height 21
type input "4"
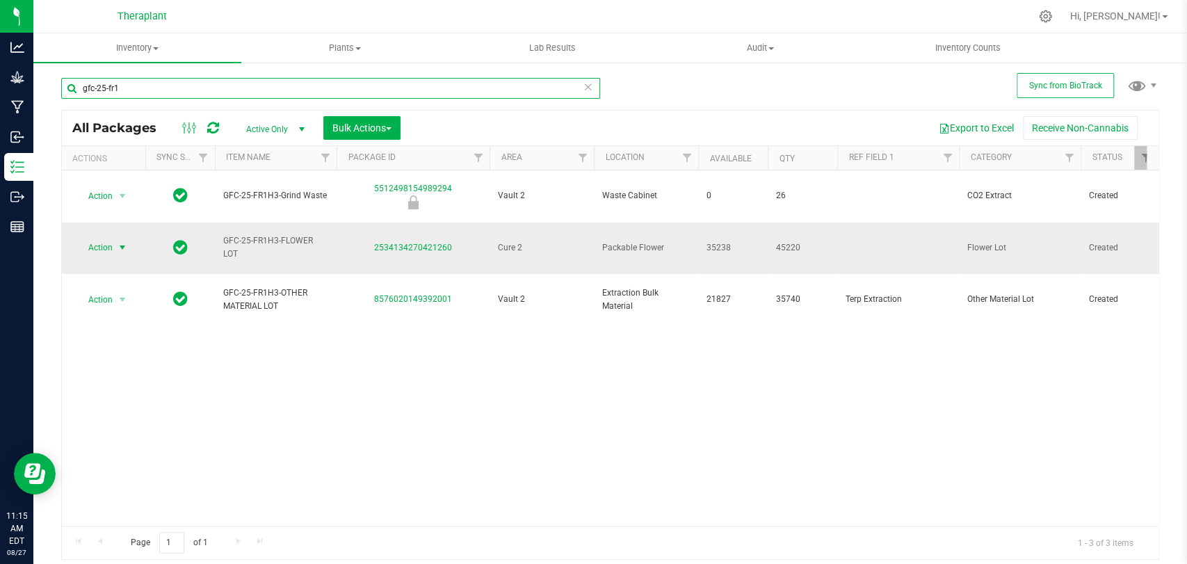
type input "gfc-25-fr1"
click at [118, 242] on span "select" at bounding box center [122, 247] width 11 height 11
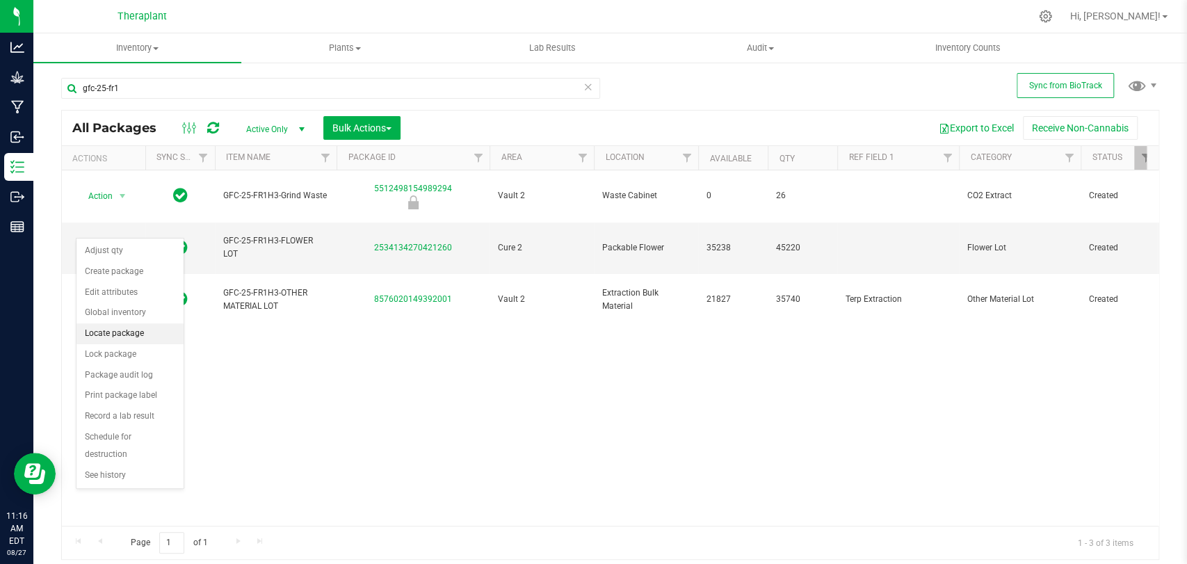
click at [97, 333] on li "Locate package" at bounding box center [129, 333] width 107 height 21
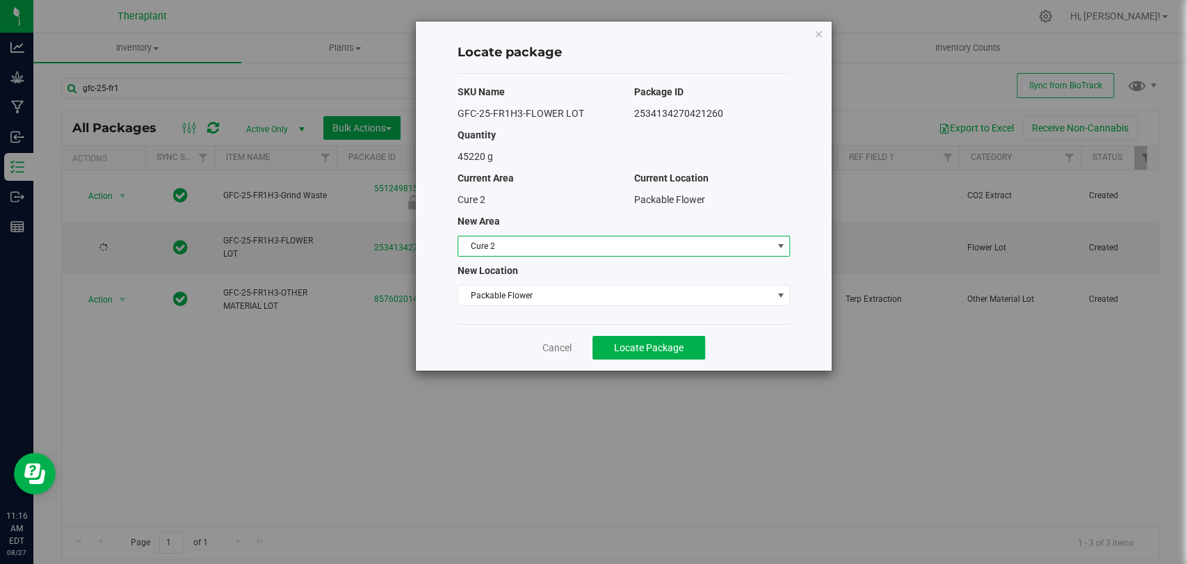
click at [506, 246] on span "Cure 2" at bounding box center [614, 245] width 313 height 19
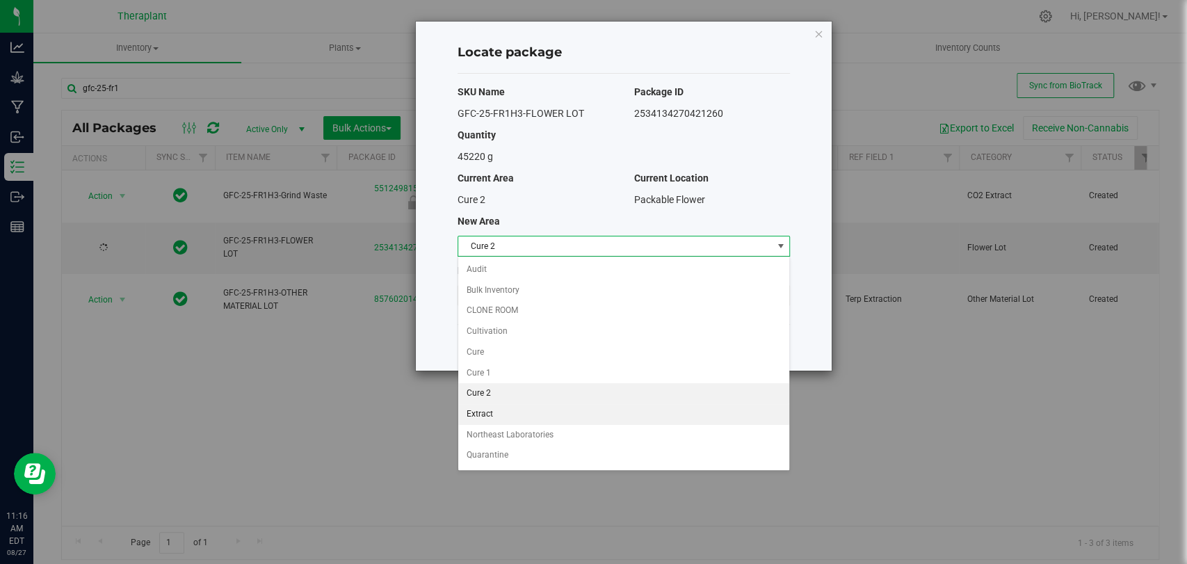
scroll to position [119, 0]
click at [491, 396] on li "Vault 2" at bounding box center [623, 399] width 331 height 21
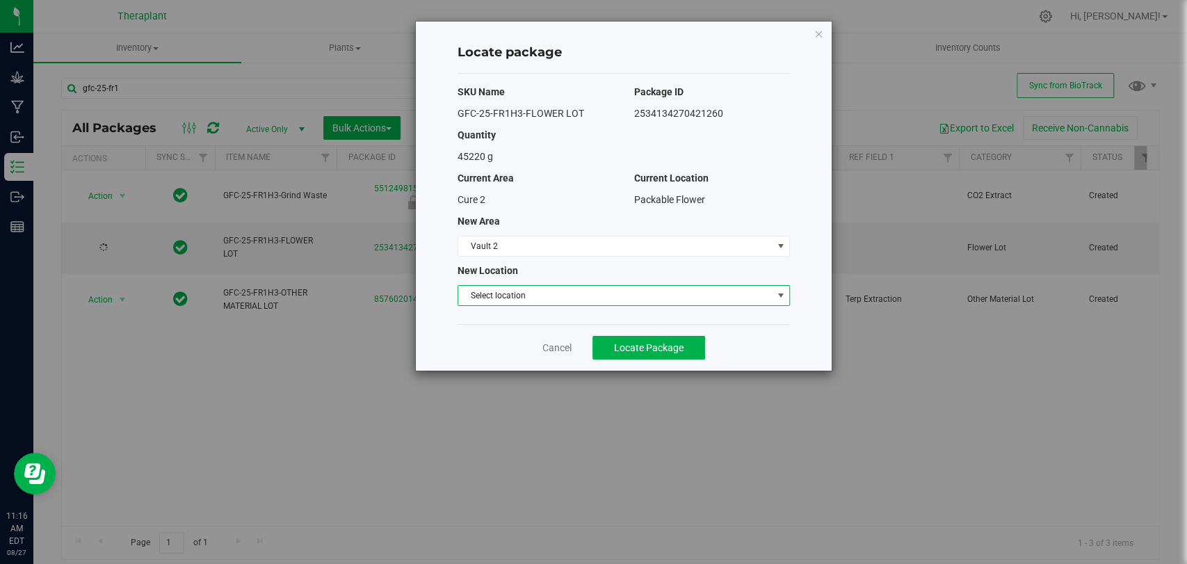
click at [505, 295] on span "Select location" at bounding box center [614, 295] width 313 height 19
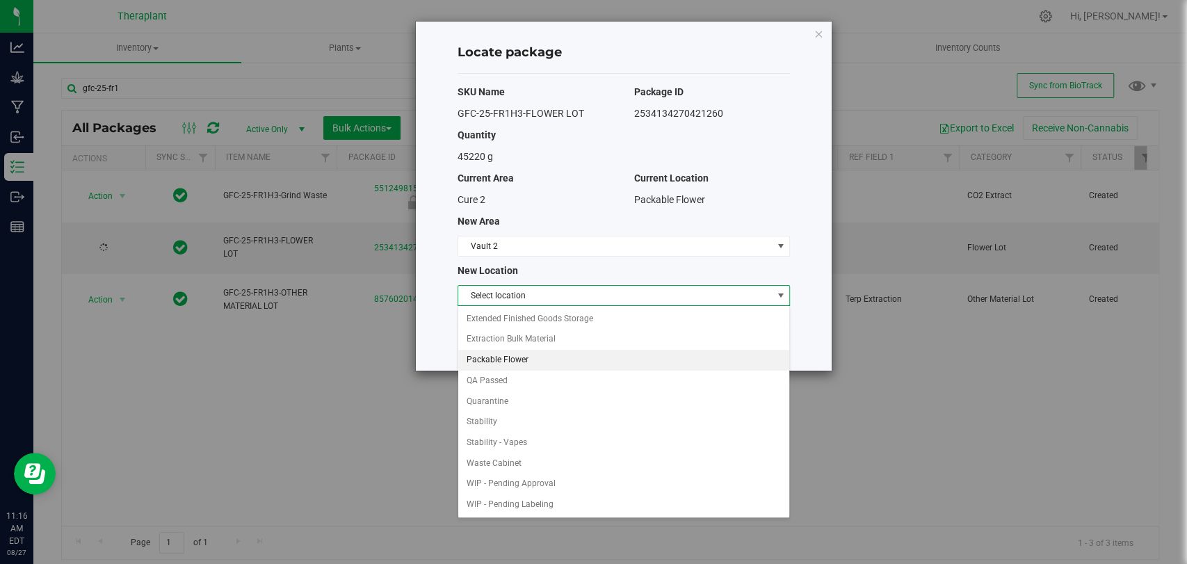
click at [500, 356] on li "Packable Flower" at bounding box center [623, 360] width 331 height 21
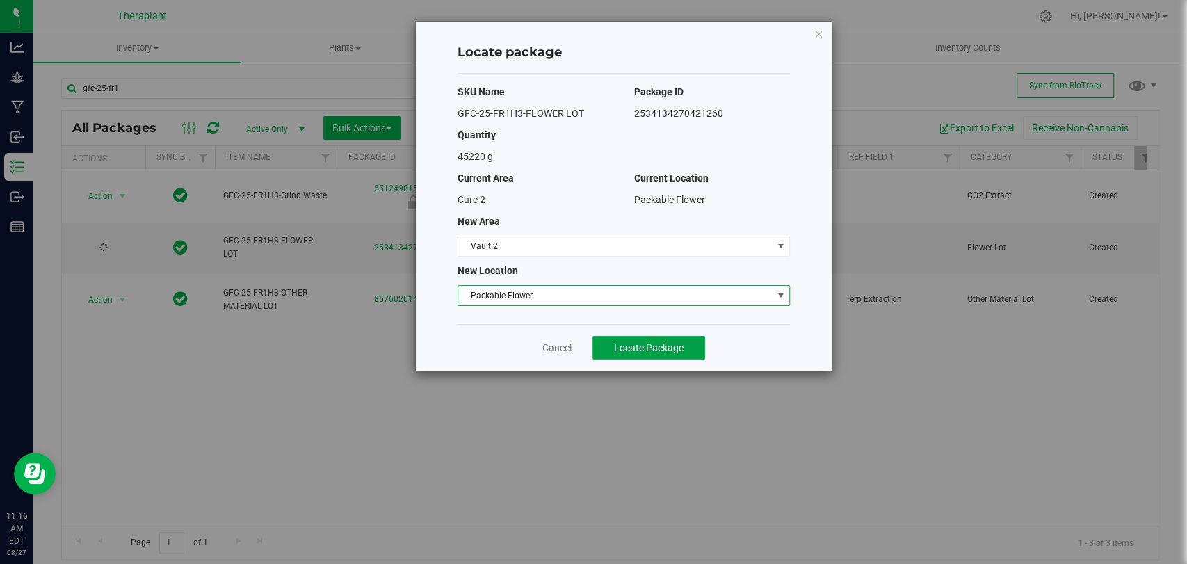
click at [598, 343] on button "Locate Package" at bounding box center [648, 348] width 113 height 24
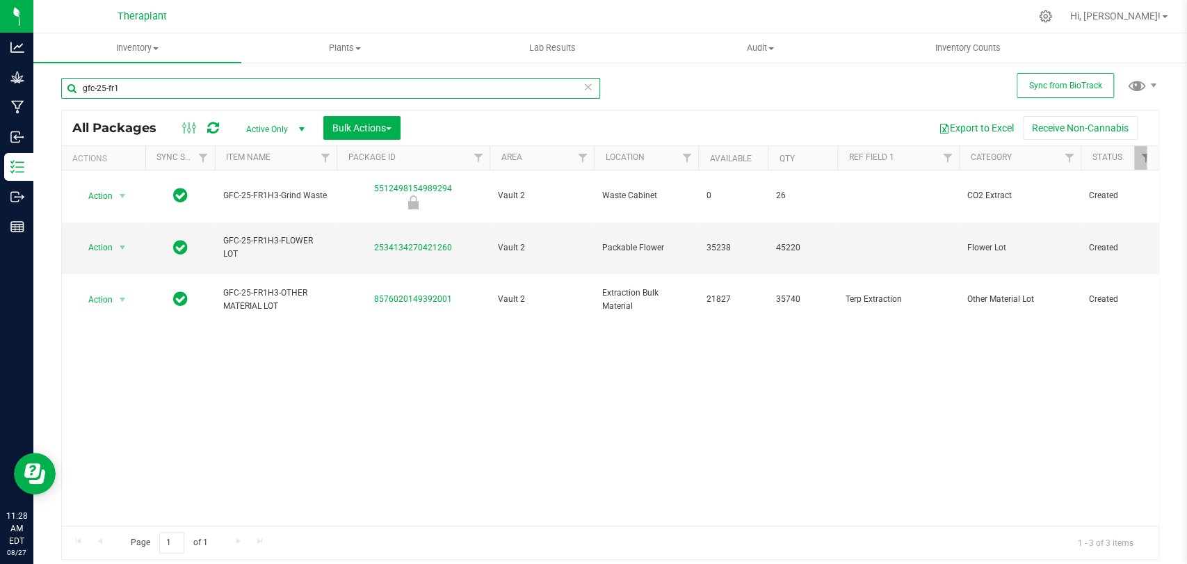
click at [395, 93] on input "gfc-25-fr1" at bounding box center [330, 88] width 539 height 21
type input "g"
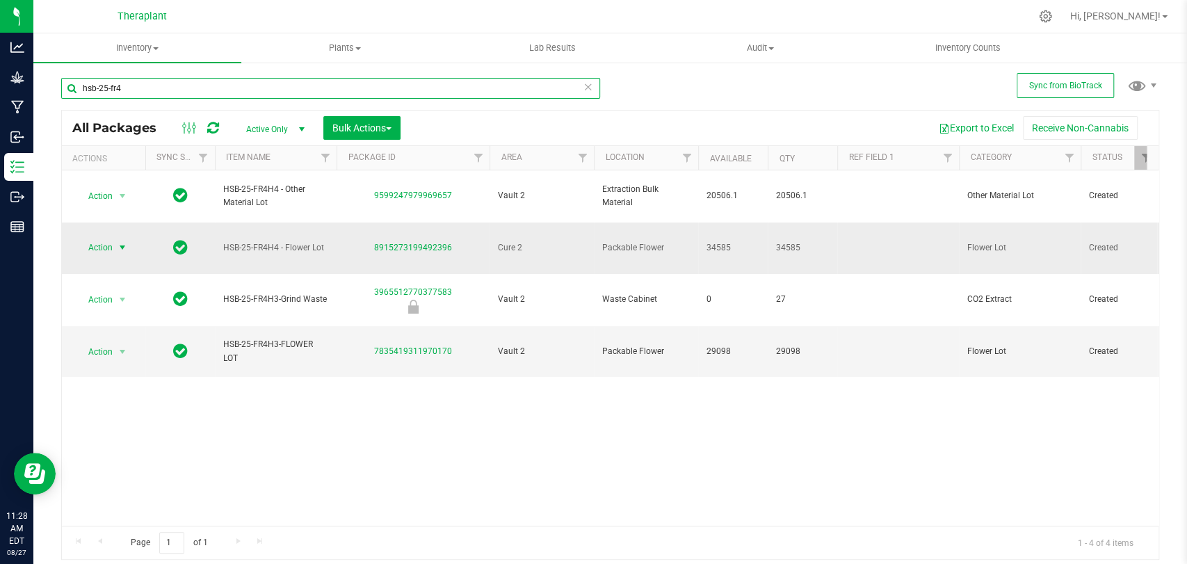
type input "hsb-25-fr4"
click at [118, 242] on span "select" at bounding box center [122, 247] width 11 height 11
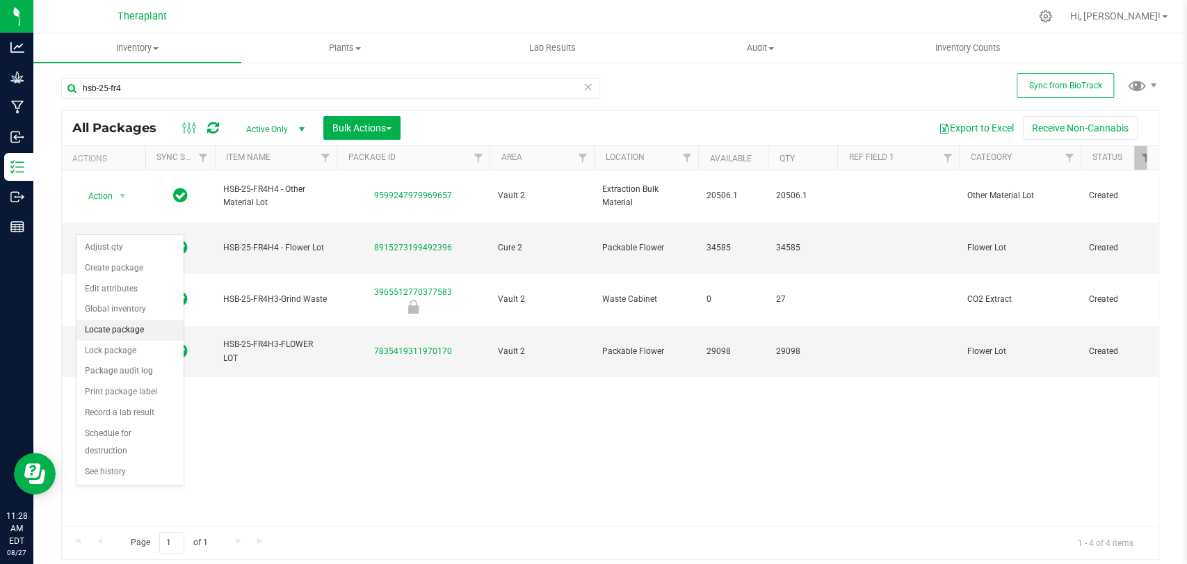
click at [106, 333] on li "Locate package" at bounding box center [129, 330] width 107 height 21
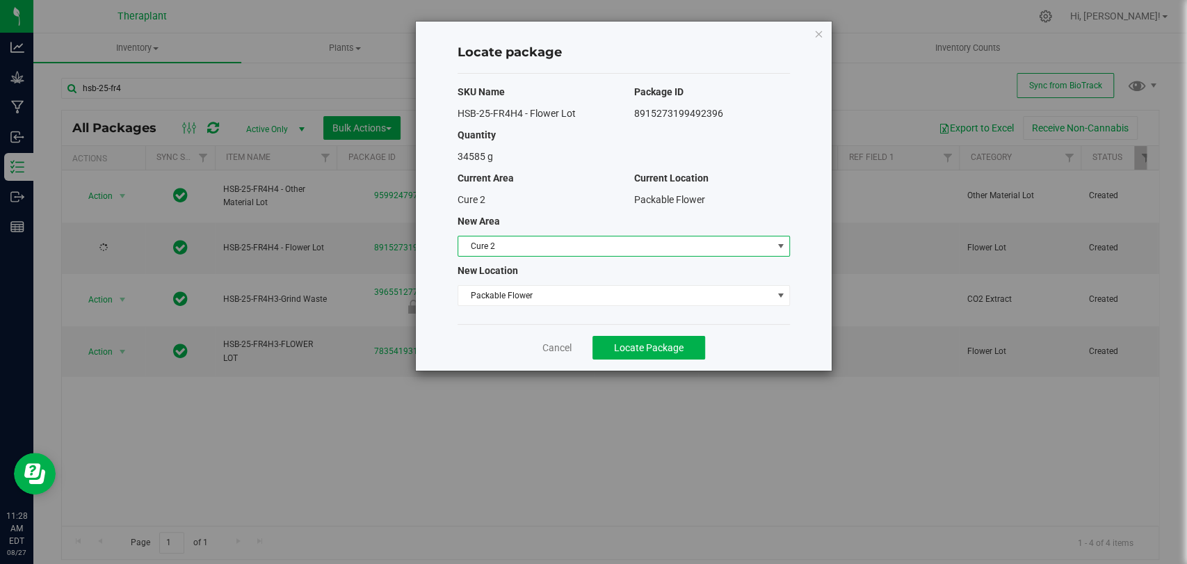
click at [540, 249] on span "Cure 2" at bounding box center [614, 245] width 313 height 19
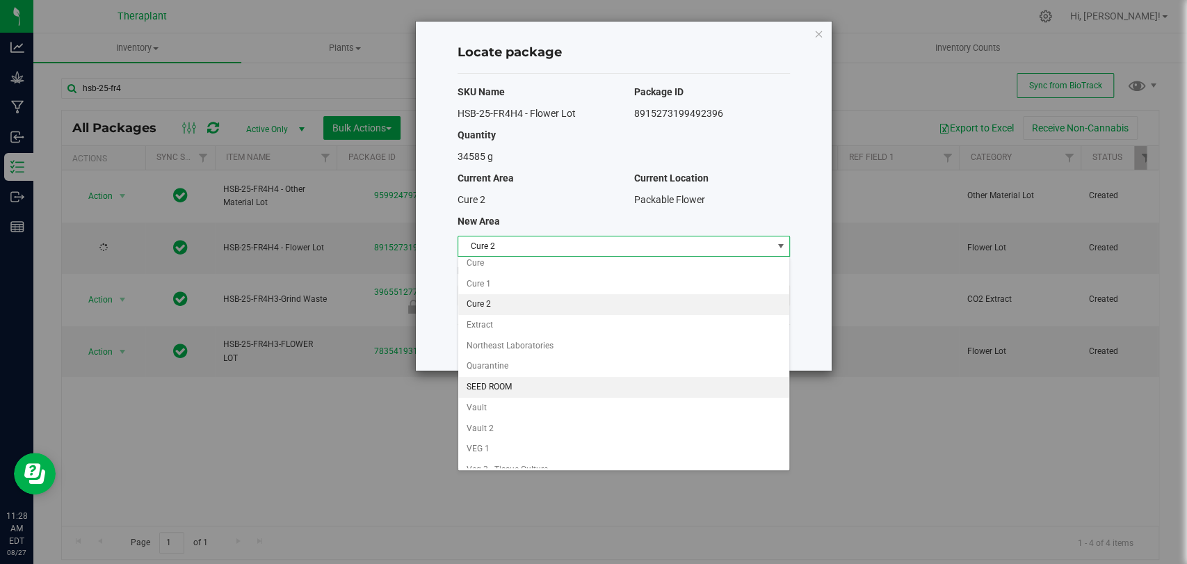
scroll to position [119, 0]
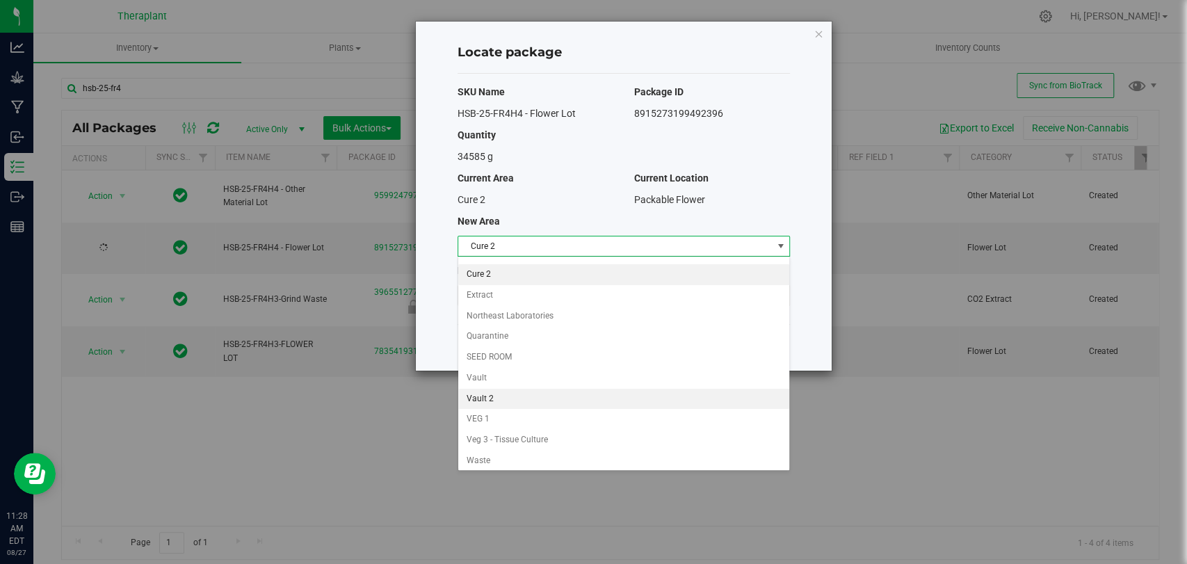
click at [499, 395] on li "Vault 2" at bounding box center [623, 399] width 331 height 21
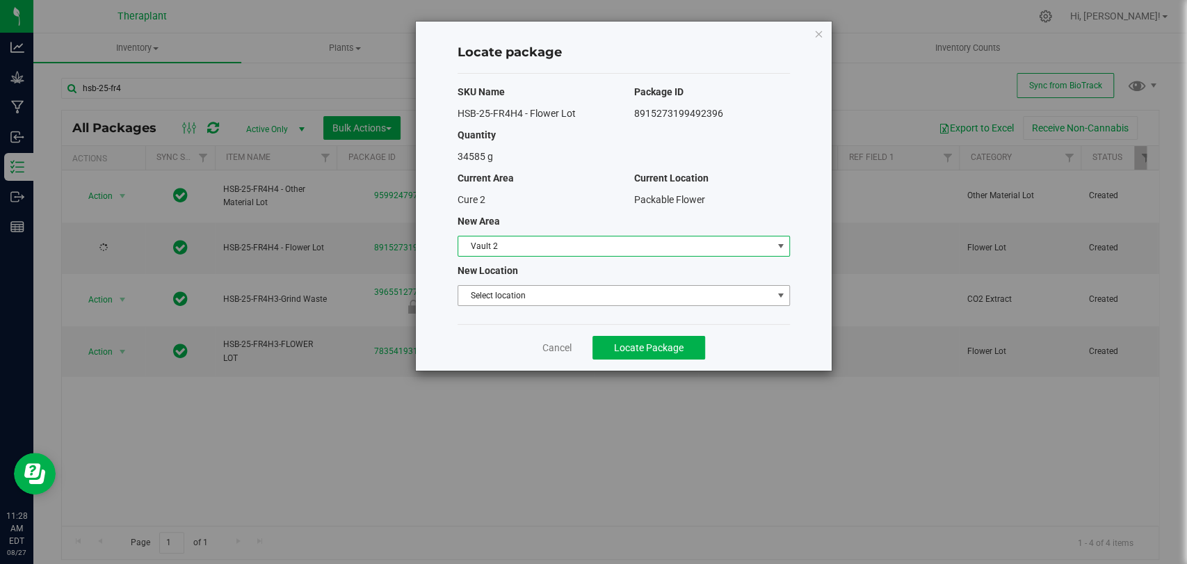
click at [503, 293] on span "Select location" at bounding box center [614, 295] width 313 height 19
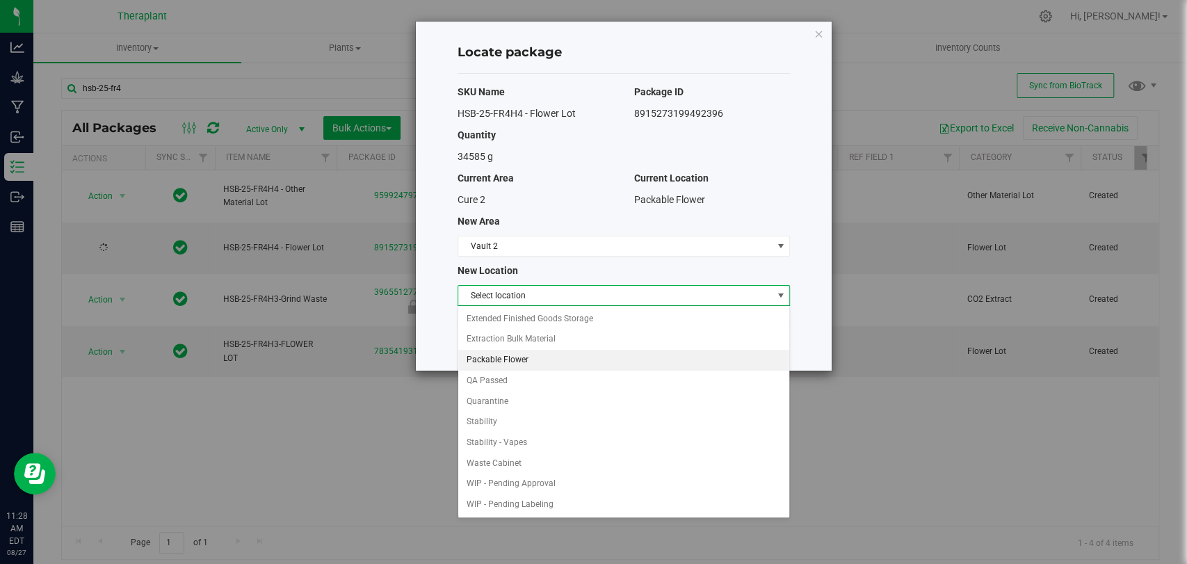
click at [500, 356] on li "Packable Flower" at bounding box center [623, 360] width 331 height 21
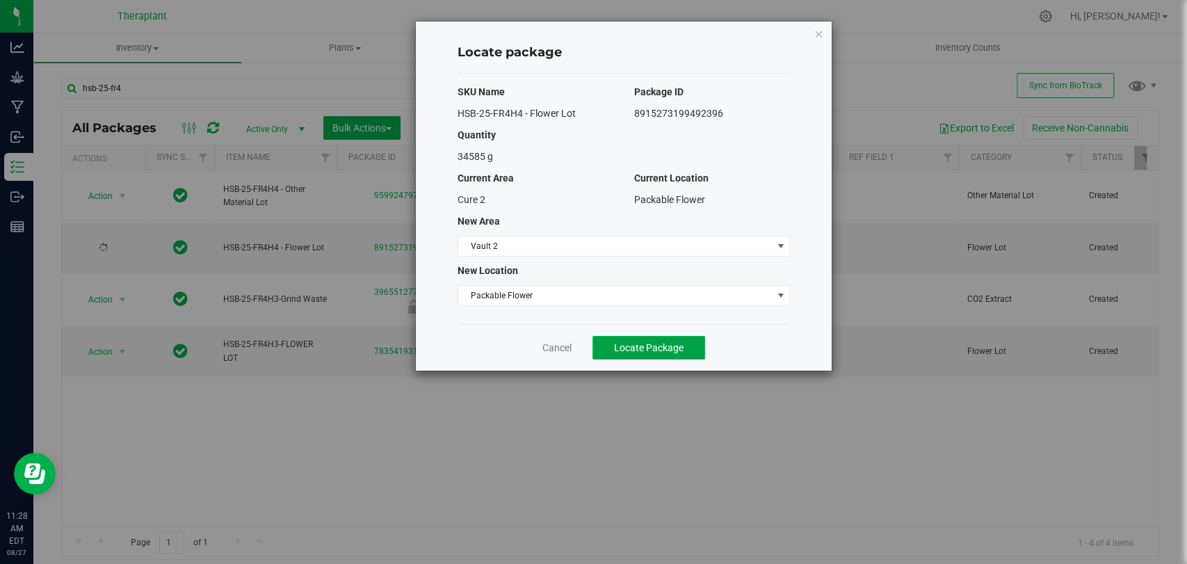
click at [636, 348] on span "Locate Package" at bounding box center [649, 347] width 70 height 11
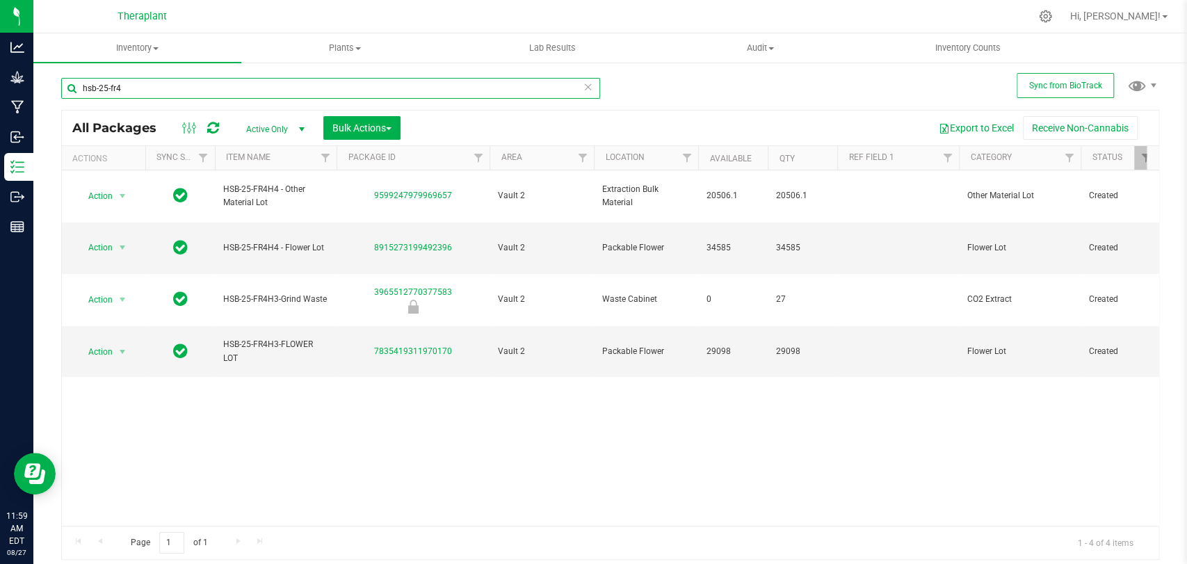
click at [367, 90] on input "hsb-25-fr4" at bounding box center [330, 88] width 539 height 21
type input "h"
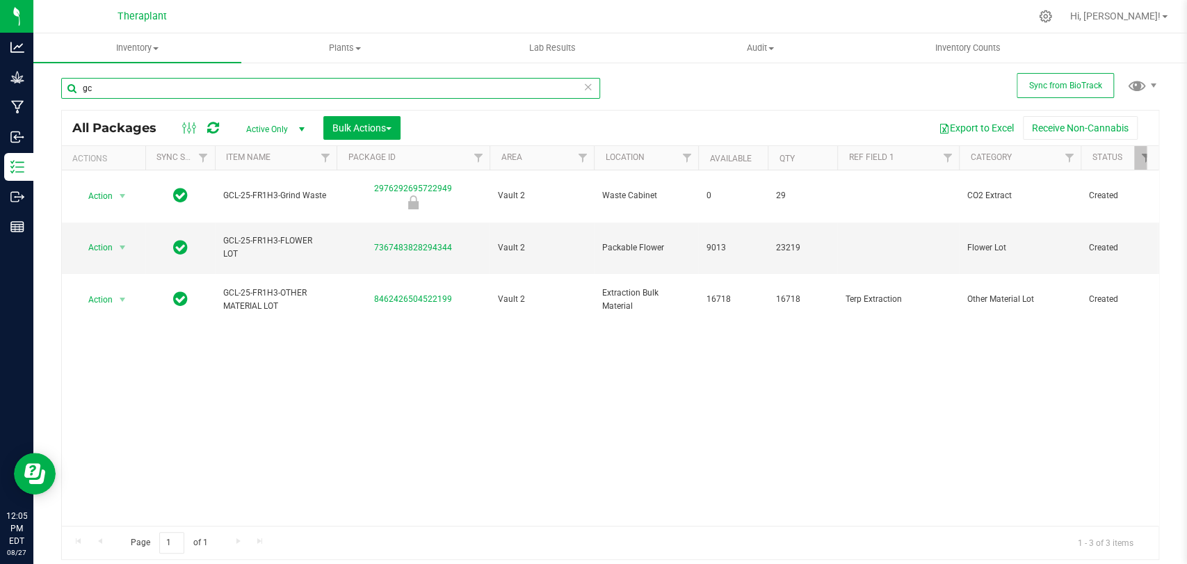
type input "g"
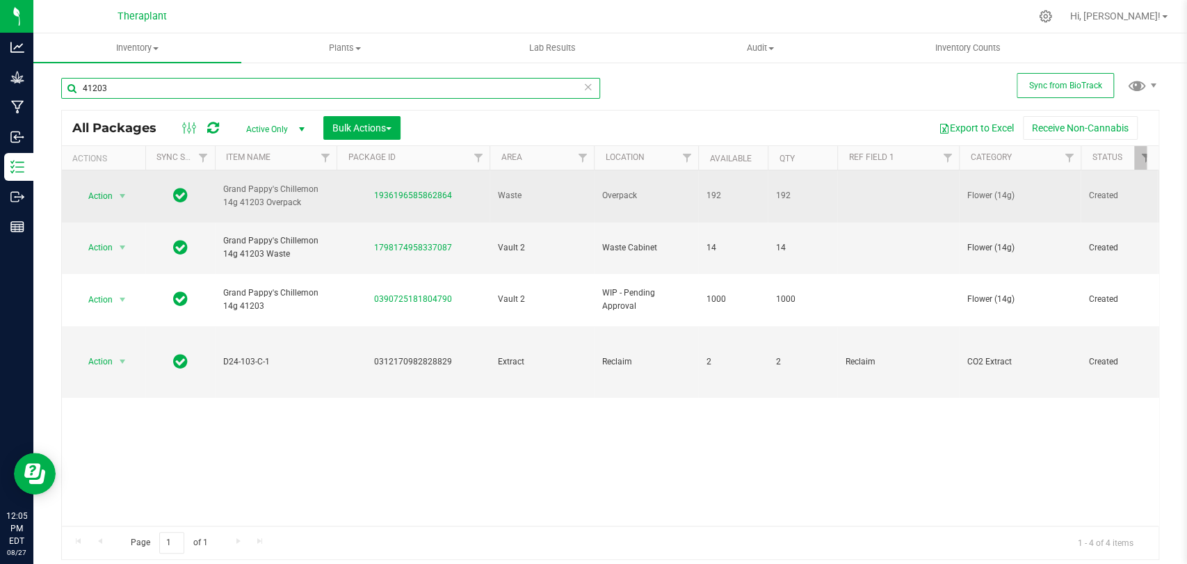
type input "41203"
click at [105, 186] on span "Action" at bounding box center [95, 195] width 38 height 19
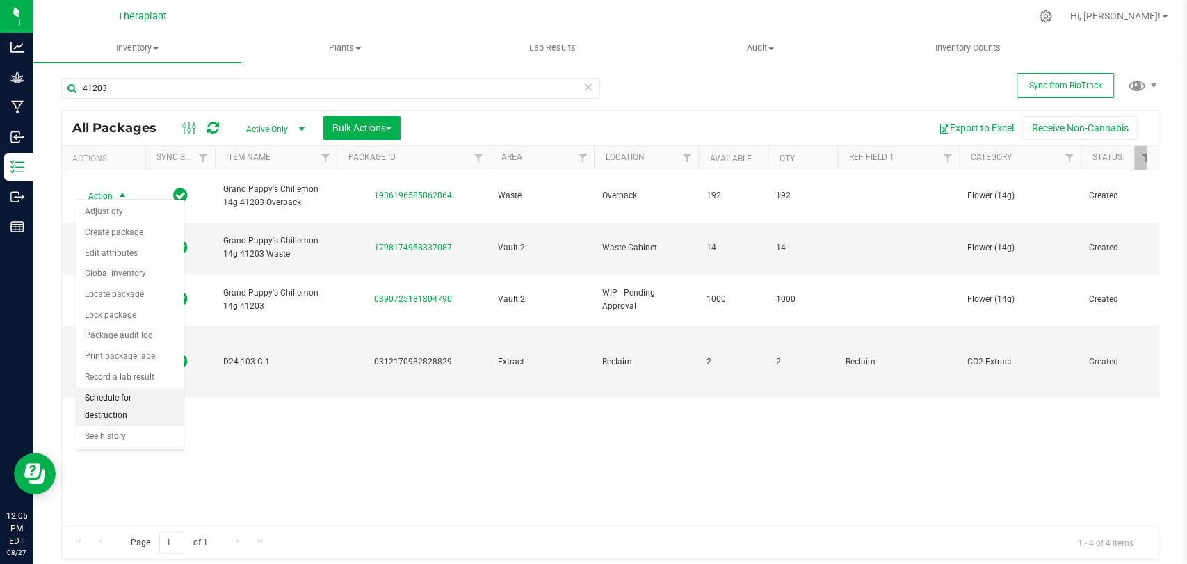
click at [119, 414] on li "Schedule for destruction" at bounding box center [129, 407] width 107 height 38
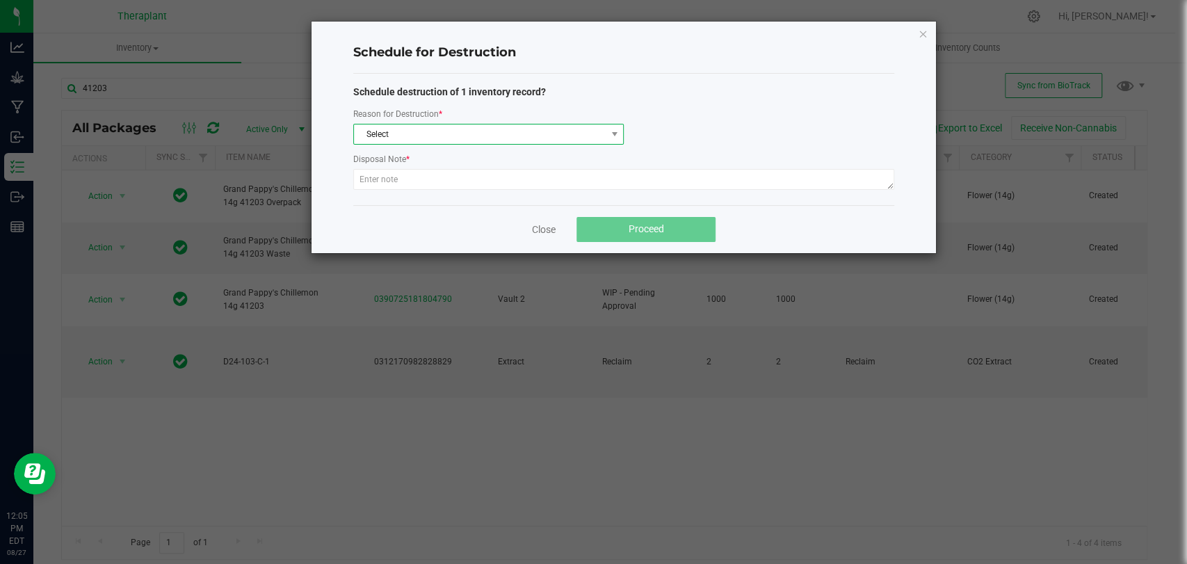
click at [385, 135] on span "Select" at bounding box center [480, 133] width 252 height 19
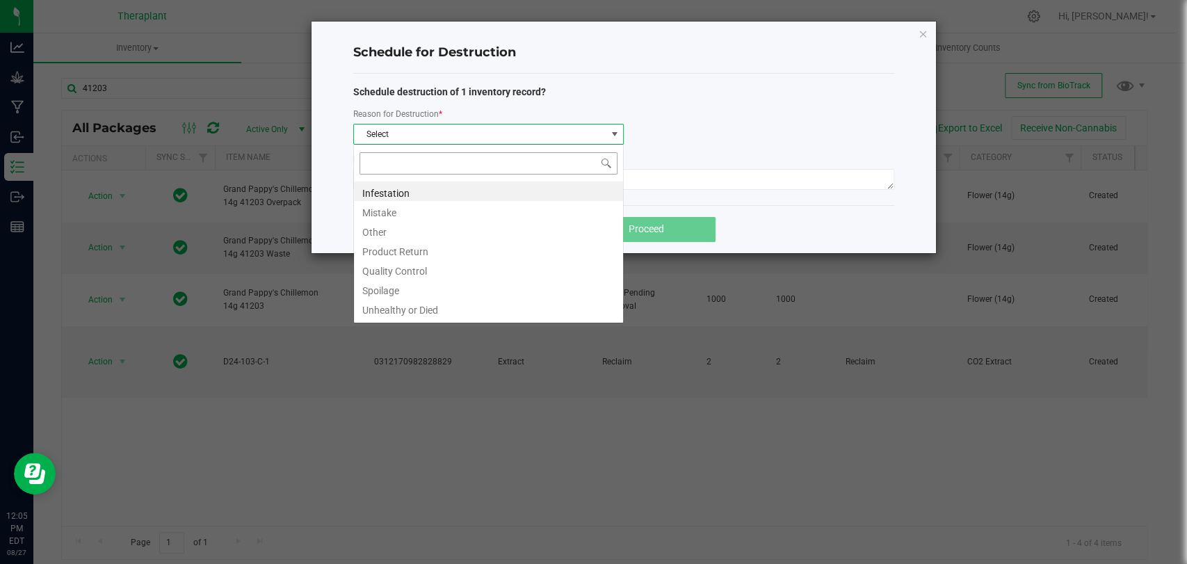
scroll to position [20, 270]
click at [382, 229] on li "Other" at bounding box center [488, 229] width 269 height 19
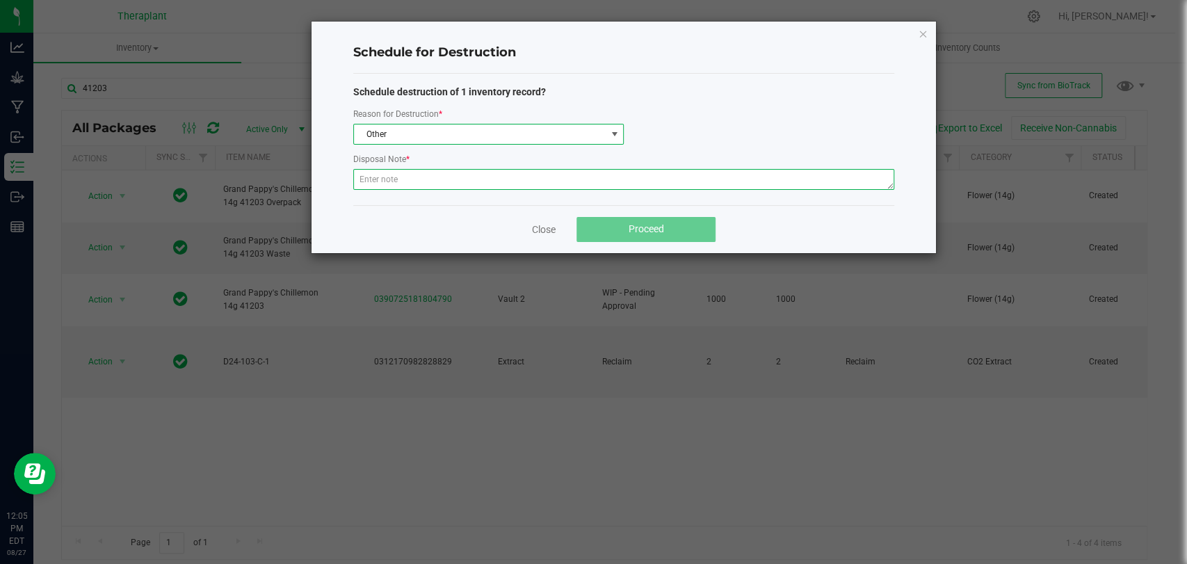
click at [390, 179] on textarea at bounding box center [623, 179] width 541 height 21
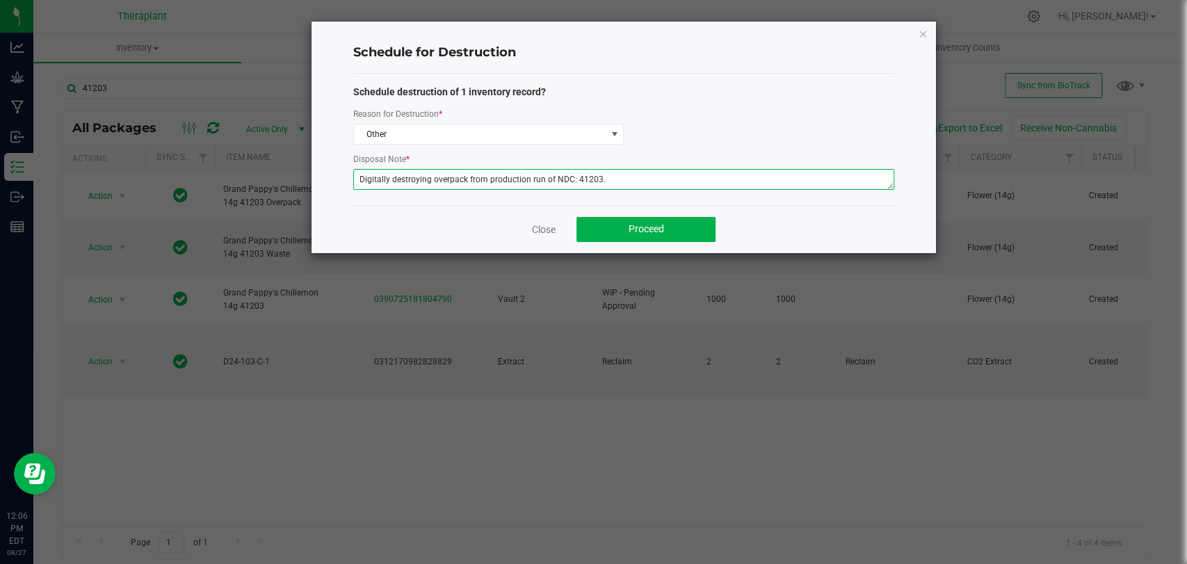
drag, startPoint x: 380, startPoint y: 177, endPoint x: 625, endPoint y: 184, distance: 244.8
click at [626, 184] on textarea "Digitally destroying overpack from production run of NDC: 41203." at bounding box center [623, 179] width 541 height 21
type textarea "Digitally destroying overpack from production run of NDC: 41203. -DT"
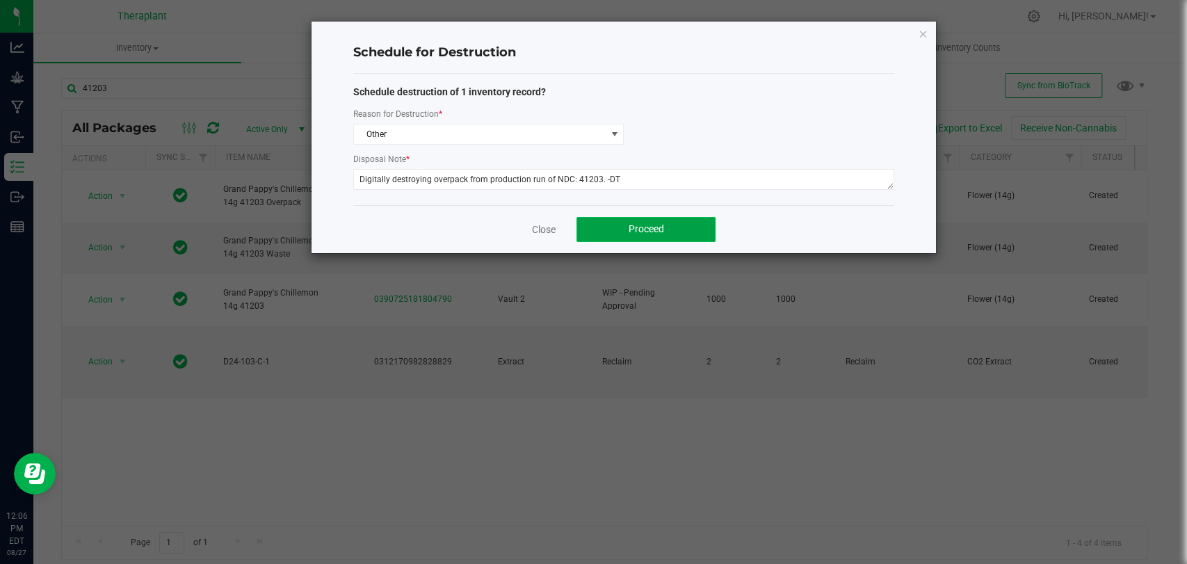
click at [628, 218] on button "Proceed" at bounding box center [645, 229] width 139 height 25
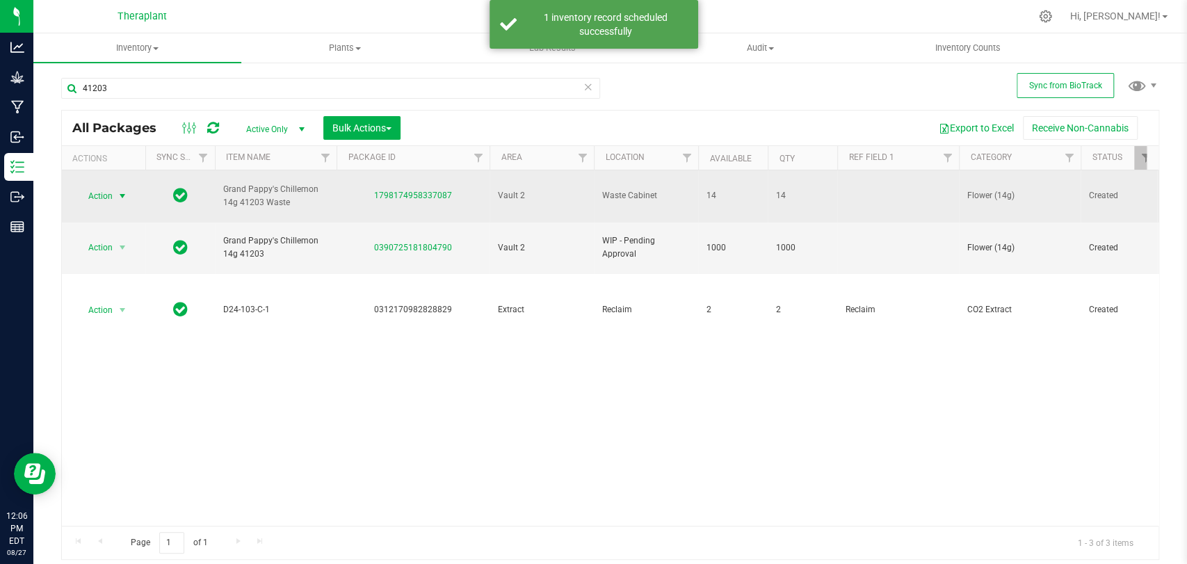
click at [111, 192] on span "Action" at bounding box center [95, 195] width 38 height 19
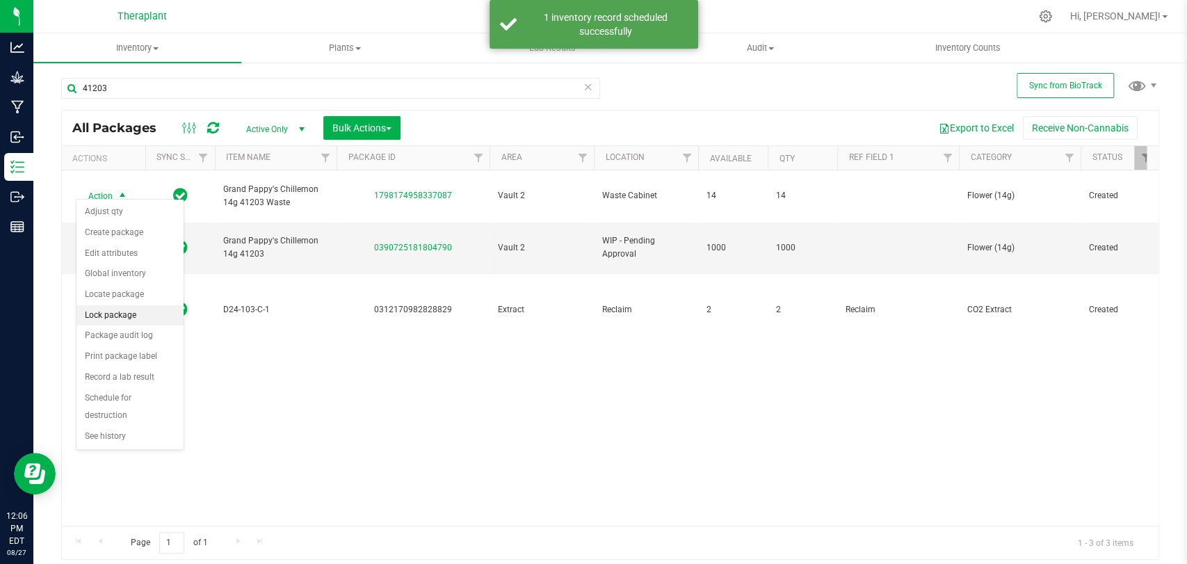
click at [117, 313] on li "Lock package" at bounding box center [129, 315] width 107 height 21
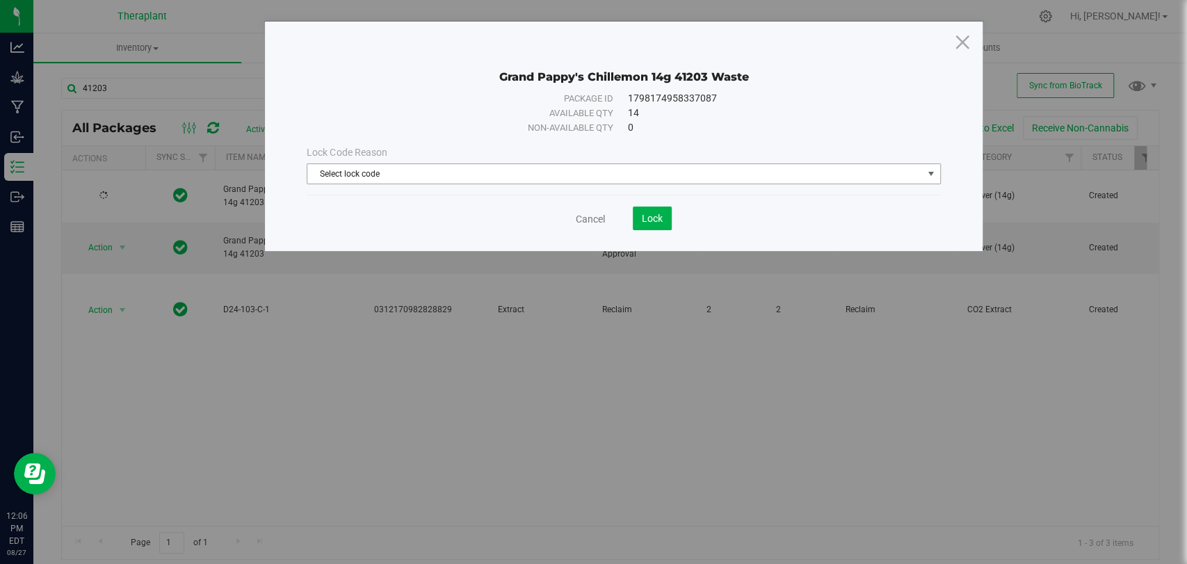
click at [592, 173] on span "Select lock code" at bounding box center [614, 173] width 614 height 19
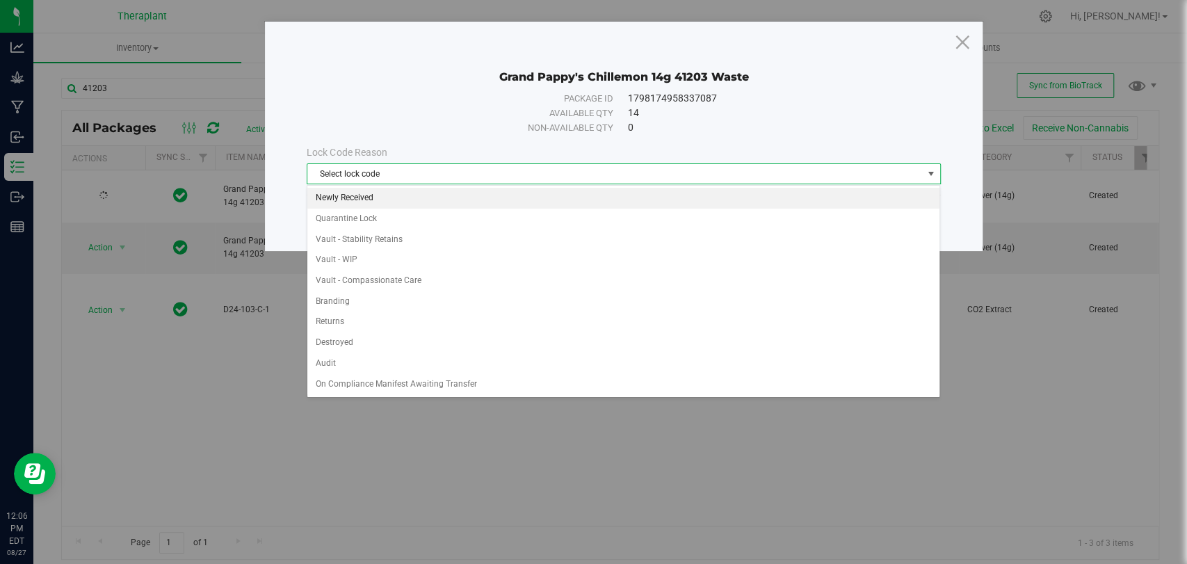
click at [343, 197] on li "Newly Received" at bounding box center [623, 198] width 632 height 21
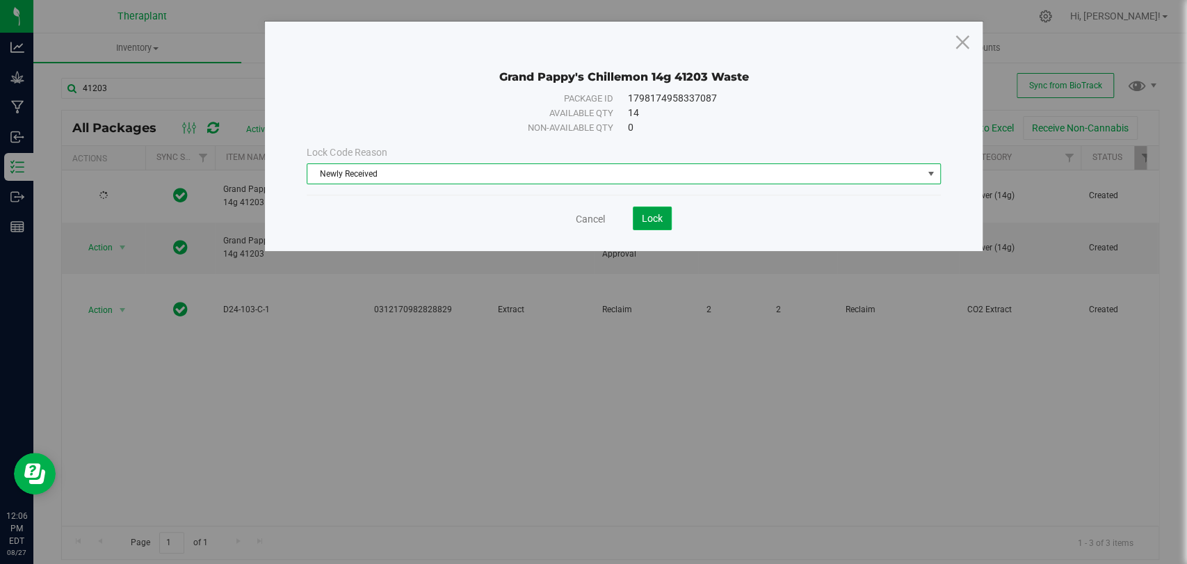
click at [655, 218] on span "Lock" at bounding box center [652, 218] width 21 height 11
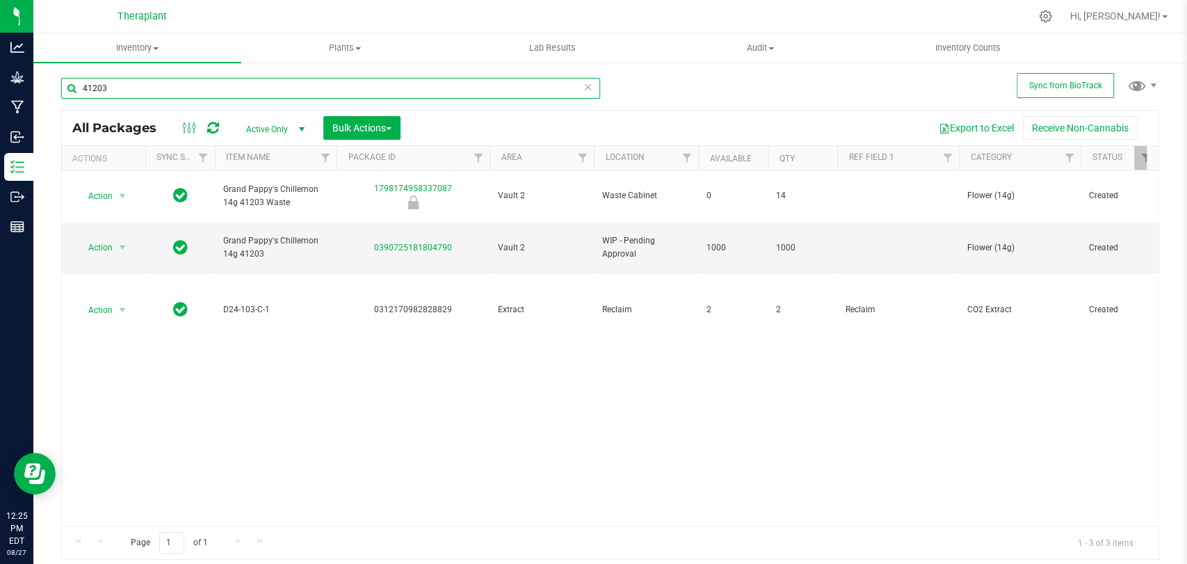
click at [288, 78] on input "41203" at bounding box center [330, 88] width 539 height 21
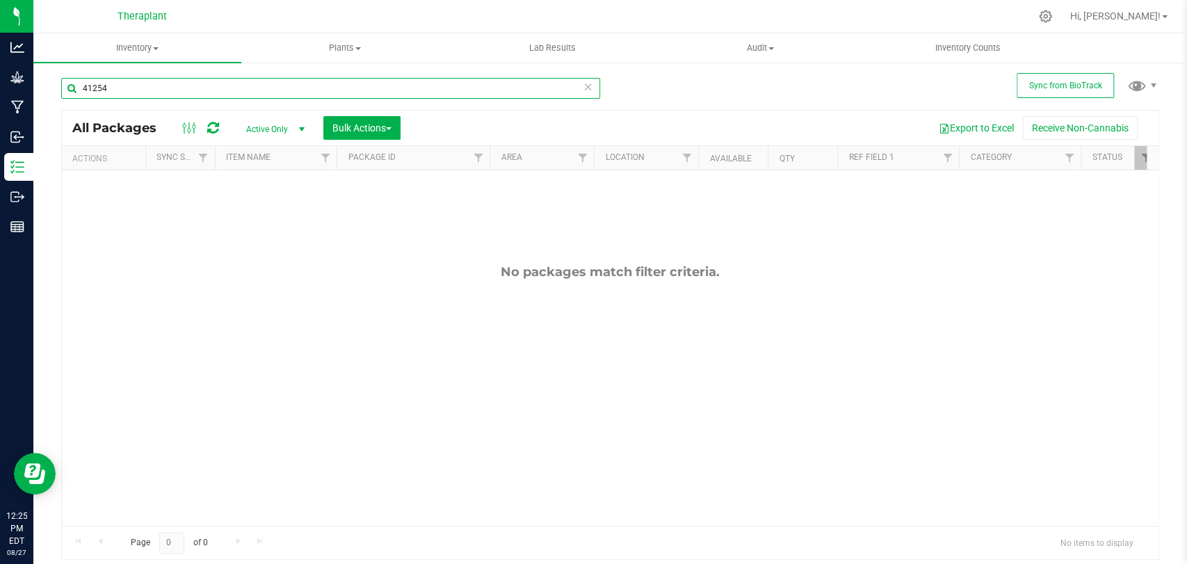
type input "41254"
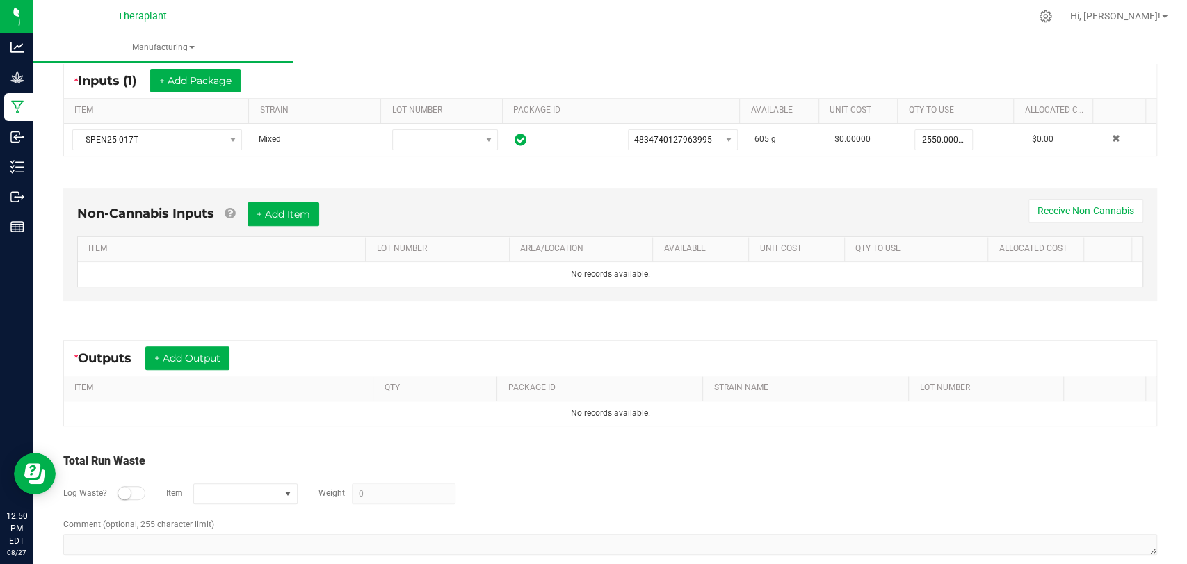
scroll to position [281, 0]
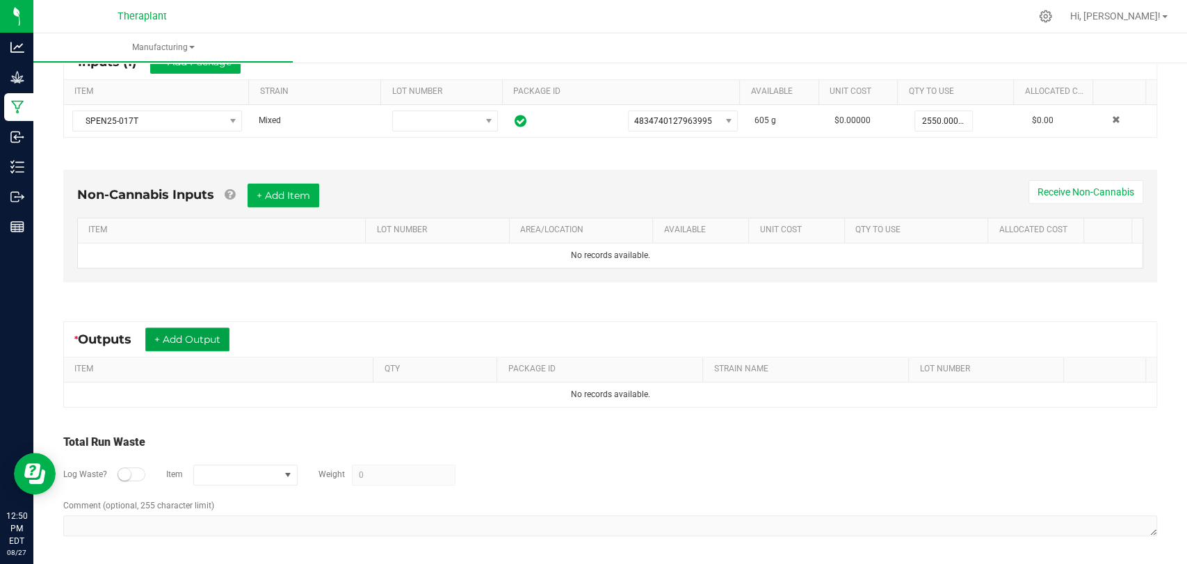
click at [204, 328] on button "+ Add Output" at bounding box center [187, 339] width 84 height 24
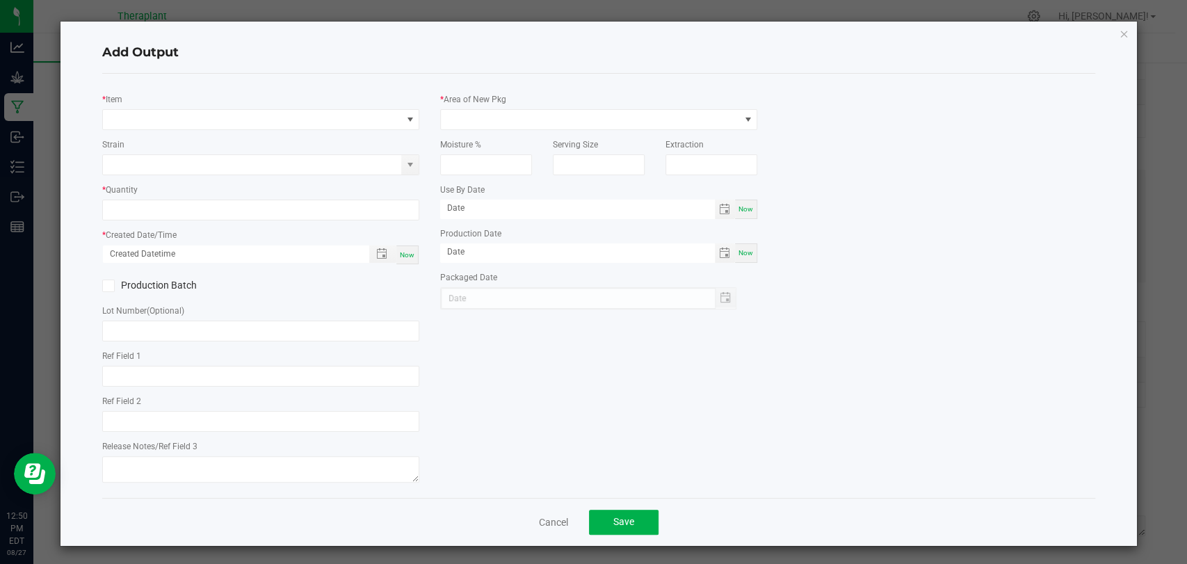
type input "Banana Apple Medellin"
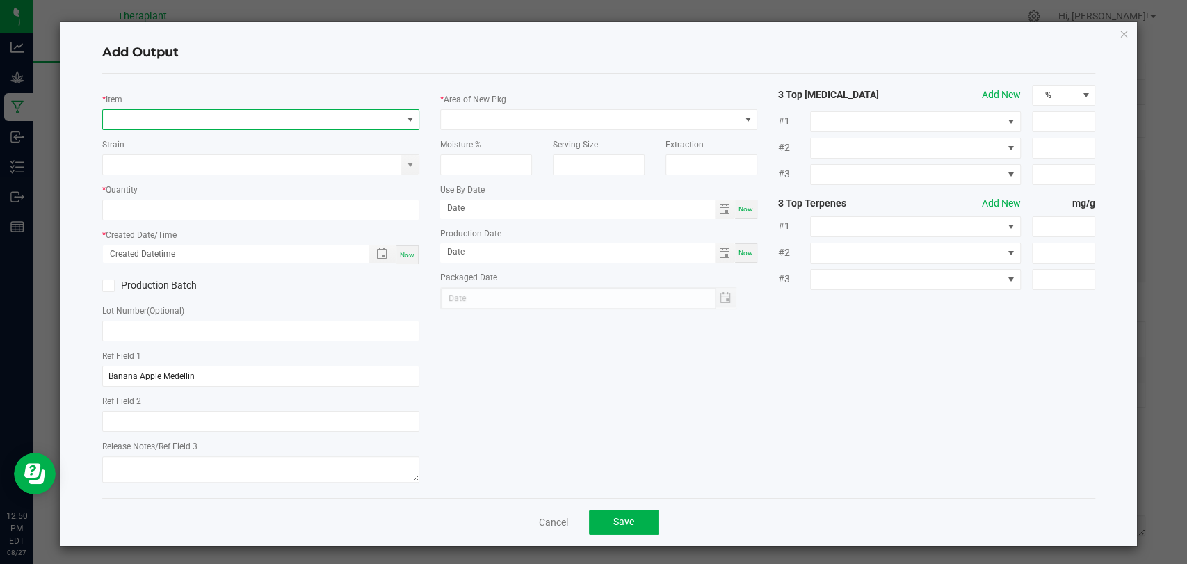
click at [275, 117] on span "NO DATA FOUND" at bounding box center [252, 119] width 298 height 19
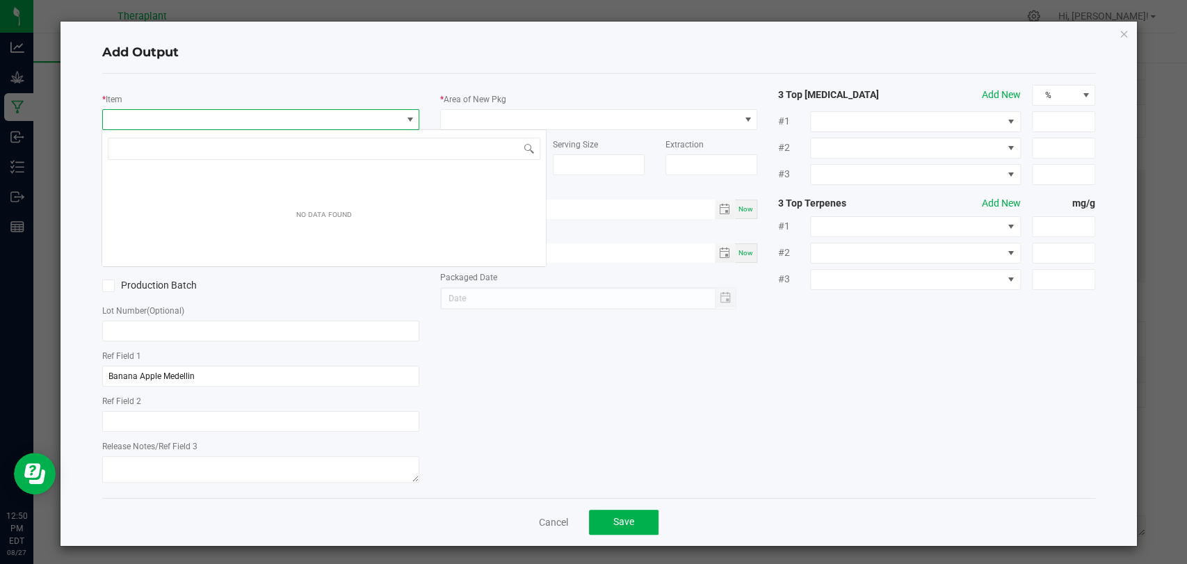
scroll to position [20, 313]
type input "41254"
click at [1118, 31] on icon "button" at bounding box center [1123, 33] width 10 height 17
